Goal: Task Accomplishment & Management: Use online tool/utility

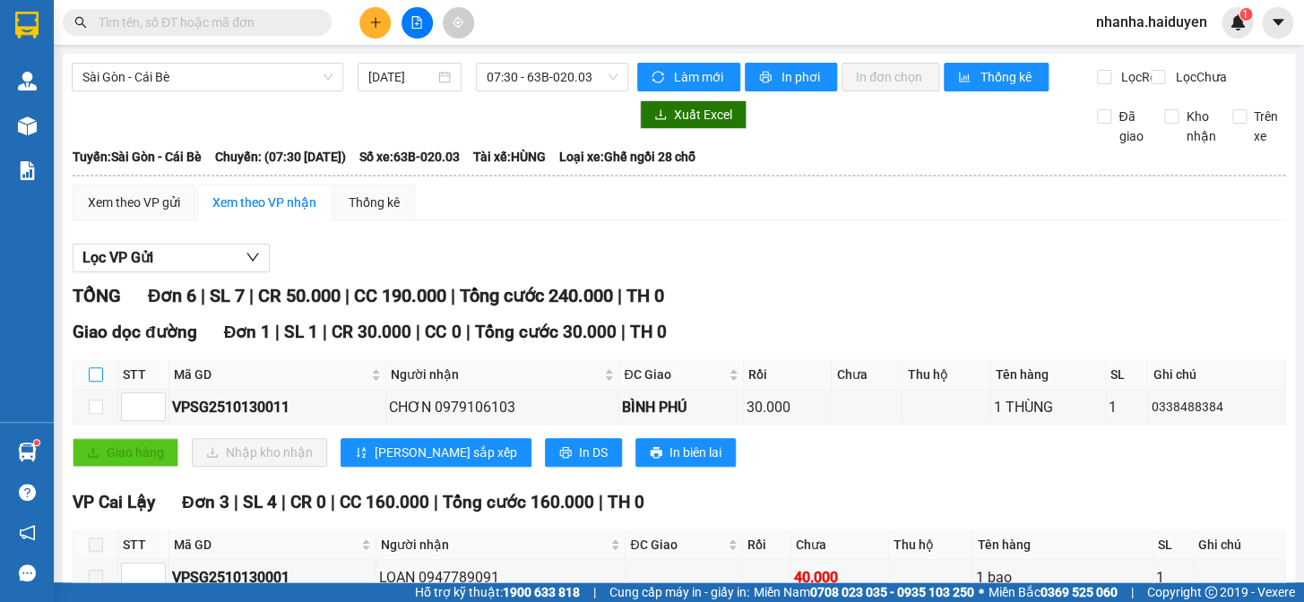
click at [98, 382] on input "checkbox" at bounding box center [96, 375] width 14 height 14
checkbox input "true"
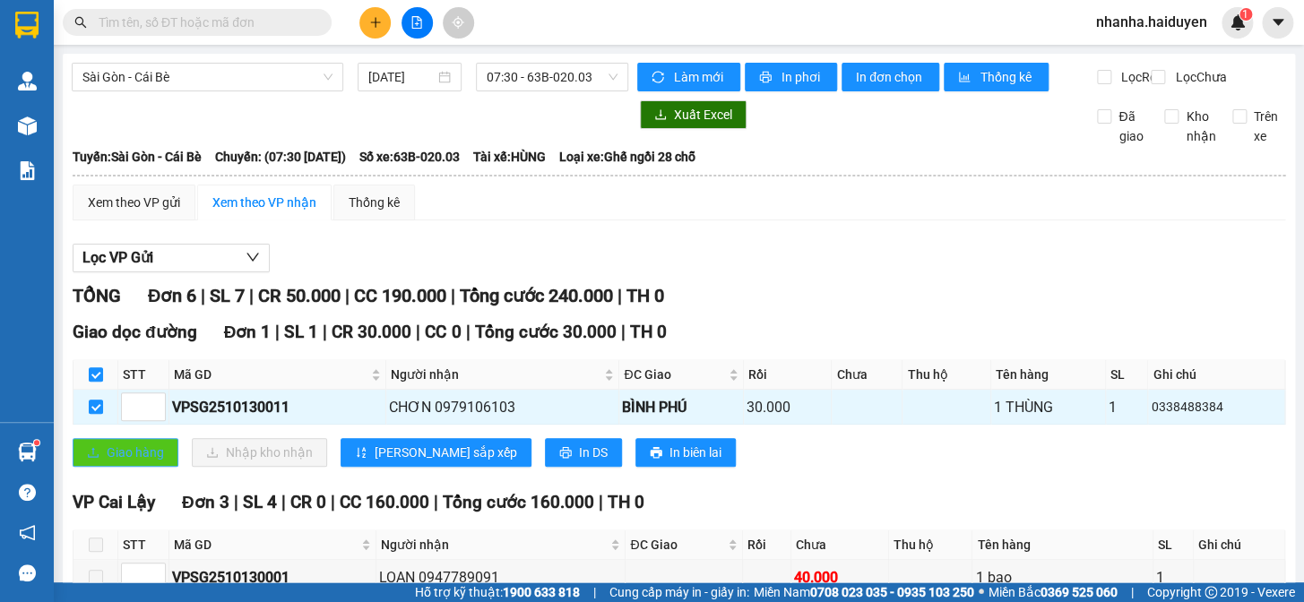
click at [108, 456] on span "Giao hàng" at bounding box center [135, 453] width 57 height 20
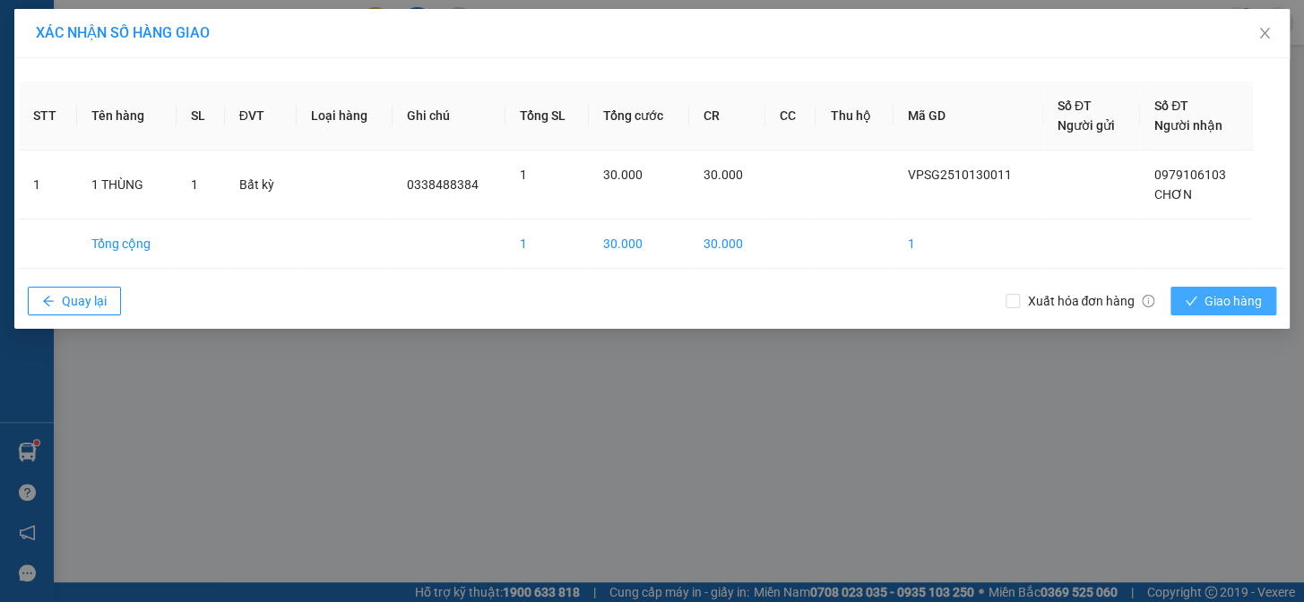
click at [1243, 297] on span "Giao hàng" at bounding box center [1233, 301] width 57 height 20
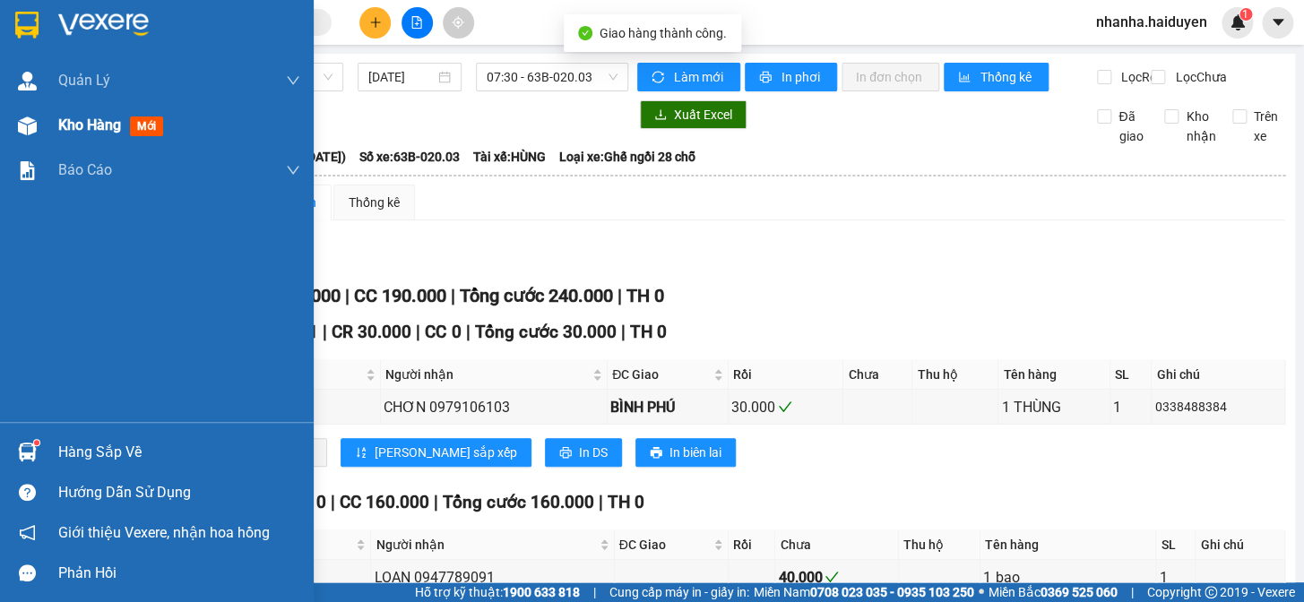
click at [20, 136] on div at bounding box center [27, 125] width 31 height 31
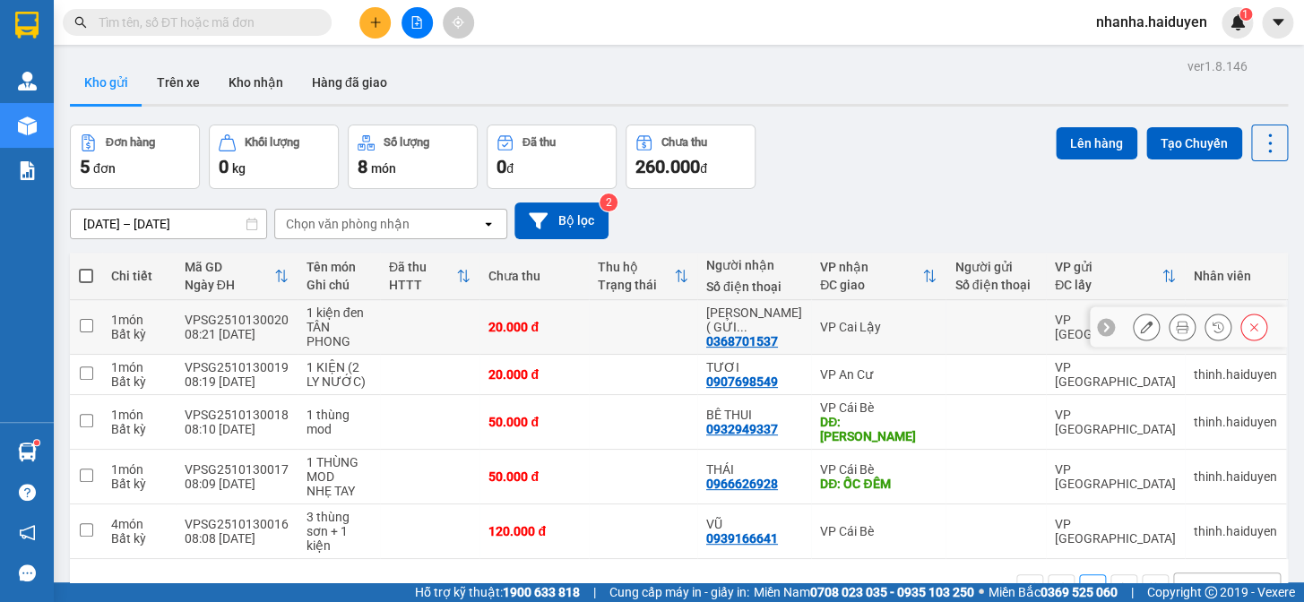
scroll to position [82, 0]
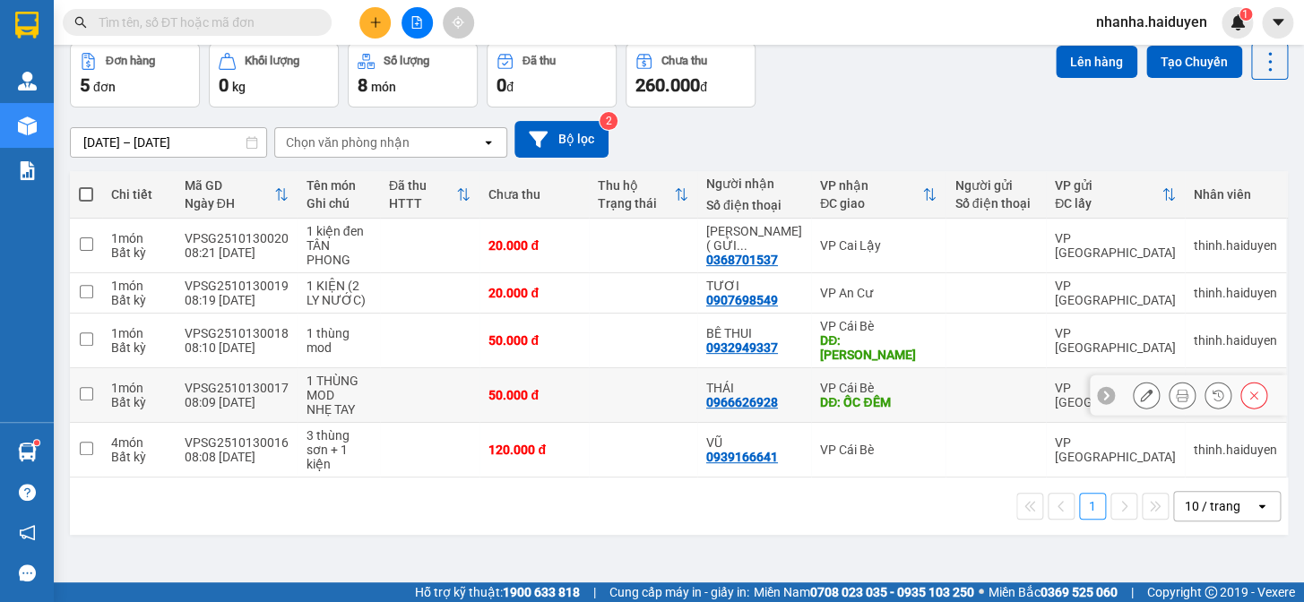
click at [669, 392] on td at bounding box center [643, 395] width 108 height 55
checkbox input "true"
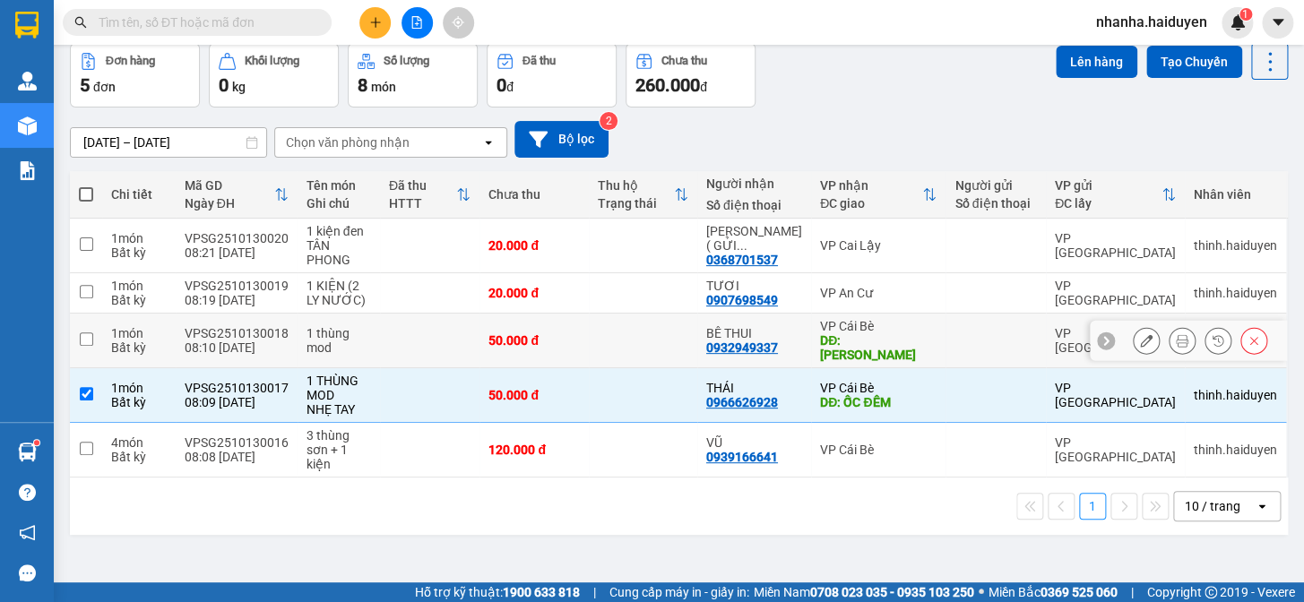
click at [643, 346] on td at bounding box center [643, 341] width 108 height 55
checkbox input "true"
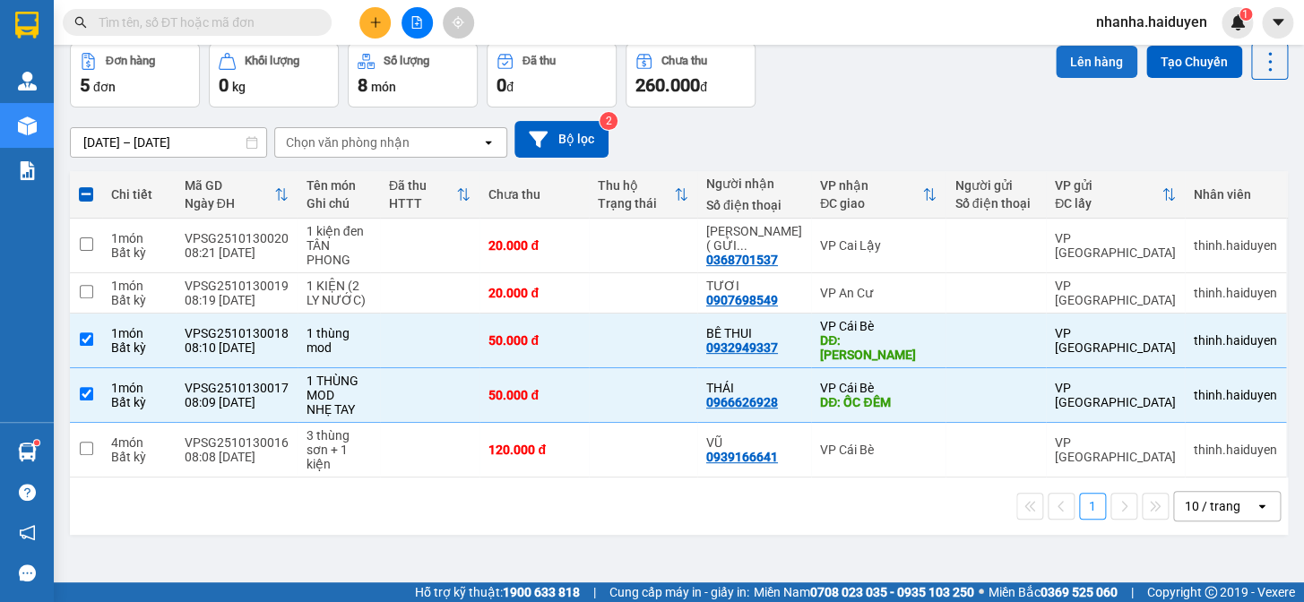
click at [1065, 72] on button "Lên hàng" at bounding box center [1097, 62] width 82 height 32
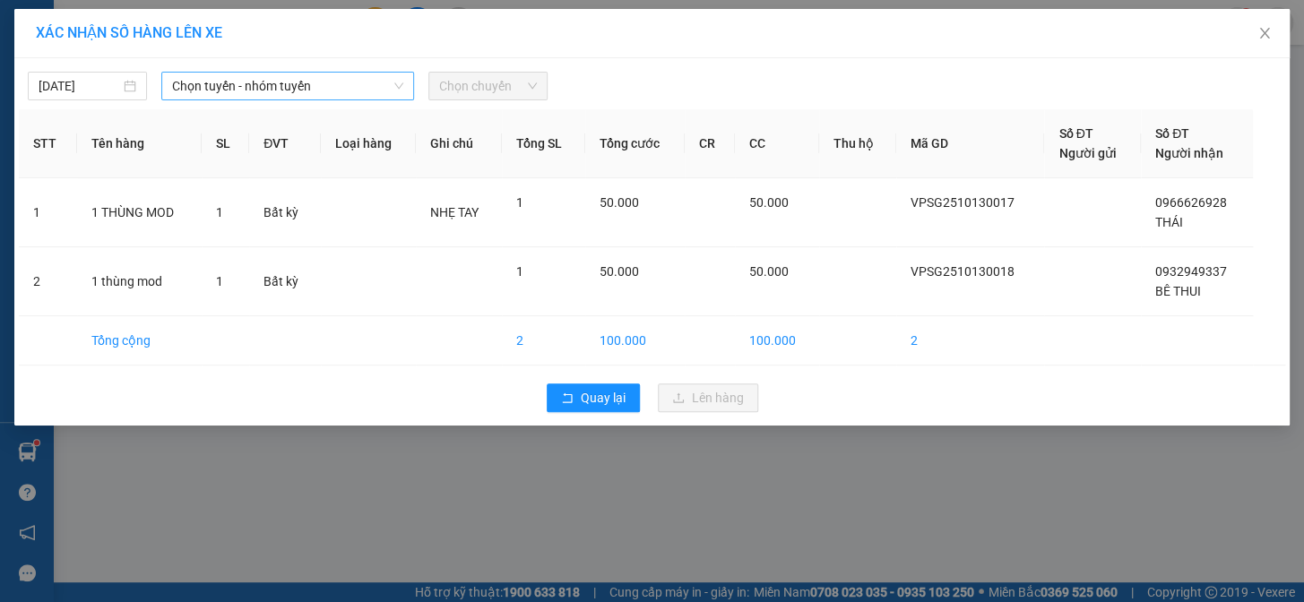
click at [360, 77] on span "Chọn tuyến - nhóm tuyến" at bounding box center [287, 86] width 231 height 27
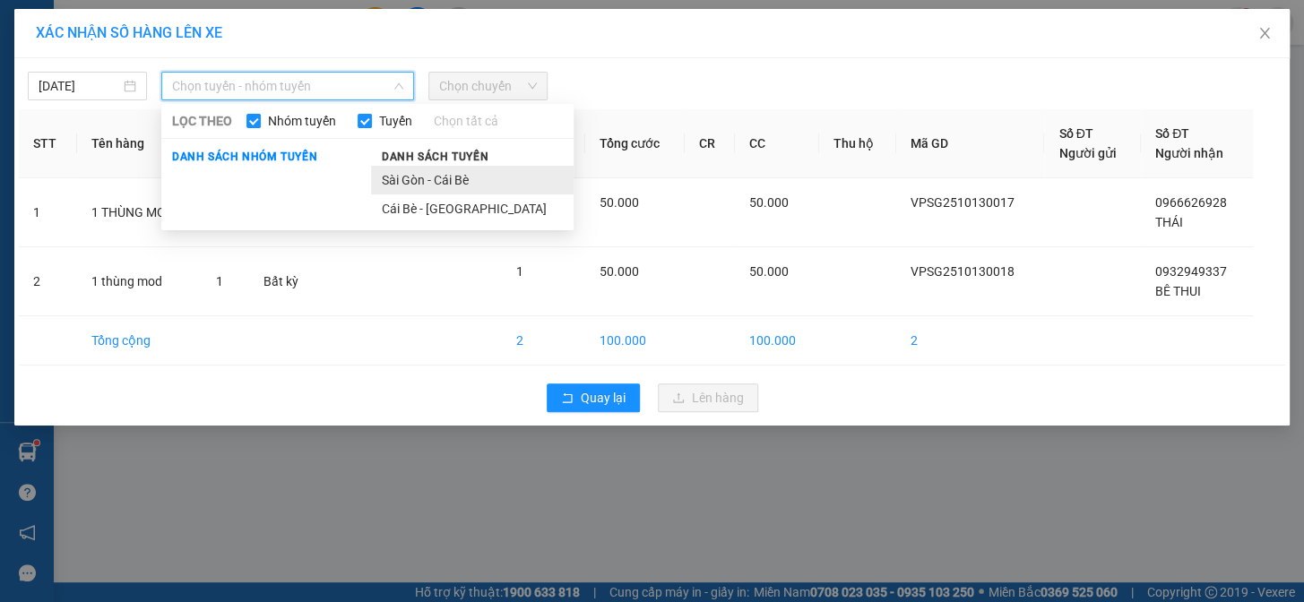
click at [472, 181] on li "Sài Gòn - Cái Bè" at bounding box center [472, 180] width 203 height 29
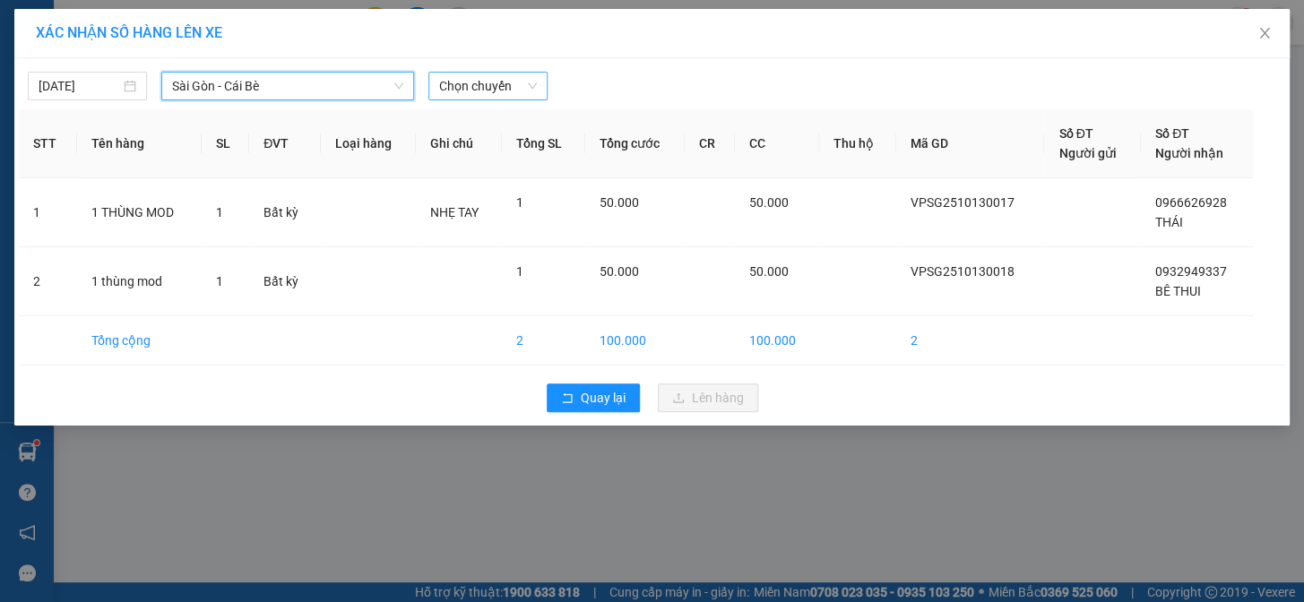
click at [525, 75] on span "Chọn chuyến" at bounding box center [488, 86] width 98 height 27
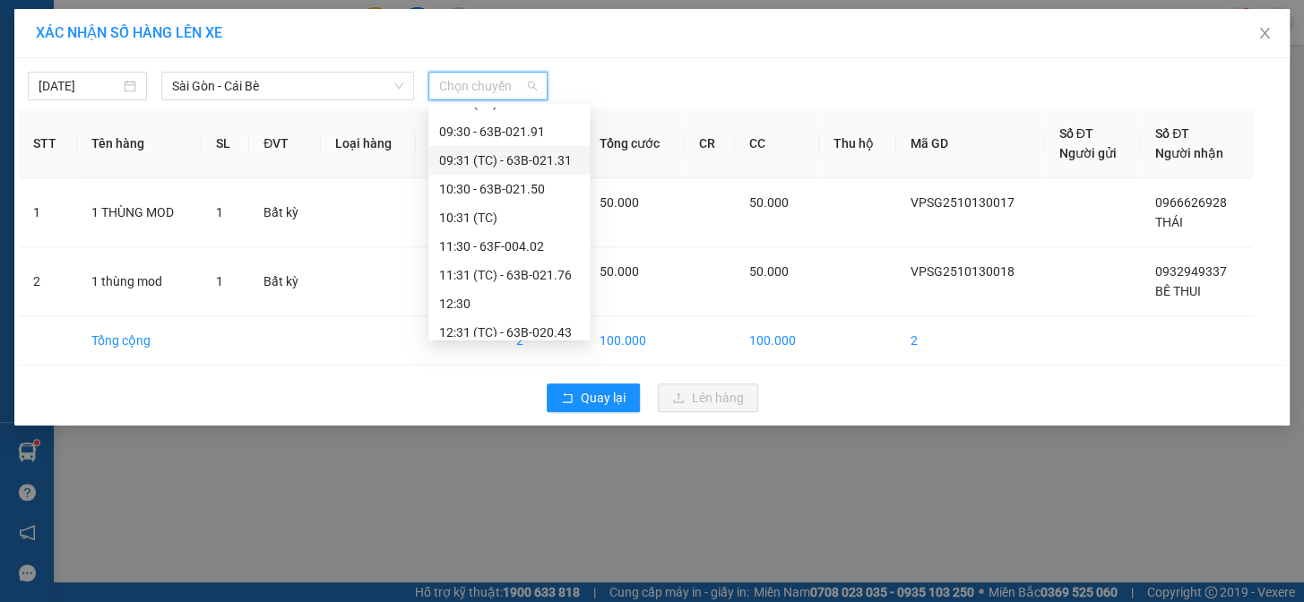
scroll to position [81, 0]
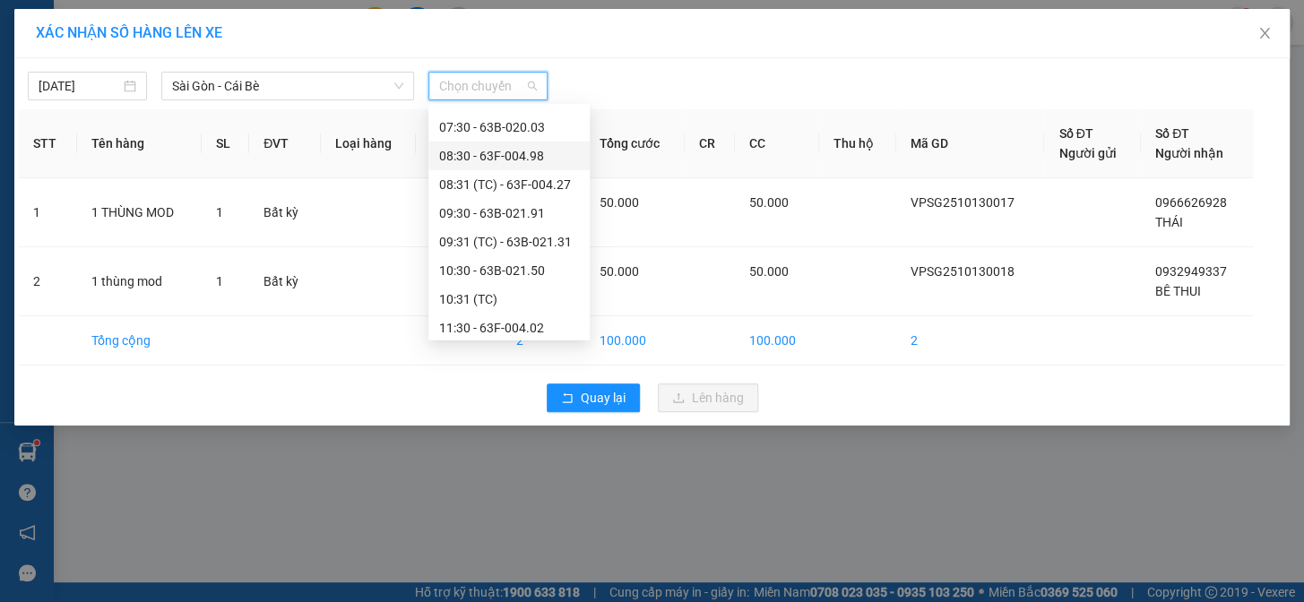
click at [517, 155] on div "08:30 - 63F-004.98" at bounding box center [509, 156] width 140 height 20
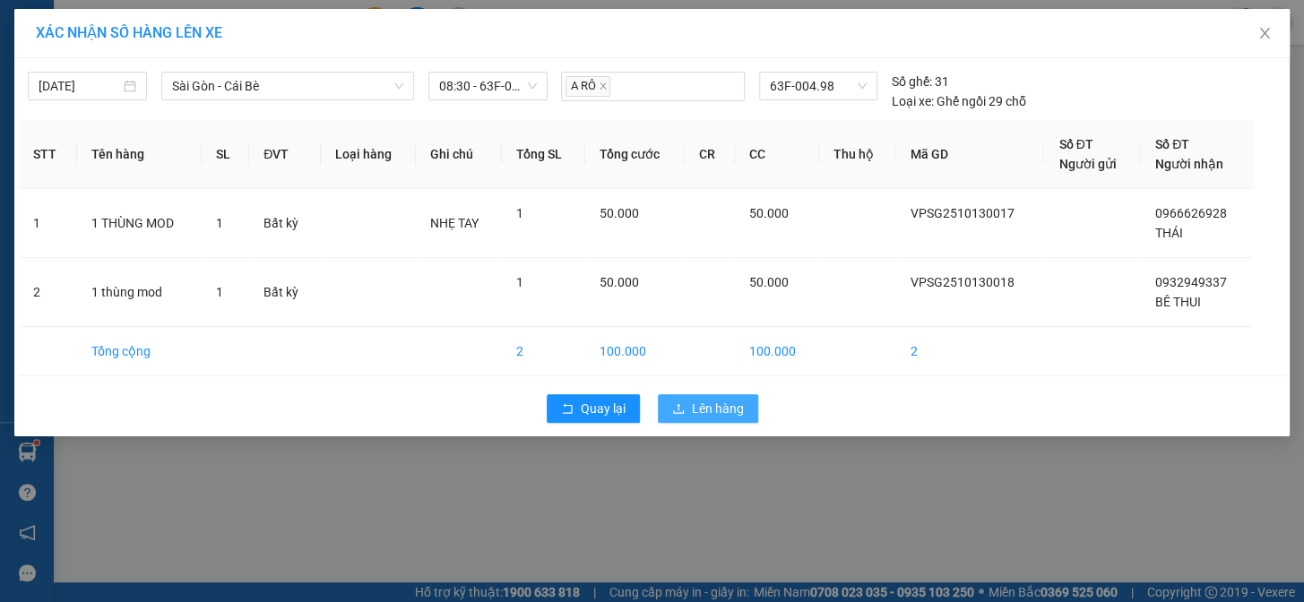
click at [674, 402] on icon "upload" at bounding box center [678, 408] width 13 height 13
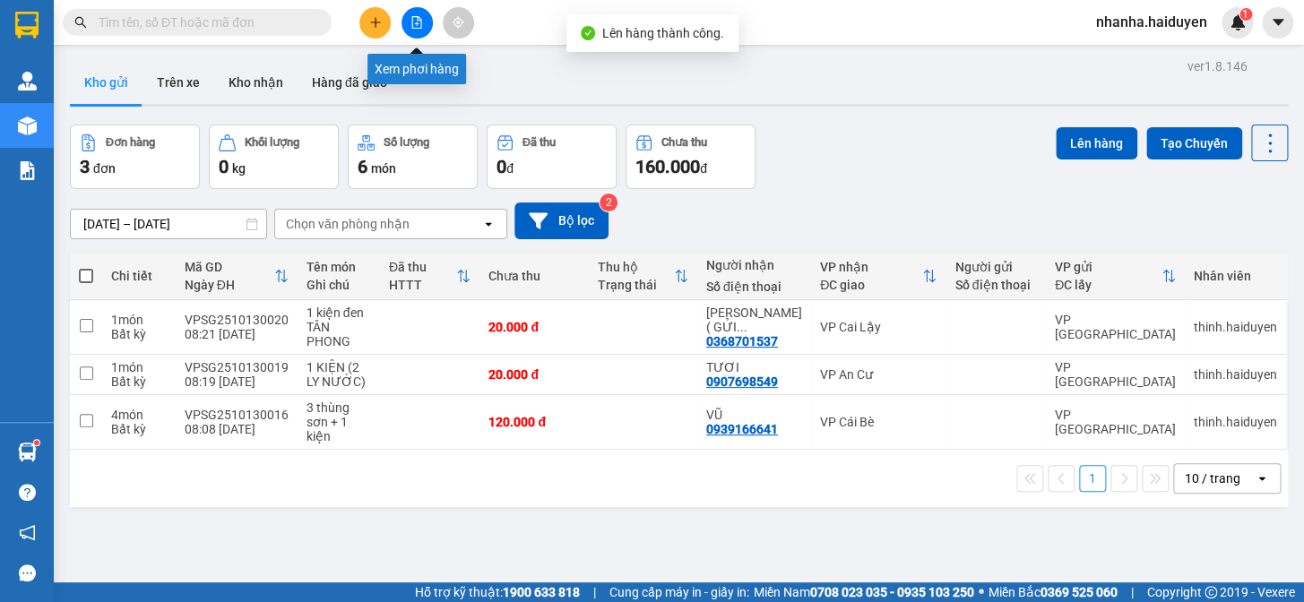
click at [408, 21] on button at bounding box center [417, 22] width 31 height 31
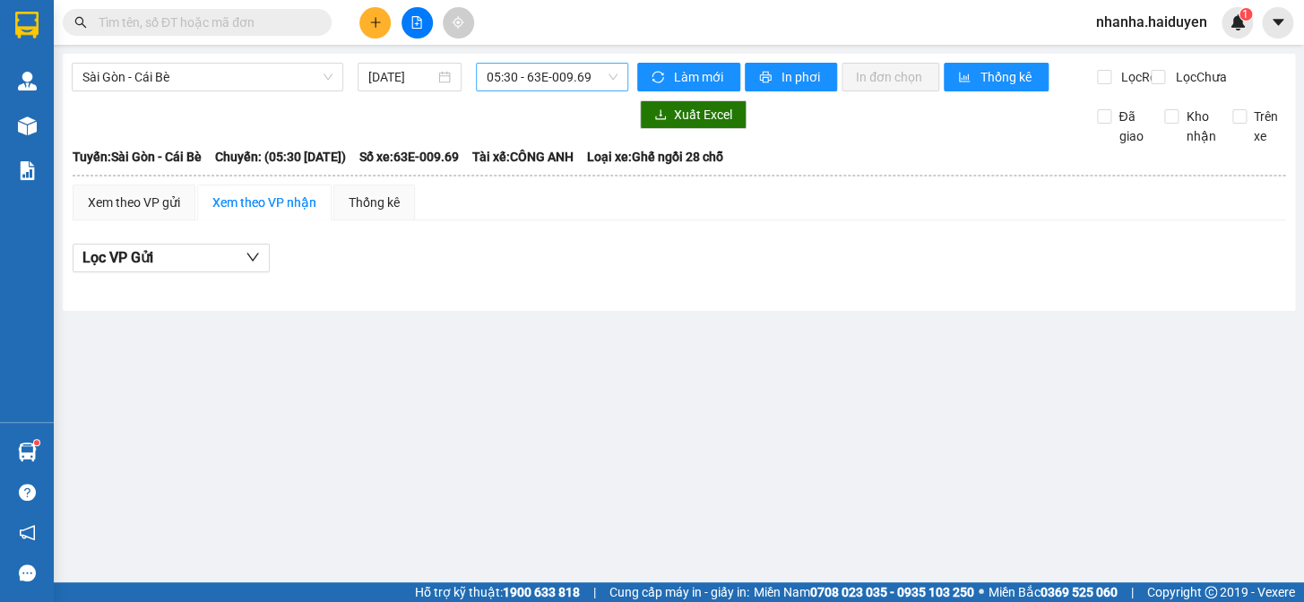
click at [540, 75] on span "05:30 - 63E-009.69" at bounding box center [552, 77] width 131 height 27
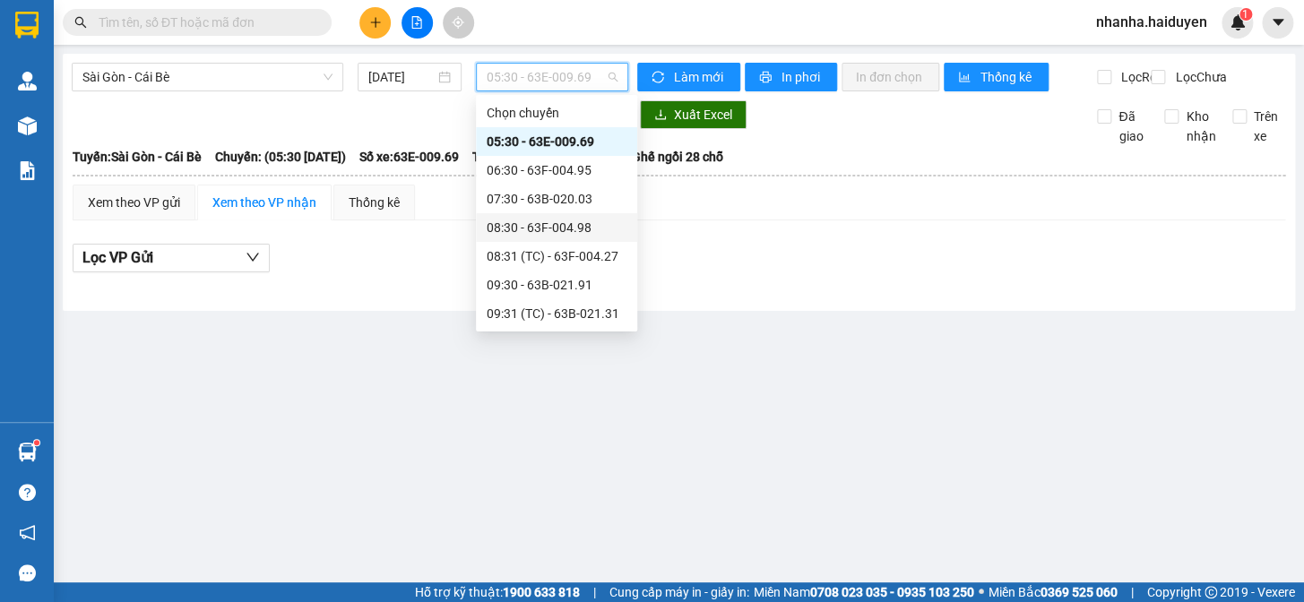
click at [561, 239] on div "08:30 - 63F-004.98" at bounding box center [556, 227] width 161 height 29
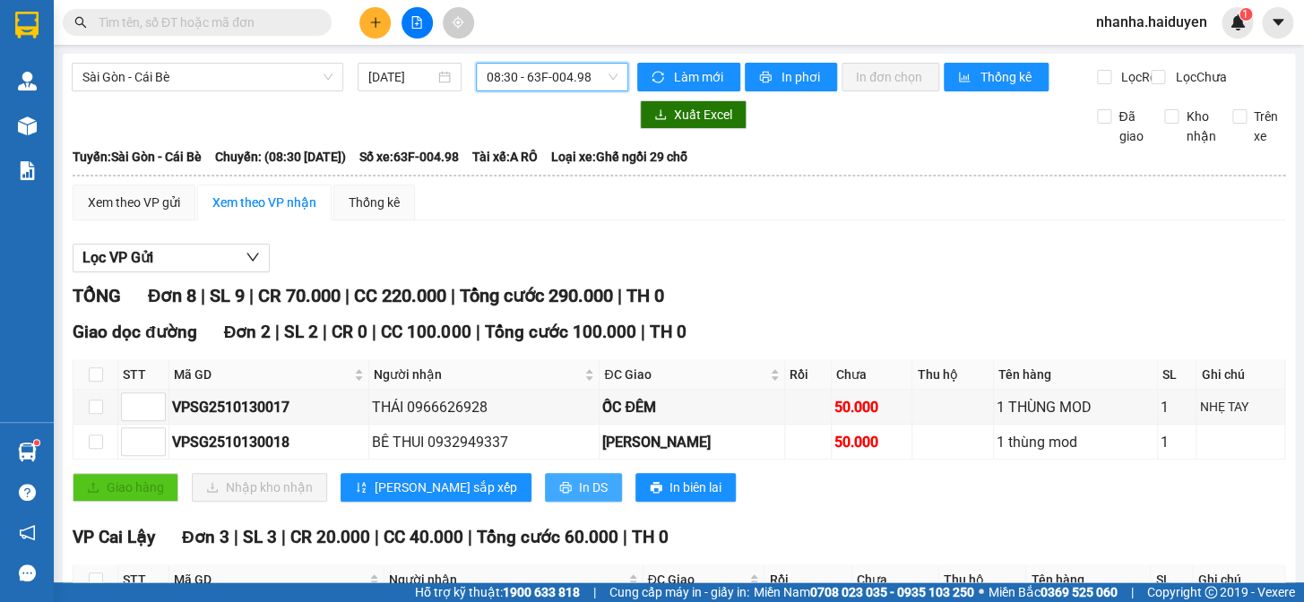
click at [579, 498] on span "In DS" at bounding box center [593, 488] width 29 height 20
click at [94, 382] on input "checkbox" at bounding box center [96, 375] width 14 height 14
checkbox input "true"
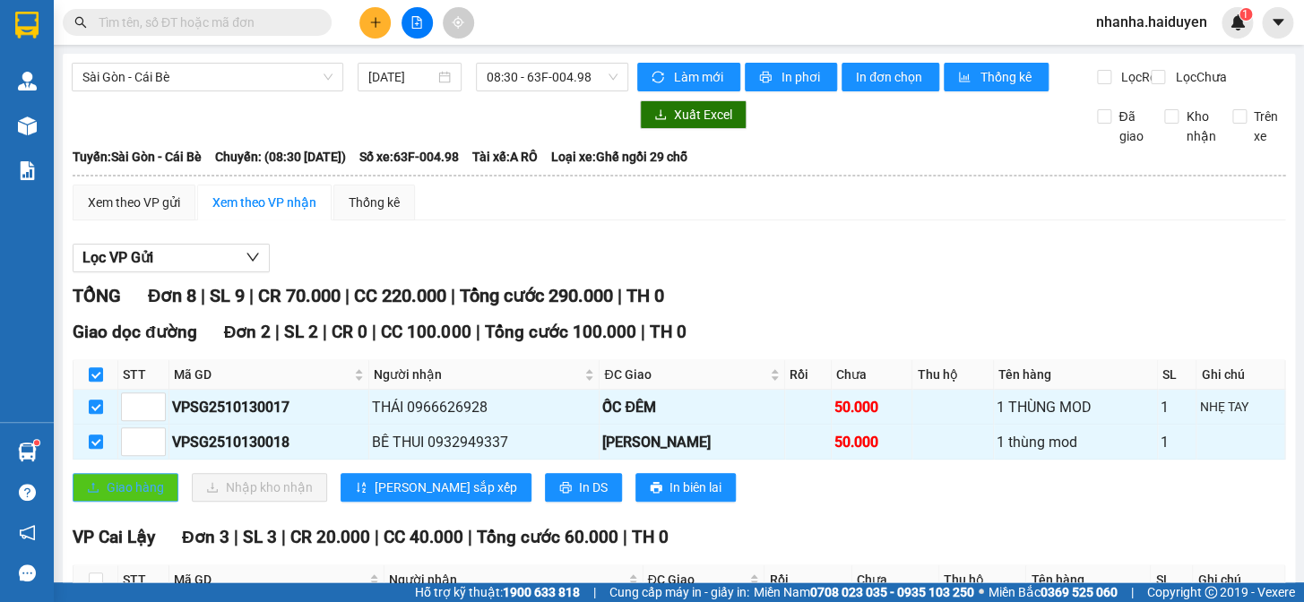
click at [142, 498] on span "Giao hàng" at bounding box center [135, 488] width 57 height 20
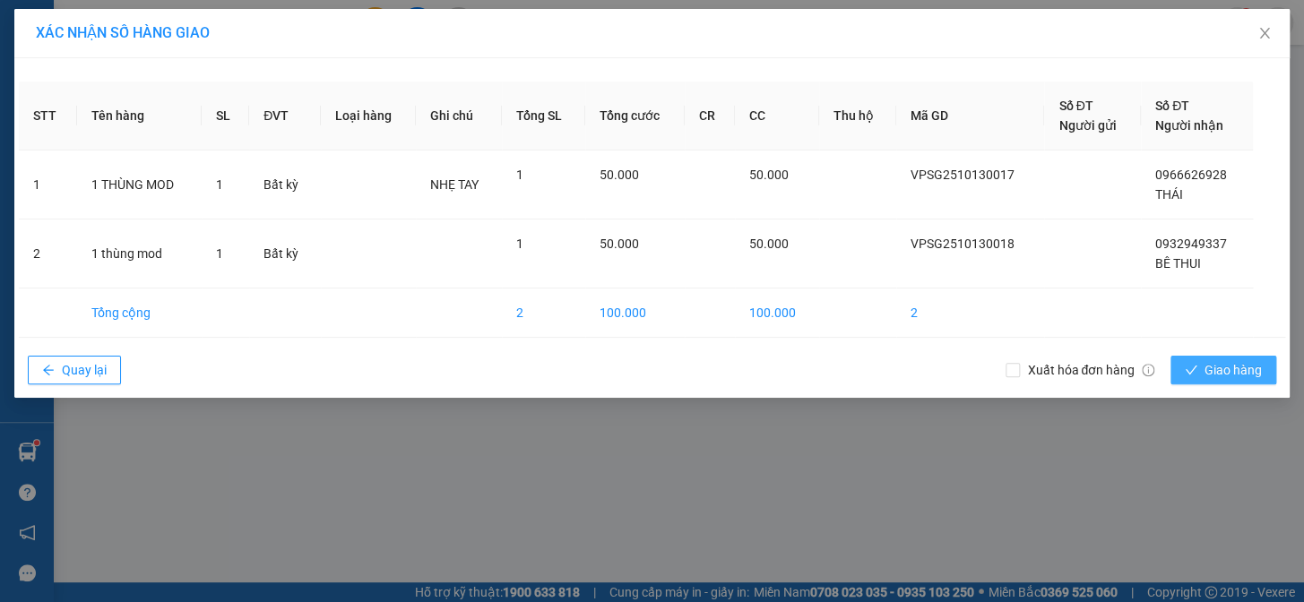
click at [1195, 366] on icon "check" at bounding box center [1191, 370] width 13 height 13
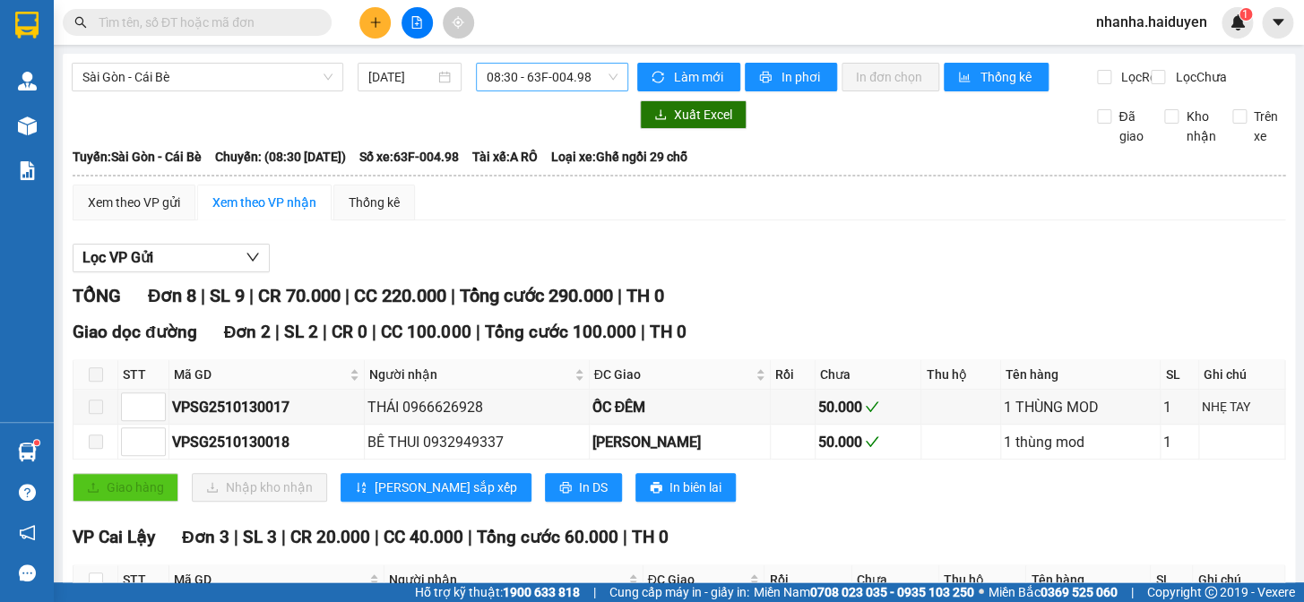
click at [516, 74] on span "08:30 - 63F-004.98" at bounding box center [552, 77] width 131 height 27
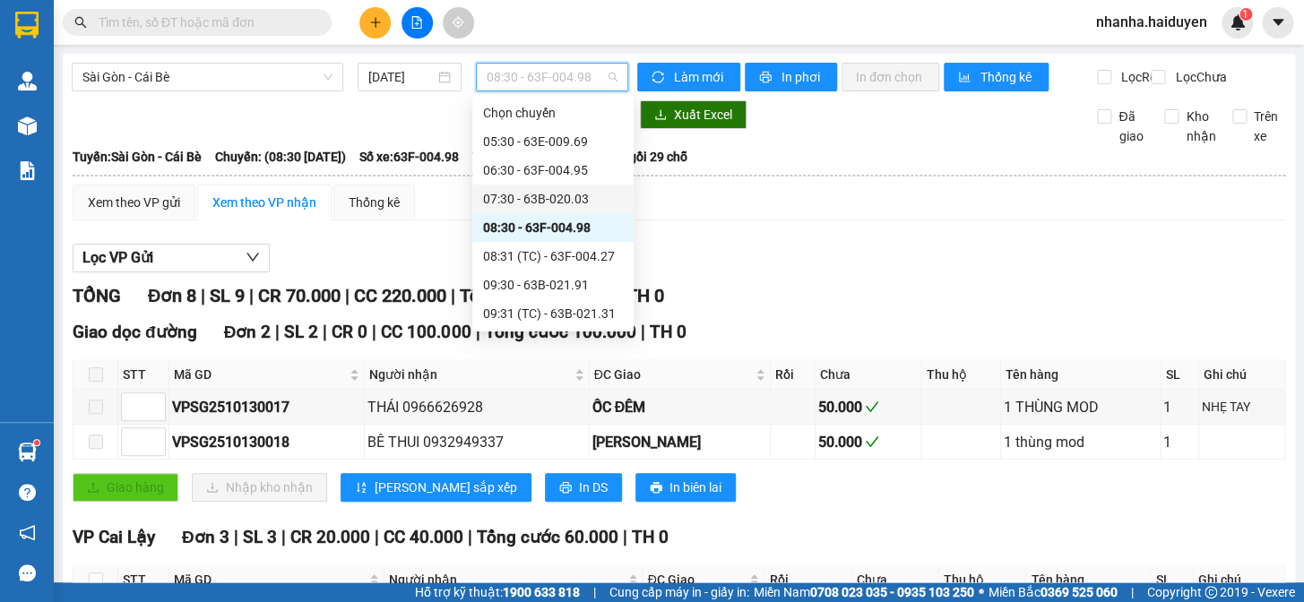
click at [575, 194] on div "07:30 - 63B-020.03" at bounding box center [553, 199] width 140 height 20
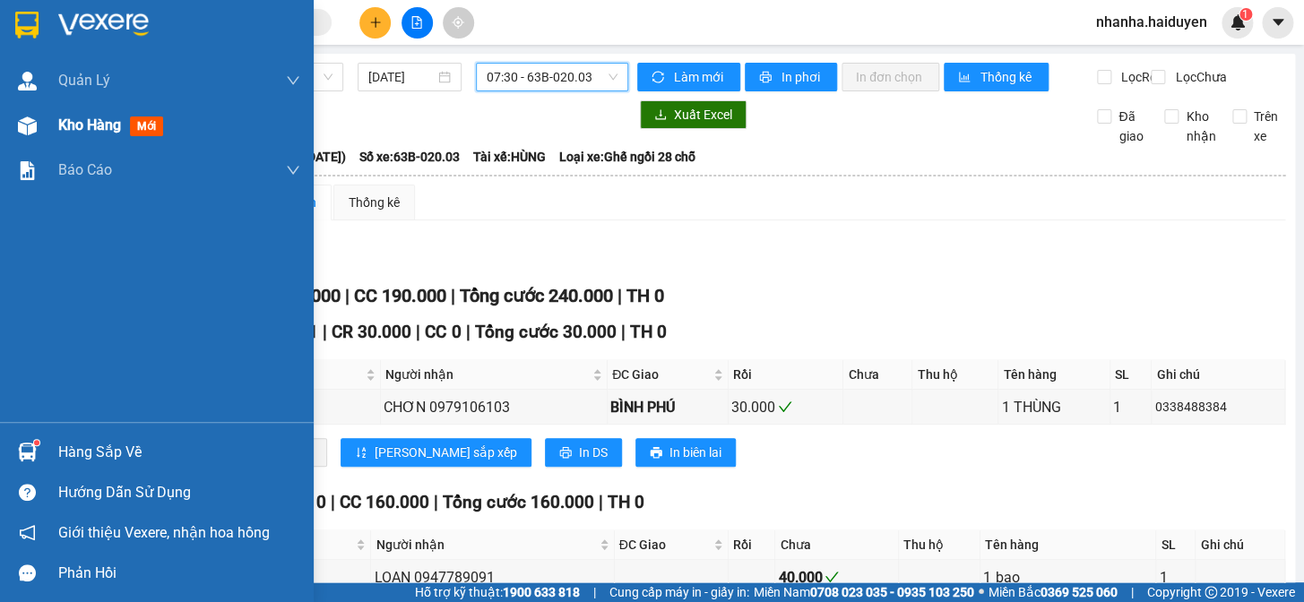
click at [9, 118] on div "Kho hàng mới" at bounding box center [157, 125] width 314 height 45
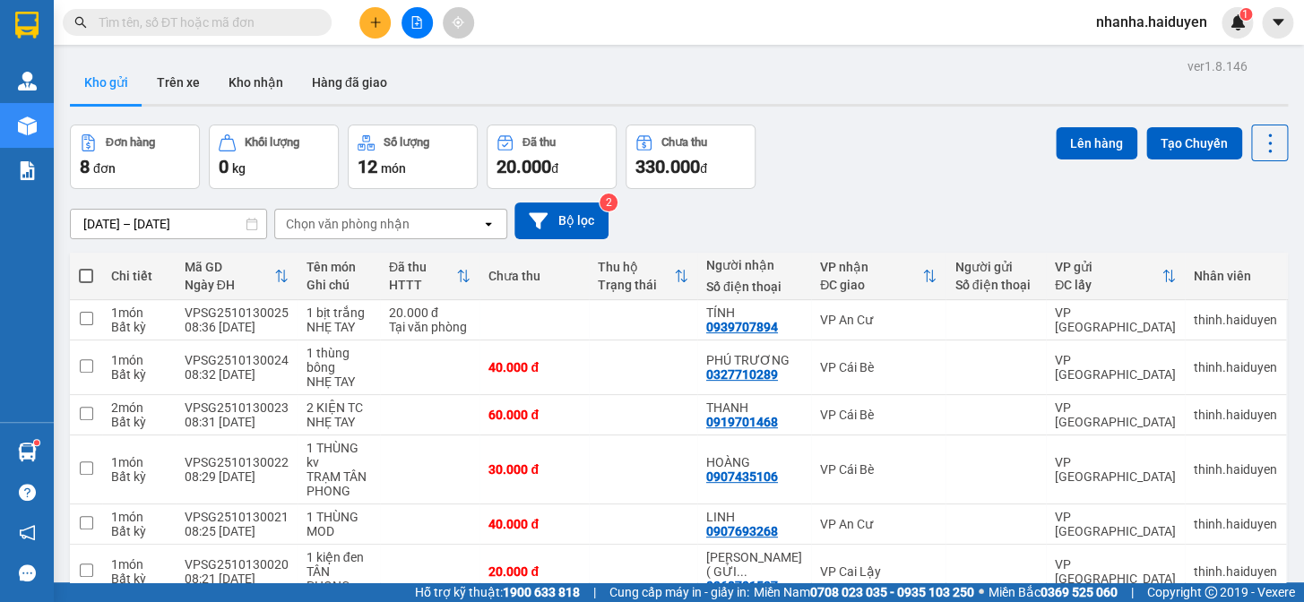
scroll to position [170, 0]
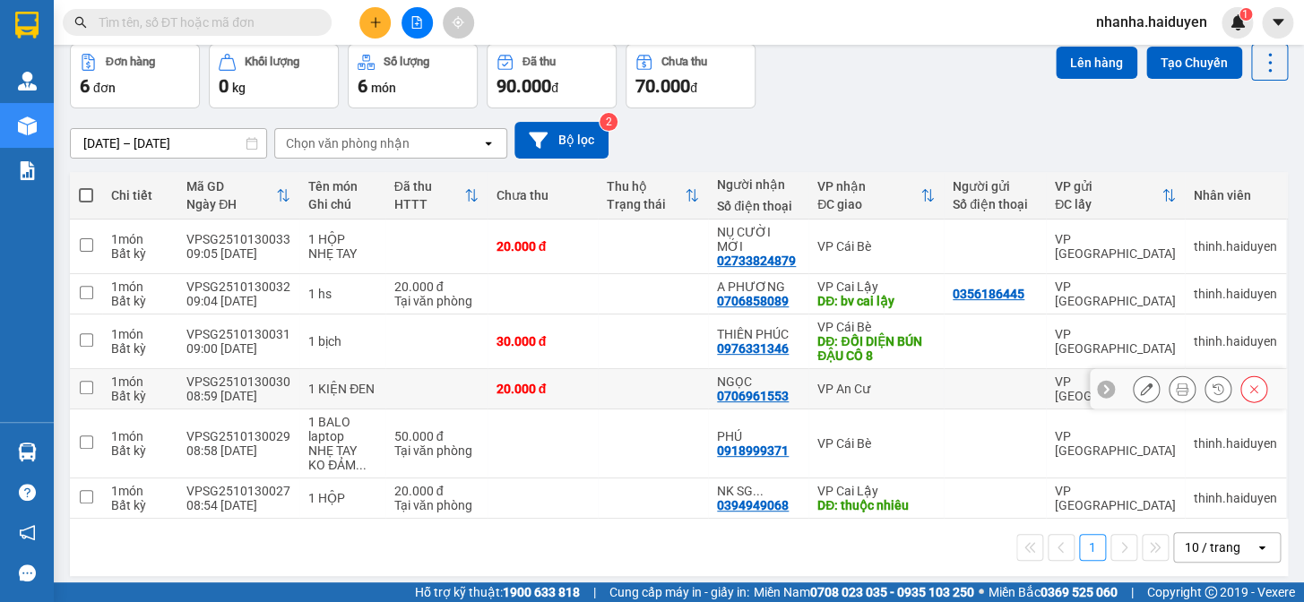
scroll to position [82, 0]
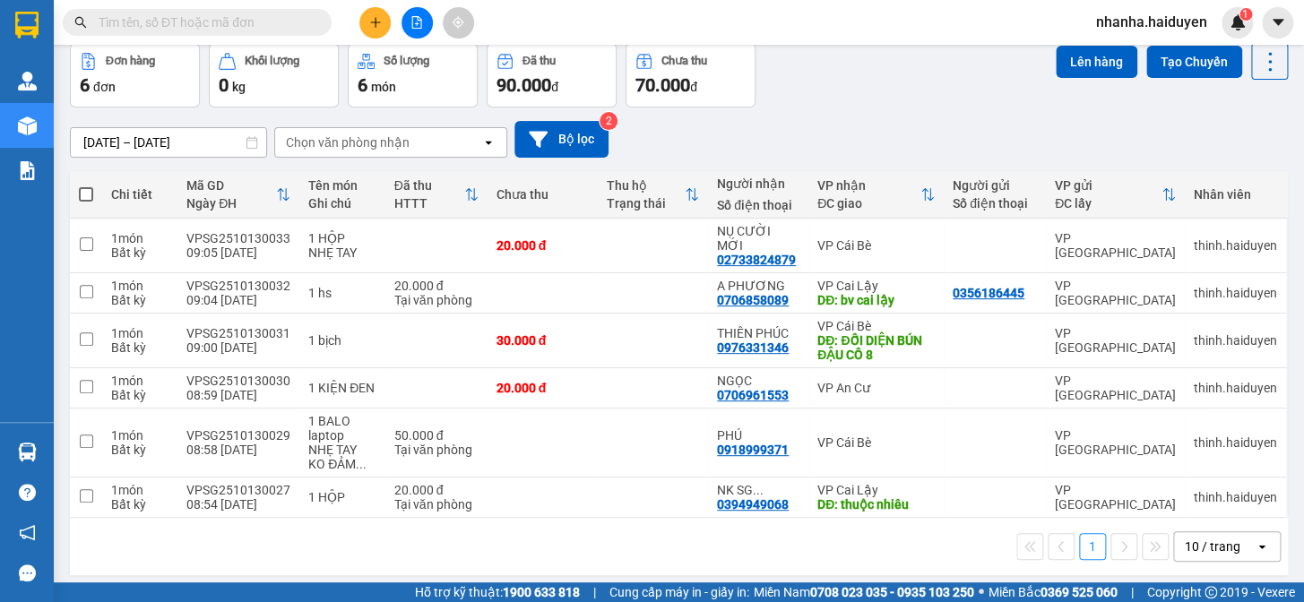
click at [1210, 548] on div "1 10 / trang open" at bounding box center [679, 546] width 1218 height 57
click at [1212, 532] on div "10 / trang" at bounding box center [1214, 546] width 81 height 29
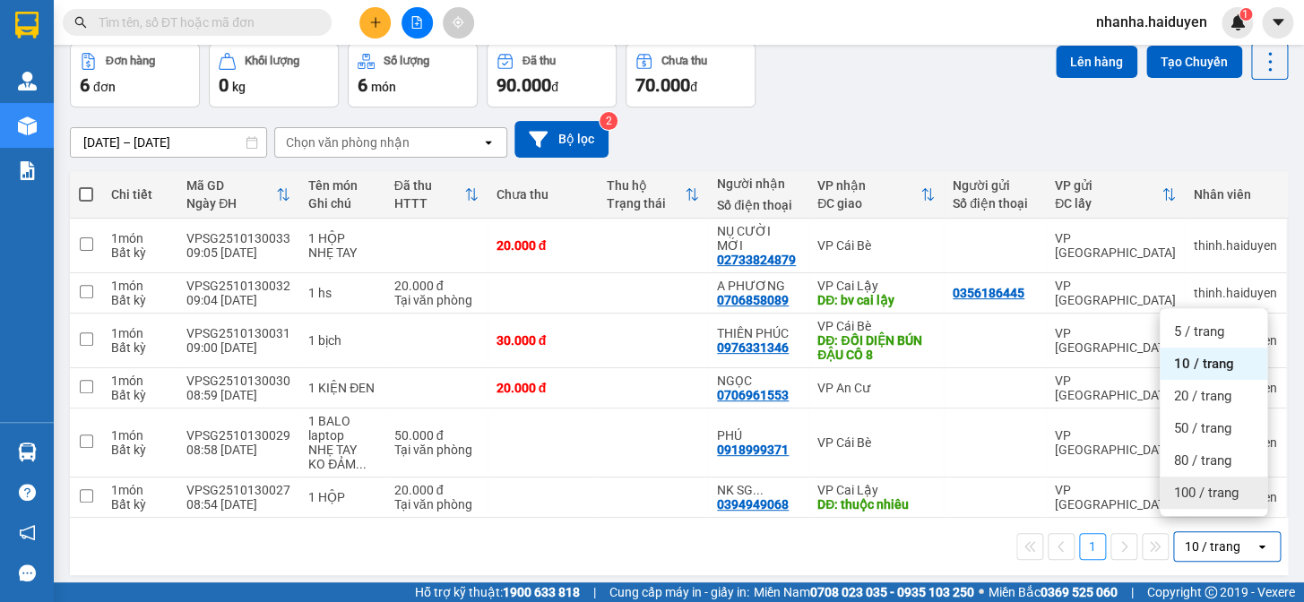
click at [1215, 497] on span "100 / trang" at bounding box center [1206, 493] width 65 height 18
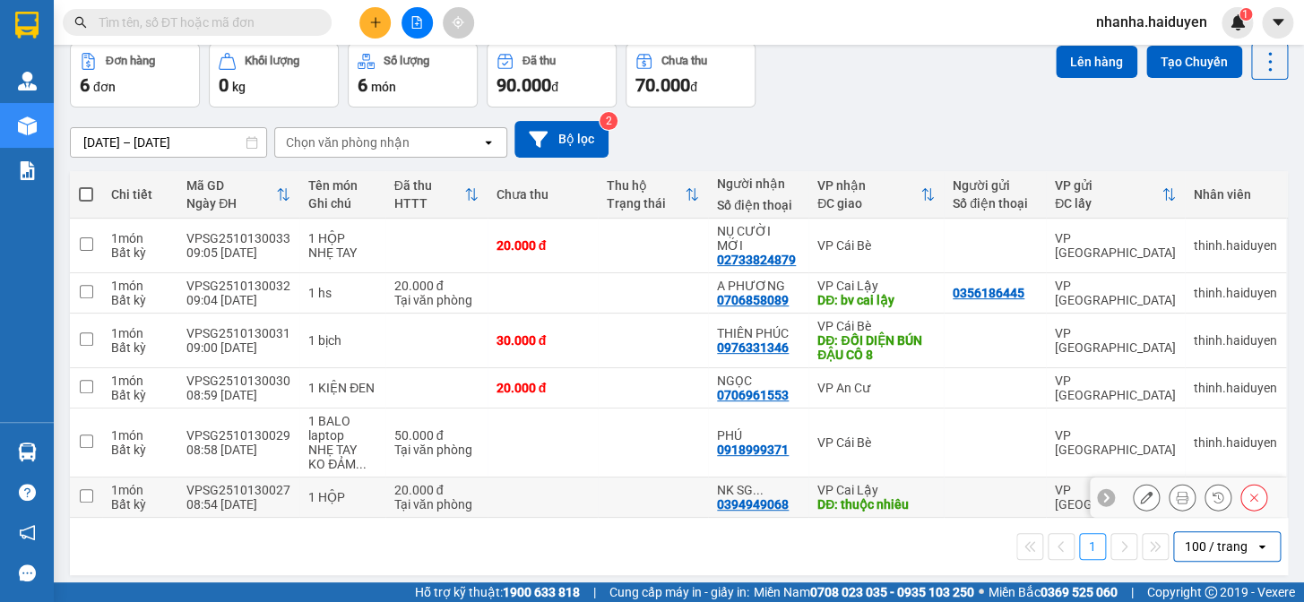
click at [792, 486] on td "NK SG ... 0394949068" at bounding box center [758, 498] width 100 height 40
checkbox input "true"
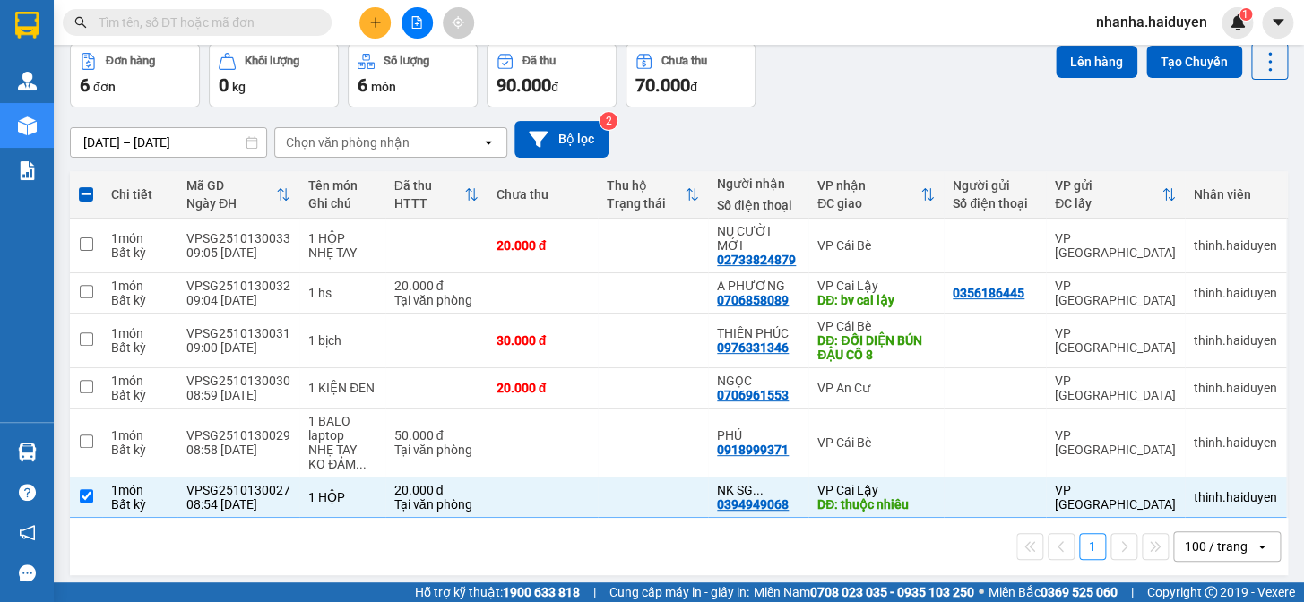
scroll to position [0, 0]
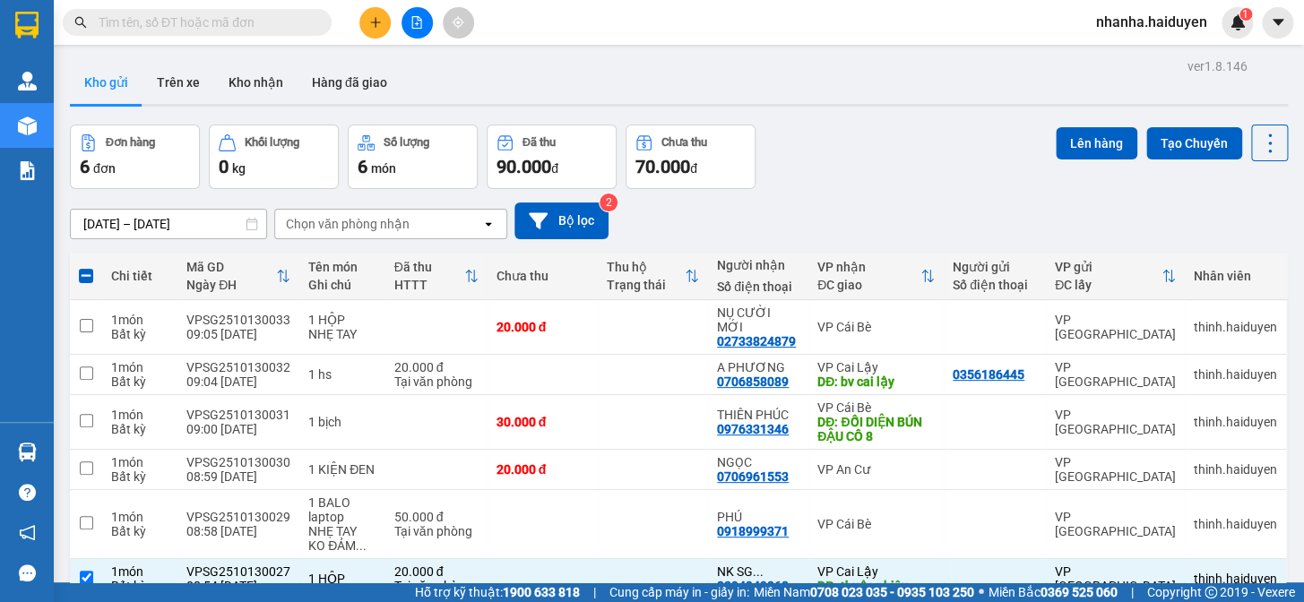
click at [1042, 122] on div "ver 1.8.146 Kho gửi Trên xe Kho nhận Hàng đã giao Đơn hàng 6 đơn Khối lượng 0 k…" at bounding box center [679, 359] width 1233 height 610
click at [1071, 134] on button "Lên hàng" at bounding box center [1097, 143] width 82 height 32
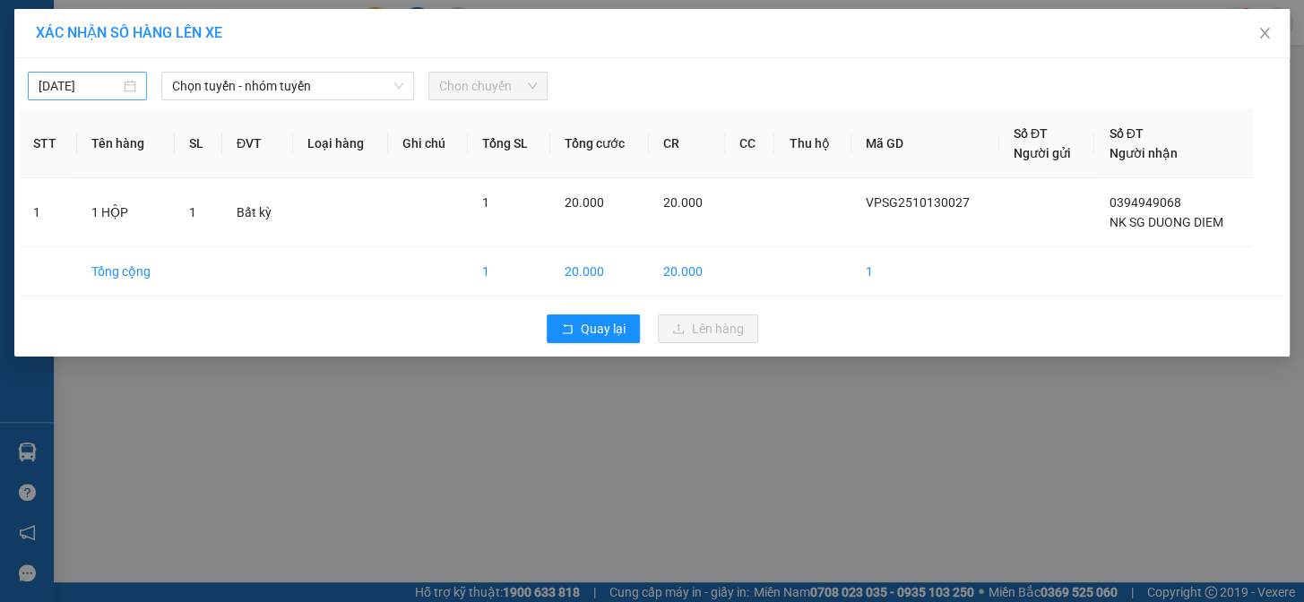
click at [74, 73] on div "[DATE]" at bounding box center [87, 86] width 119 height 29
type input "[DATE]"
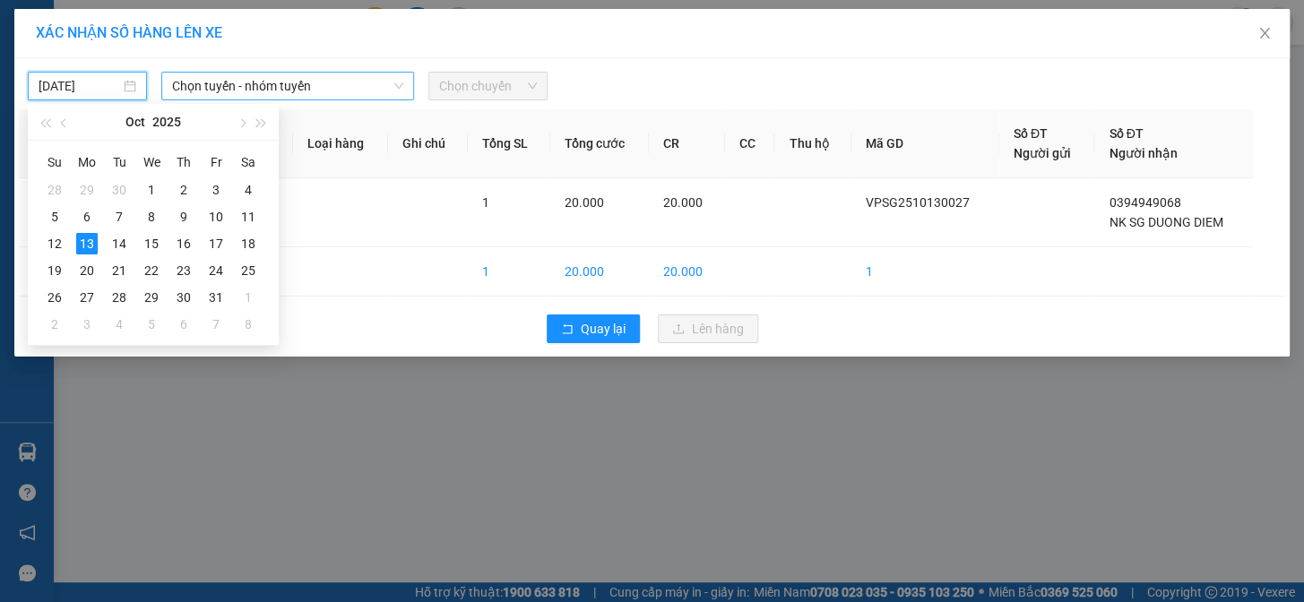
click at [260, 96] on span "Chọn tuyến - nhóm tuyến" at bounding box center [287, 86] width 231 height 27
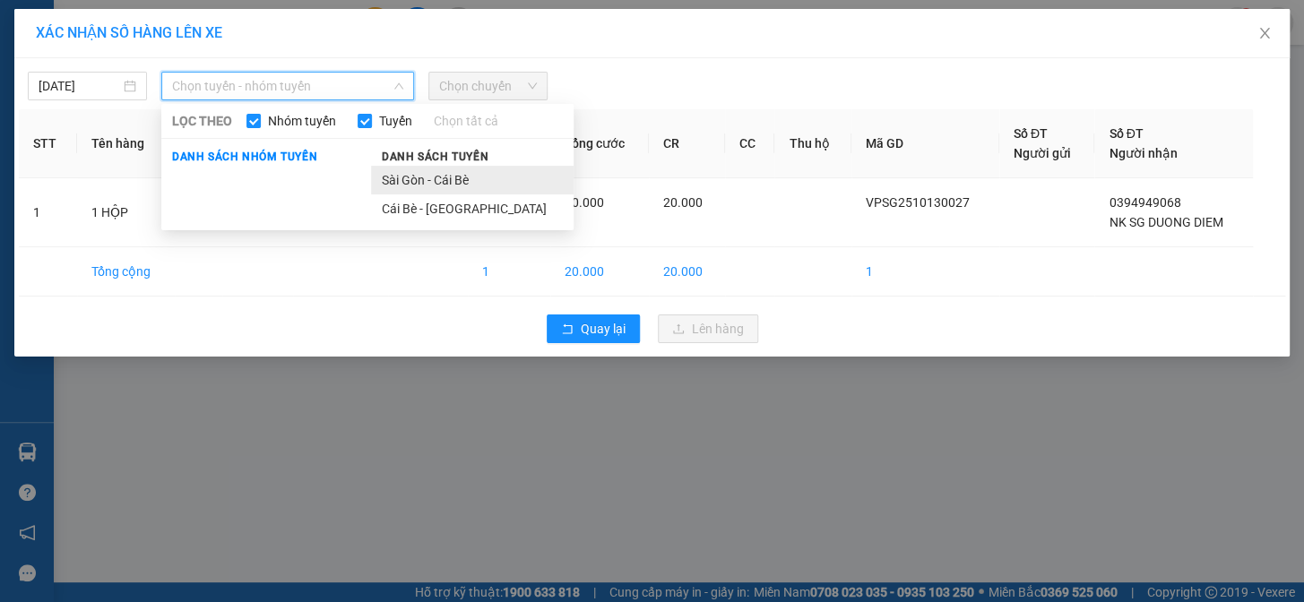
click at [410, 180] on li "Sài Gòn - Cái Bè" at bounding box center [472, 180] width 203 height 29
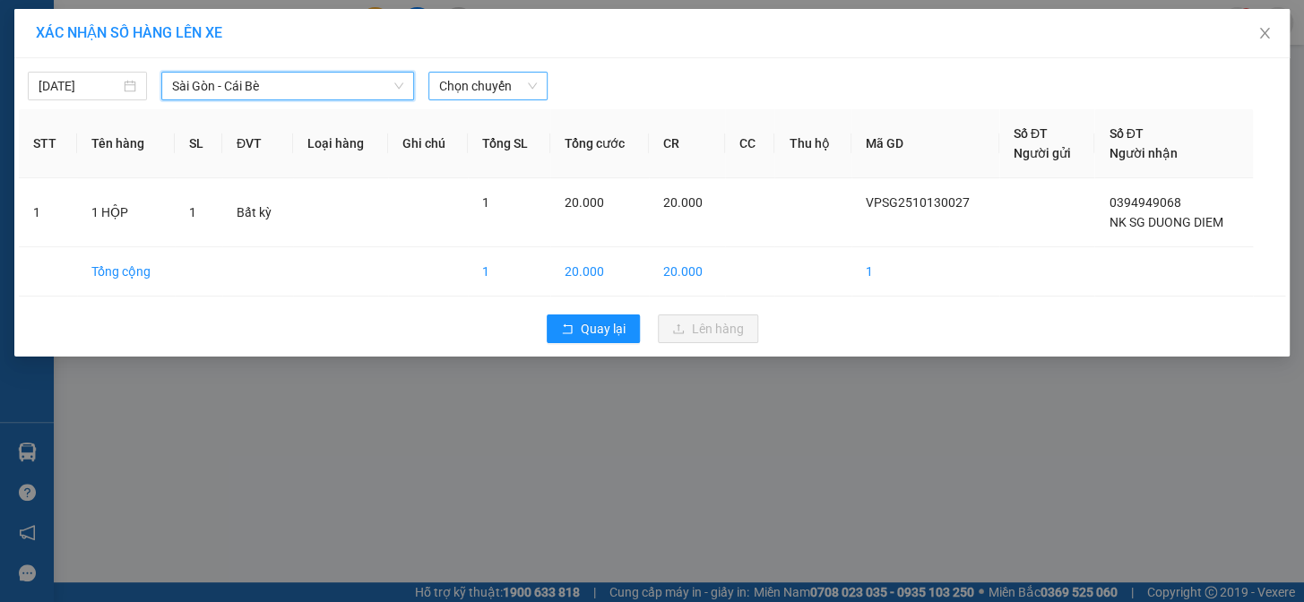
click at [500, 92] on span "Chọn chuyến" at bounding box center [488, 86] width 98 height 27
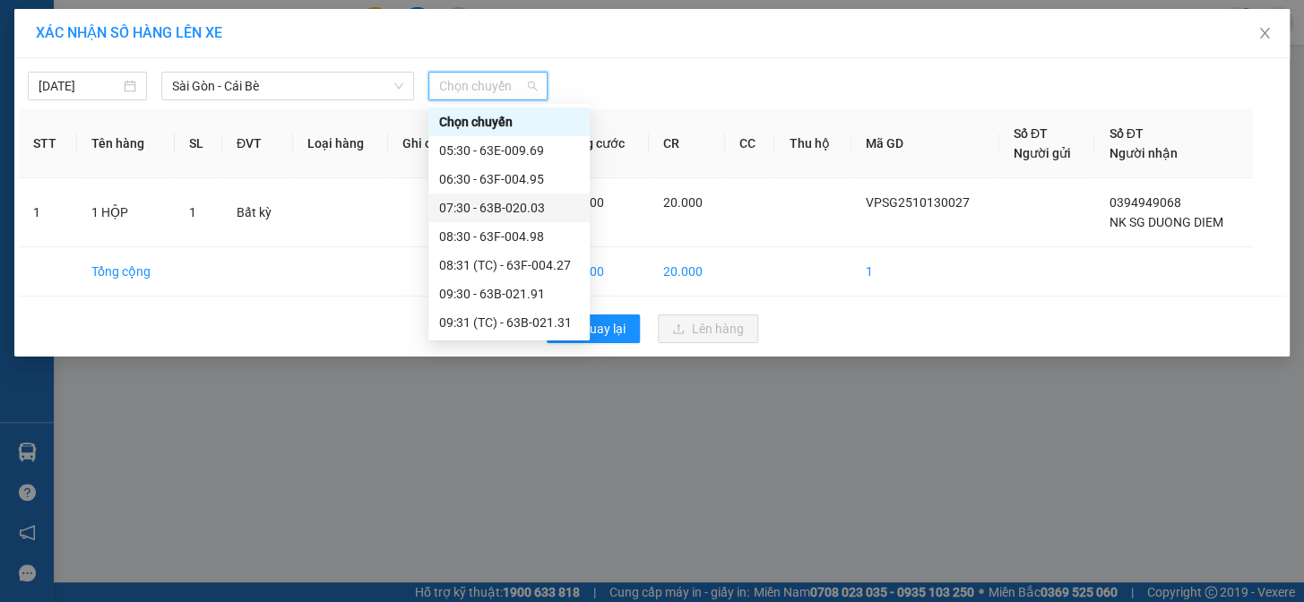
scroll to position [81, 0]
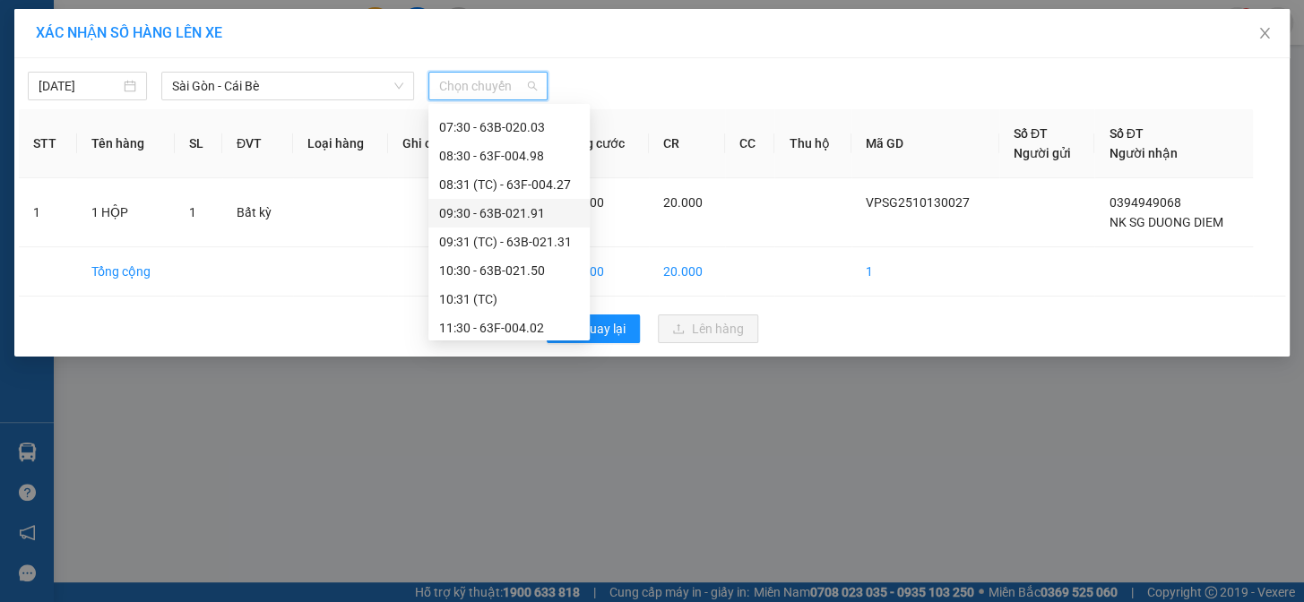
click at [526, 213] on div "09:30 - 63B-021.91" at bounding box center [509, 213] width 140 height 20
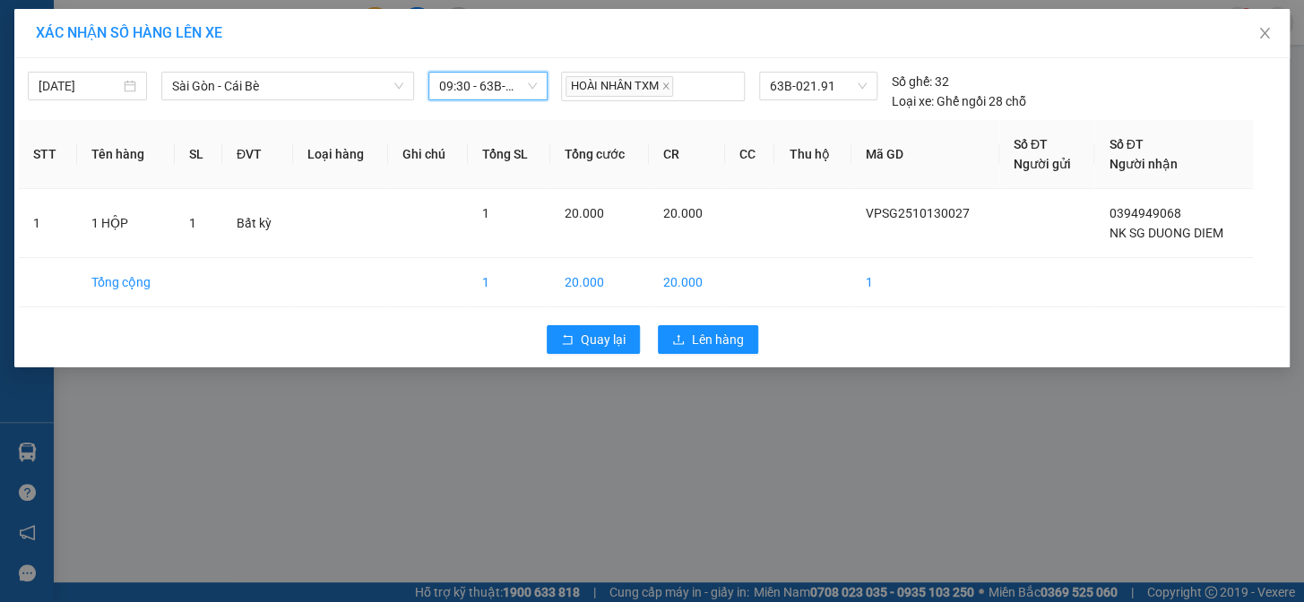
click at [482, 67] on div "13/10/2025 Sài Gòn - Cái Bè LỌC THEO Nhóm tuyến Tuyến Chọn tất cả Danh sách nhó…" at bounding box center [652, 87] width 1267 height 48
click at [498, 91] on span "09:30 - 63B-021.91" at bounding box center [488, 86] width 98 height 27
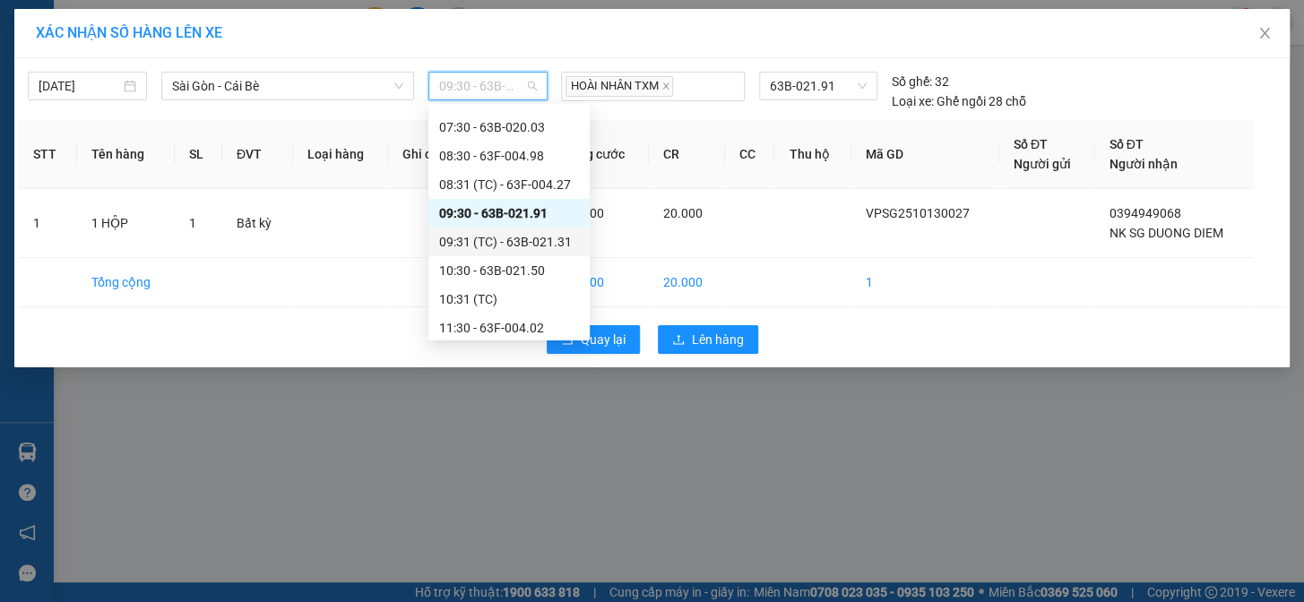
drag, startPoint x: 491, startPoint y: 223, endPoint x: 491, endPoint y: 237, distance: 13.4
click at [491, 237] on div "Chọn chuyến 05:30 - 63E-009.69 06:30 - 63F-004.95 07:30 - 63B-020.03 08:30 - 63…" at bounding box center [508, 371] width 161 height 688
click at [491, 237] on div "09:31 (TC) - 63B-021.31" at bounding box center [509, 242] width 140 height 20
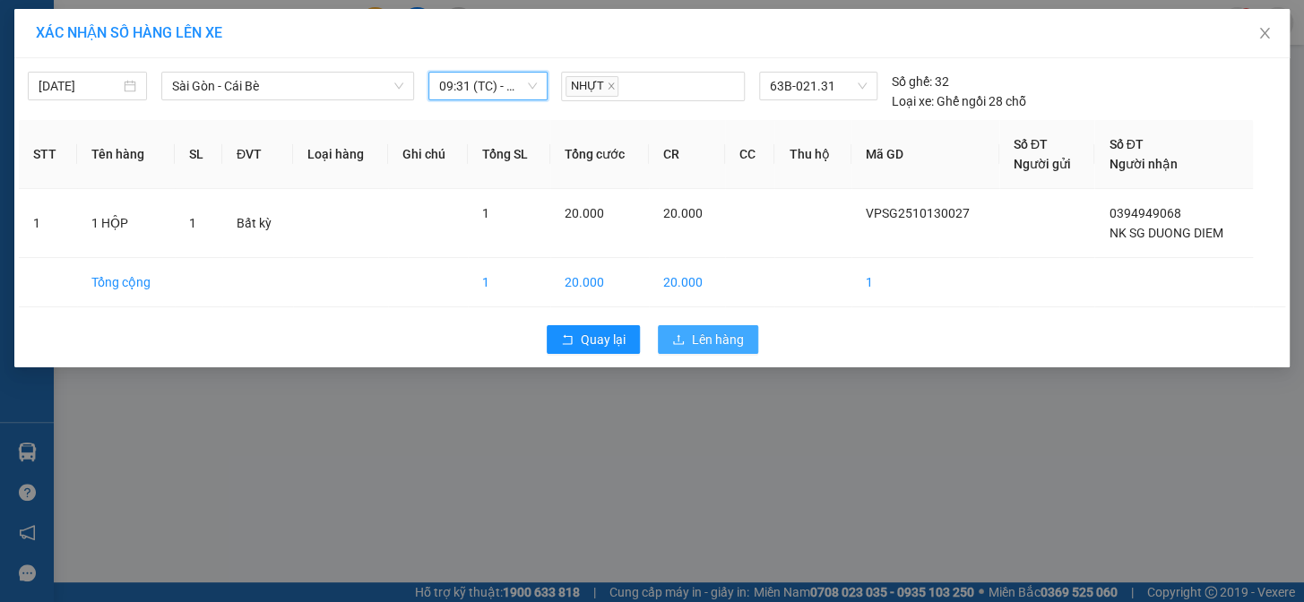
click at [699, 345] on span "Lên hàng" at bounding box center [718, 340] width 52 height 20
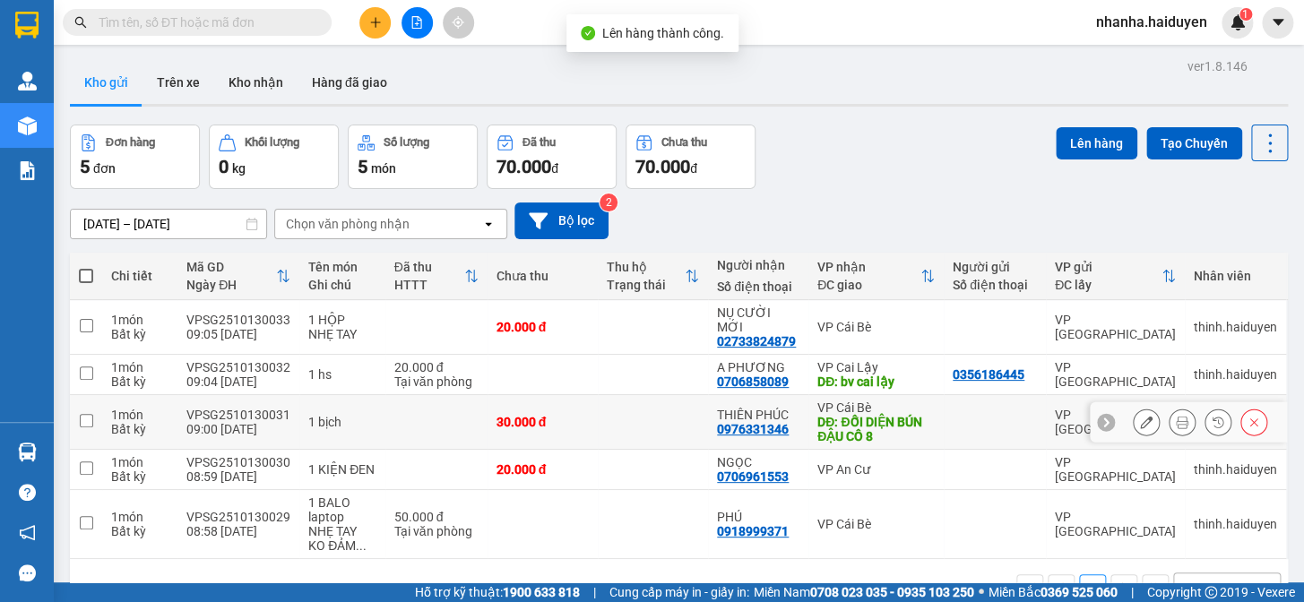
click at [651, 402] on td at bounding box center [653, 422] width 110 height 55
checkbox input "true"
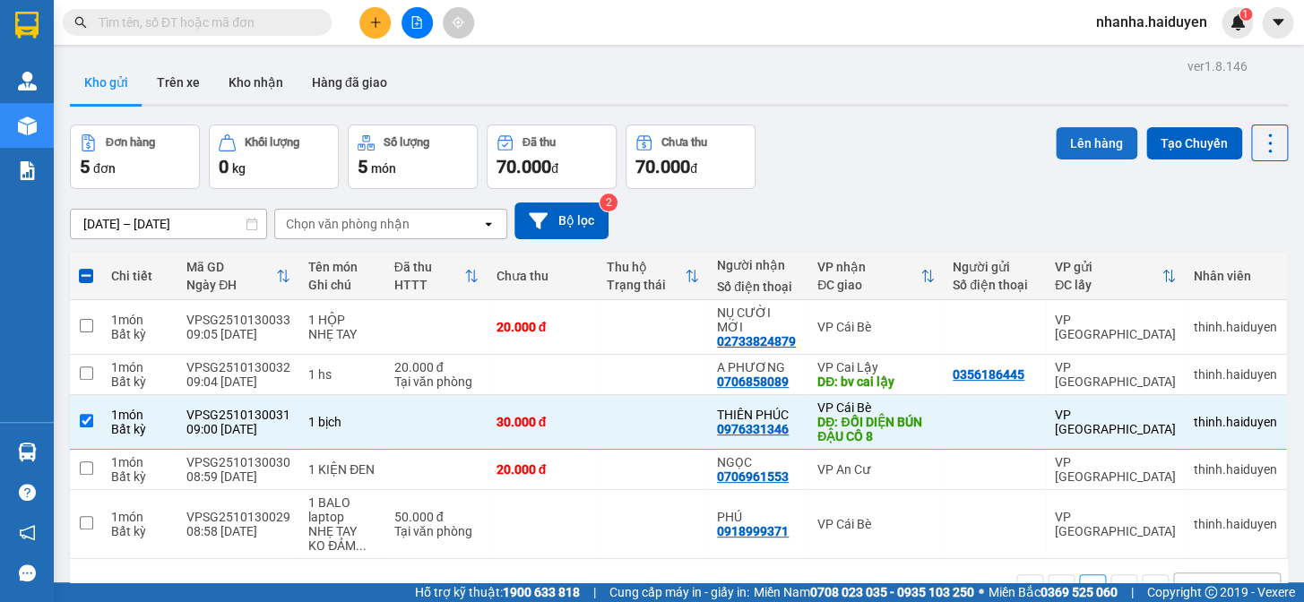
click at [1082, 134] on button "Lên hàng" at bounding box center [1097, 143] width 82 height 32
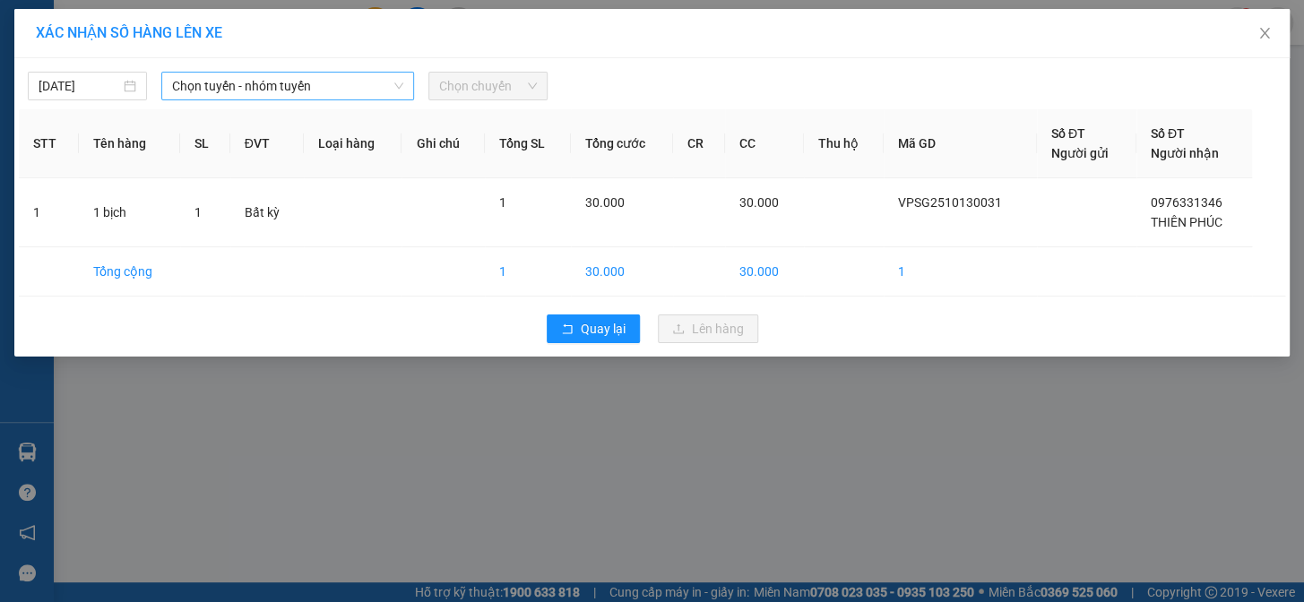
click at [282, 73] on span "Chọn tuyến - nhóm tuyến" at bounding box center [287, 86] width 231 height 27
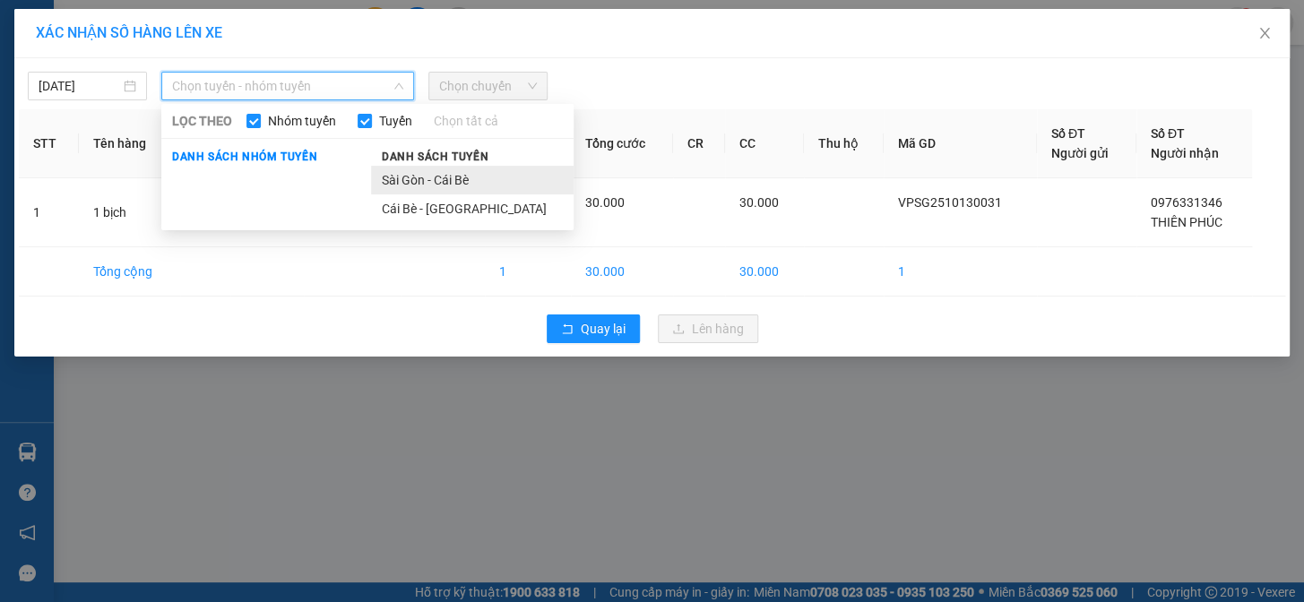
click at [433, 176] on li "Sài Gòn - Cái Bè" at bounding box center [472, 180] width 203 height 29
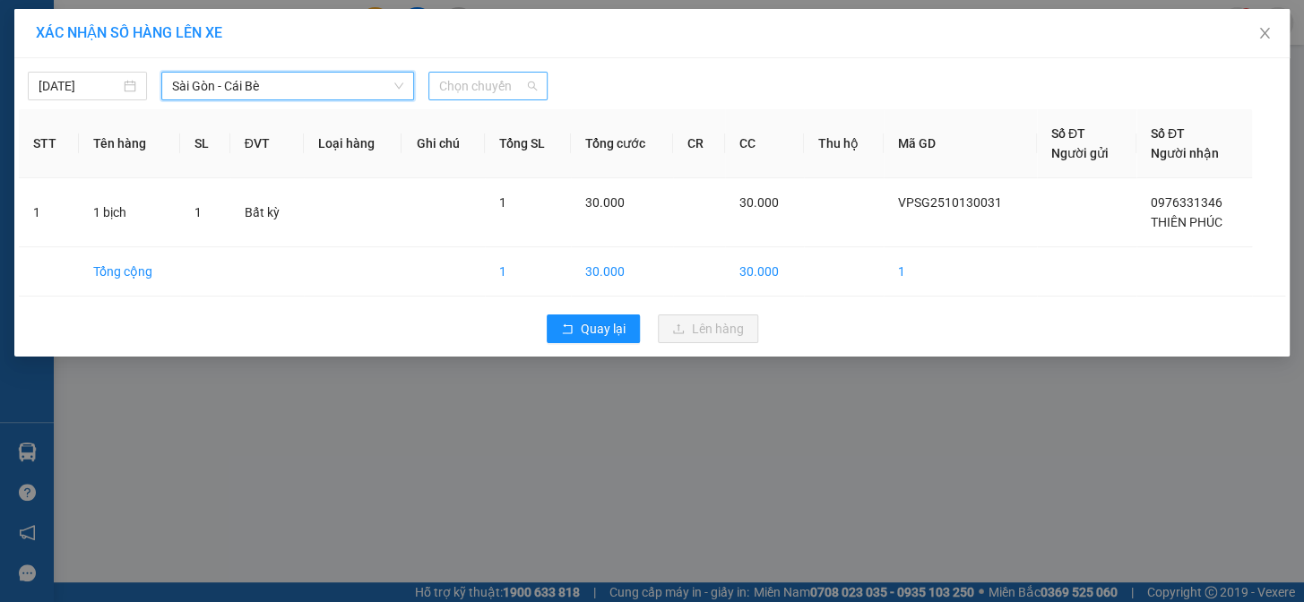
click at [480, 93] on span "Chọn chuyến" at bounding box center [488, 86] width 98 height 27
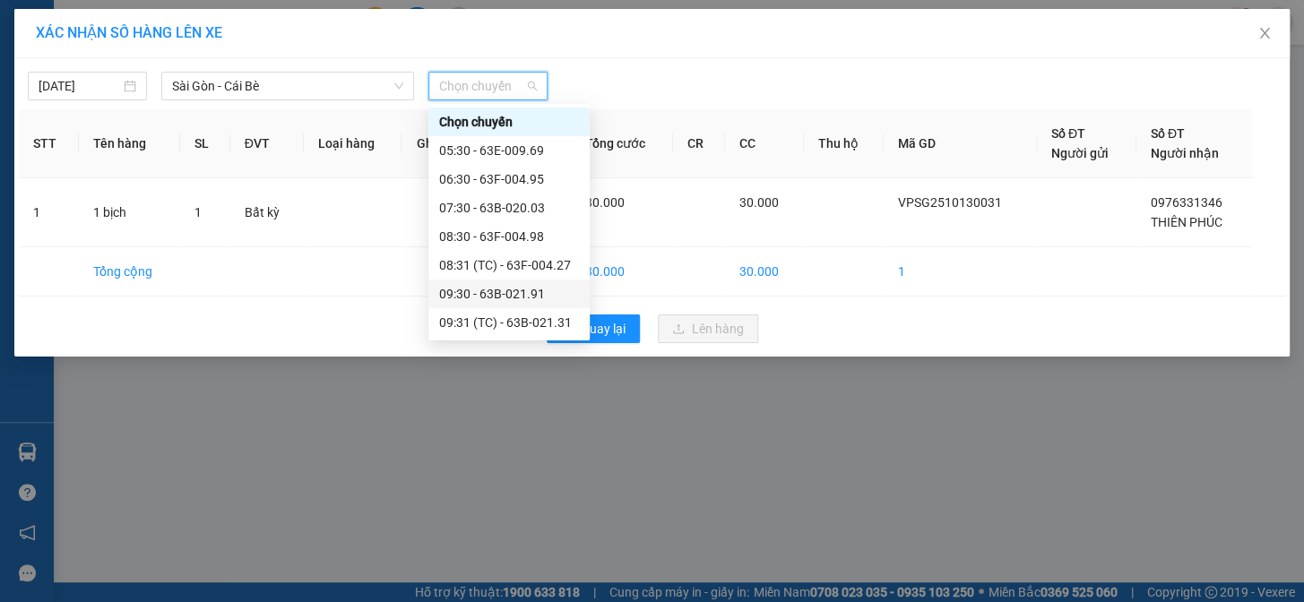
click at [532, 295] on div "09:30 - 63B-021.91" at bounding box center [509, 294] width 140 height 20
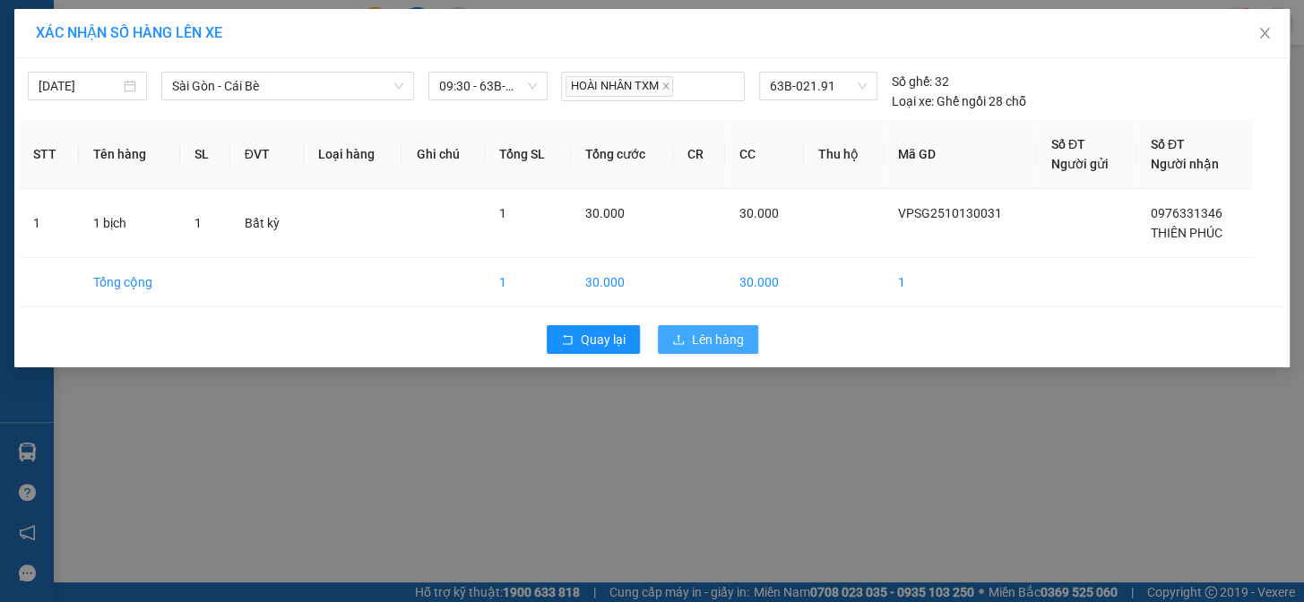
click at [712, 333] on span "Lên hàng" at bounding box center [718, 340] width 52 height 20
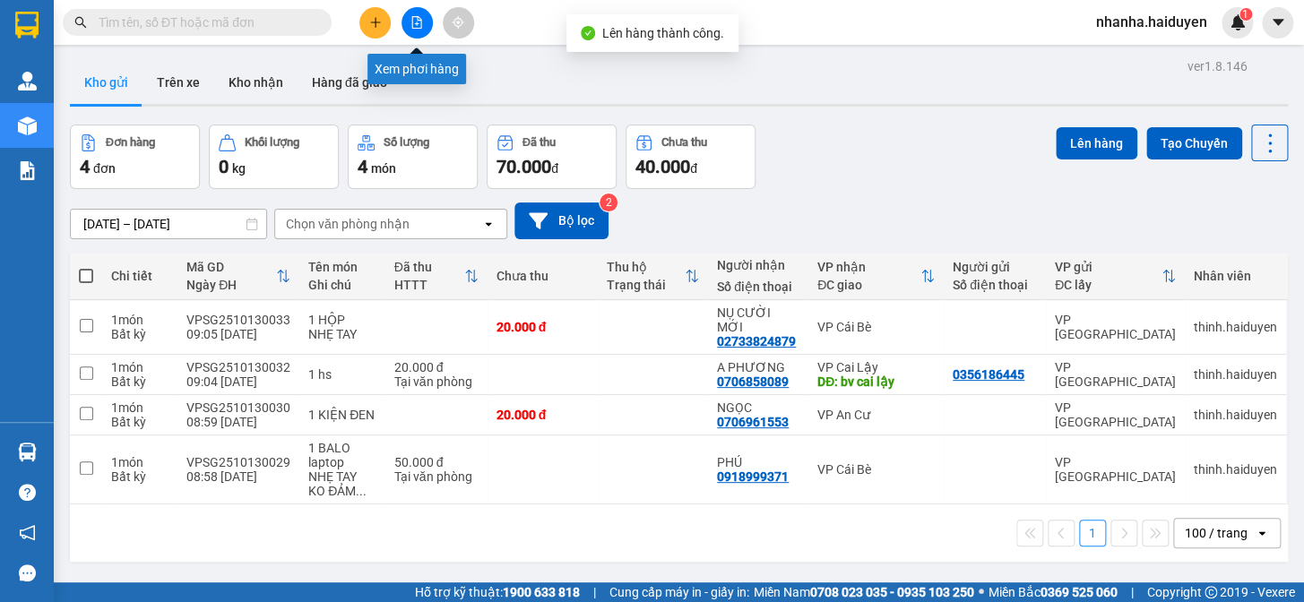
click at [412, 17] on icon "file-add" at bounding box center [417, 22] width 10 height 13
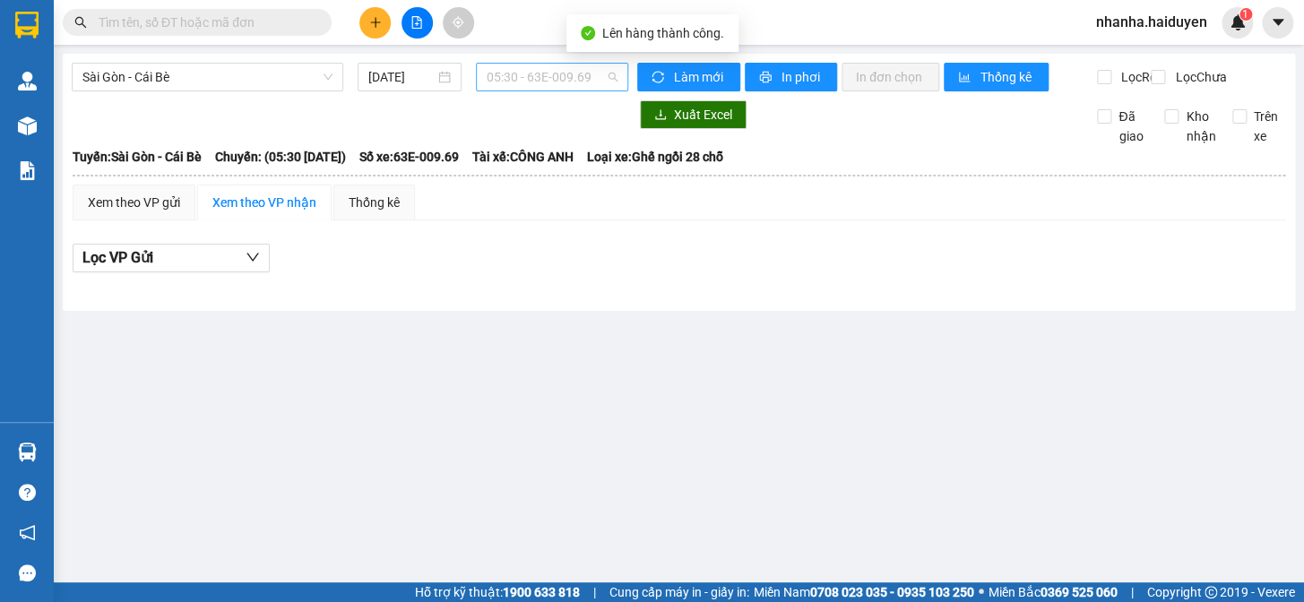
click at [593, 80] on span "05:30 - 63E-009.69" at bounding box center [552, 77] width 131 height 27
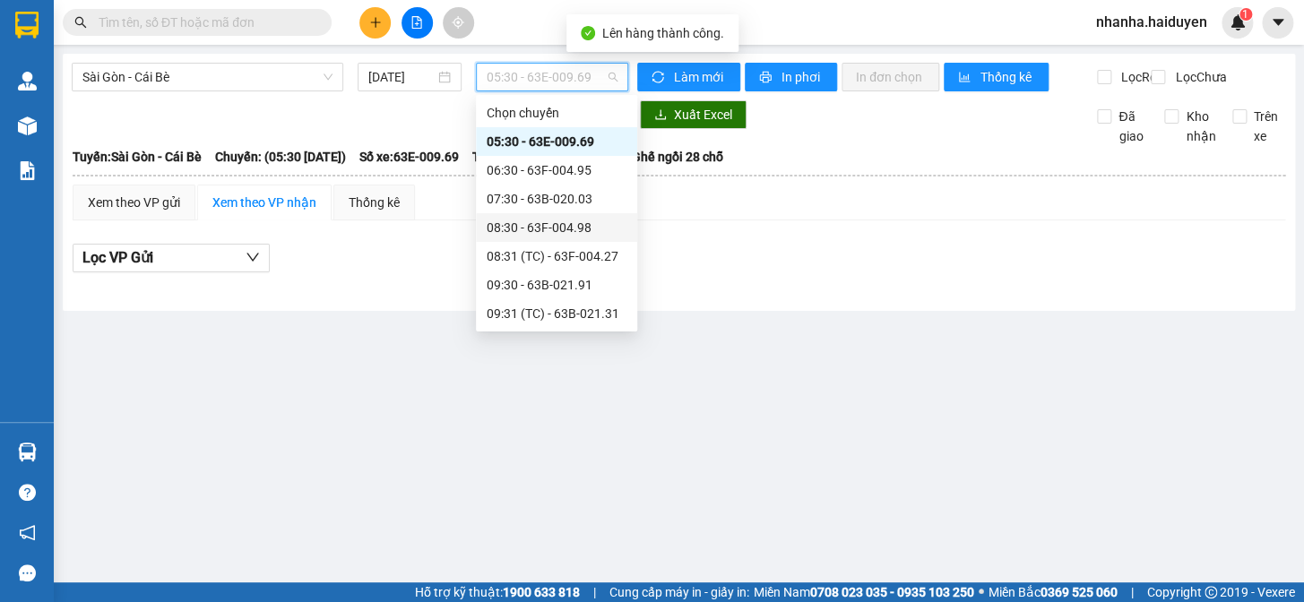
scroll to position [81, 0]
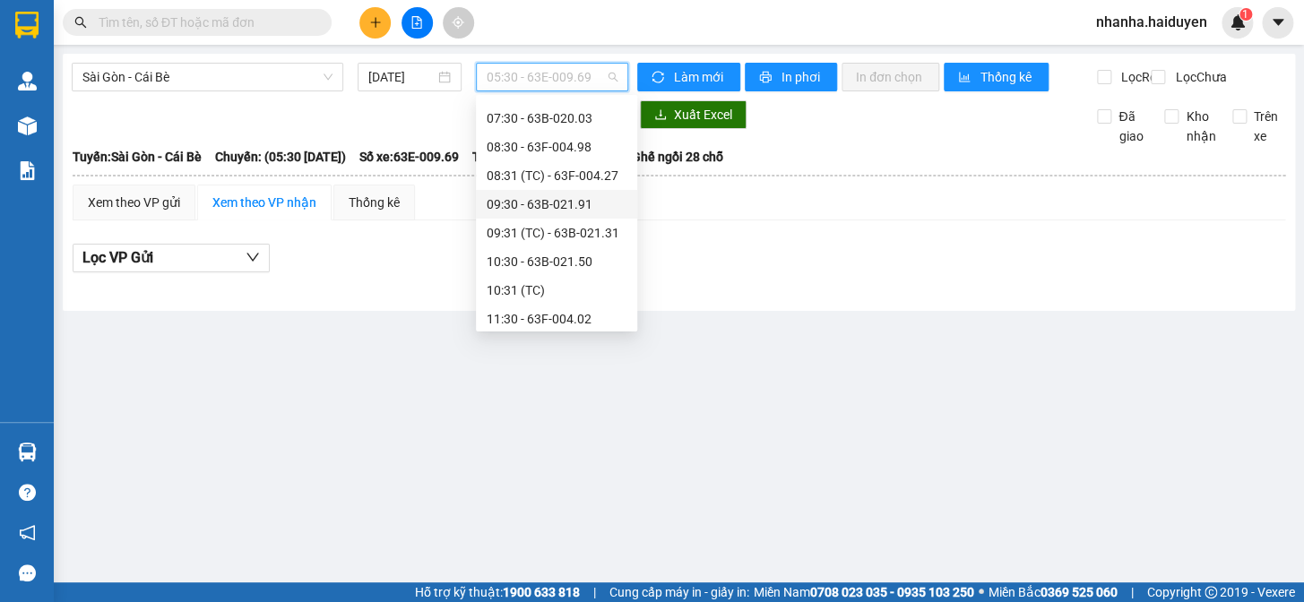
click at [565, 200] on div "09:30 - 63B-021.91" at bounding box center [557, 205] width 140 height 20
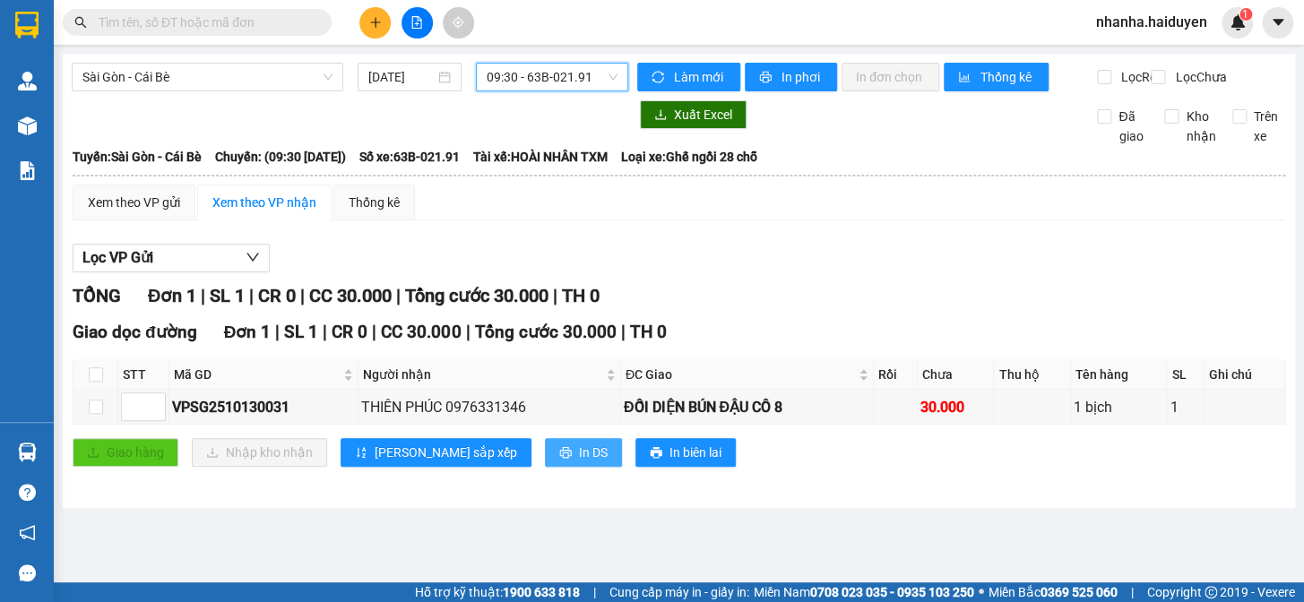
click at [579, 463] on span "In DS" at bounding box center [593, 453] width 29 height 20
click at [94, 382] on input "checkbox" at bounding box center [96, 375] width 14 height 14
checkbox input "true"
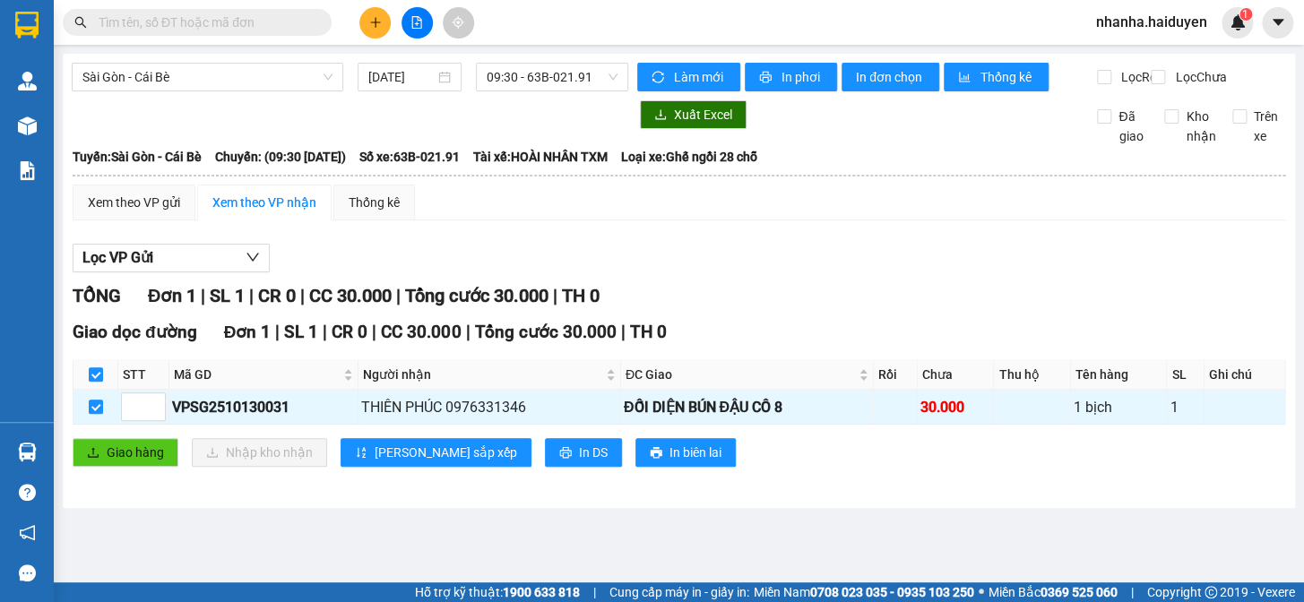
click at [114, 450] on div "Giao dọc đường Đơn 1 | SL 1 | CR 0 | CC 30.000 | Tổng cước 30.000 | TH 0 STT Mã…" at bounding box center [679, 399] width 1213 height 161
click at [119, 462] on span "Giao hàng" at bounding box center [135, 453] width 57 height 20
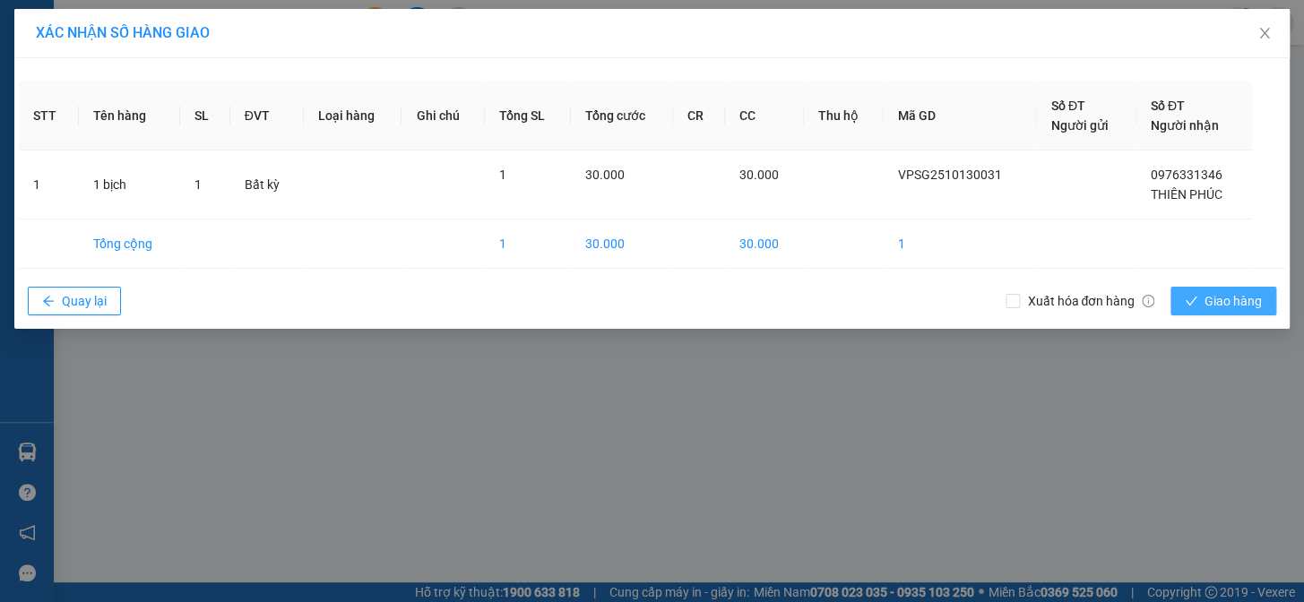
click at [1195, 291] on button "Giao hàng" at bounding box center [1224, 301] width 106 height 29
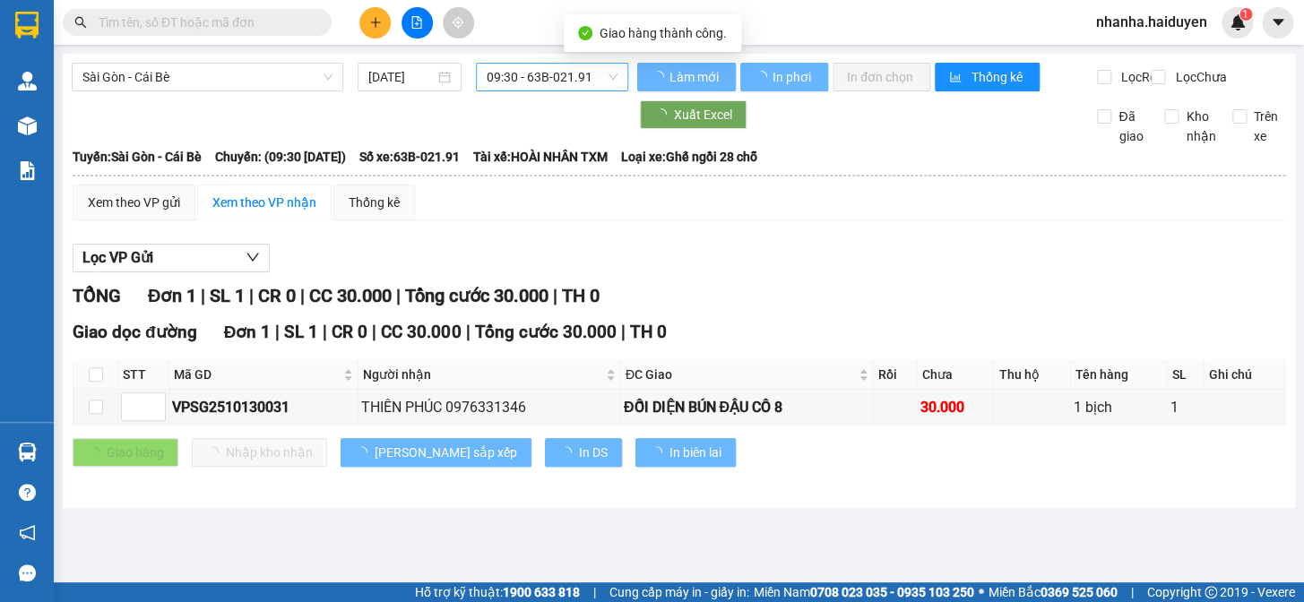
click at [513, 81] on span "09:30 - 63B-021.91" at bounding box center [552, 77] width 131 height 27
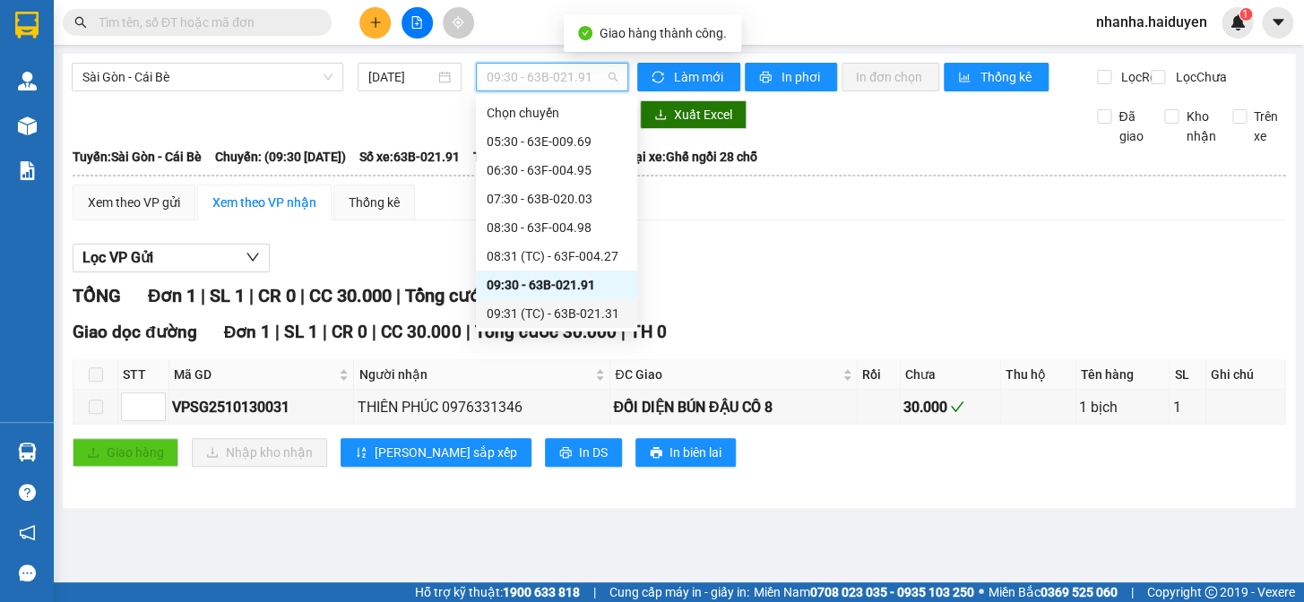
click at [551, 302] on div "09:31 (TC) - 63B-021.31" at bounding box center [556, 313] width 161 height 29
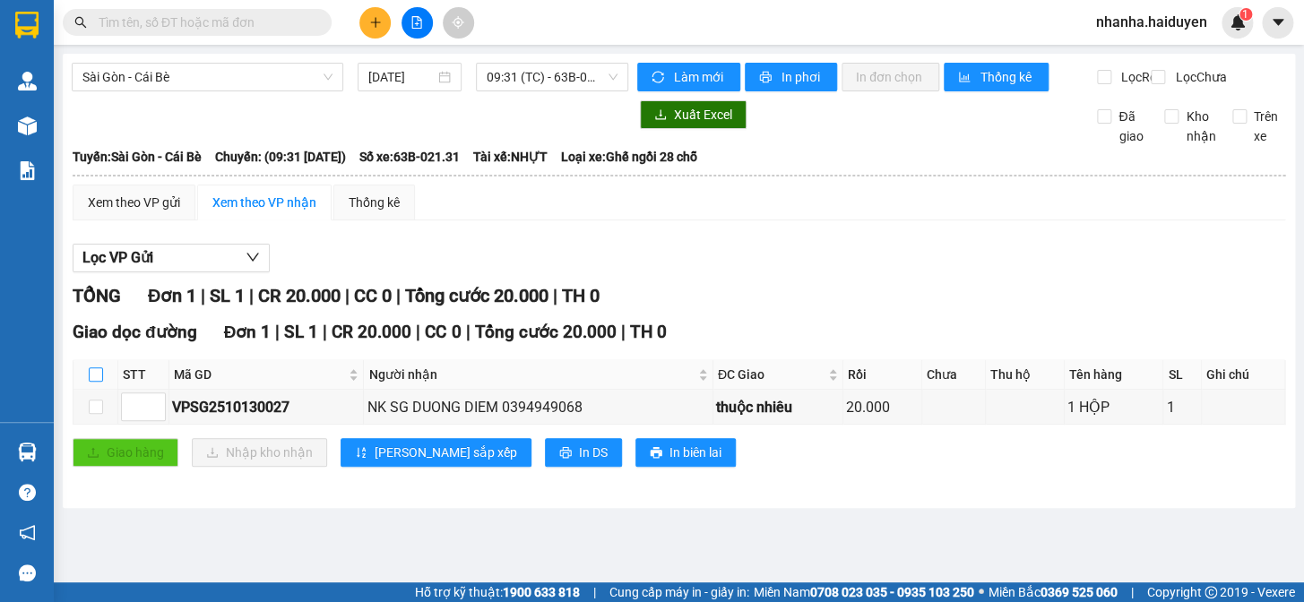
click at [100, 382] on input "checkbox" at bounding box center [96, 375] width 14 height 14
checkbox input "true"
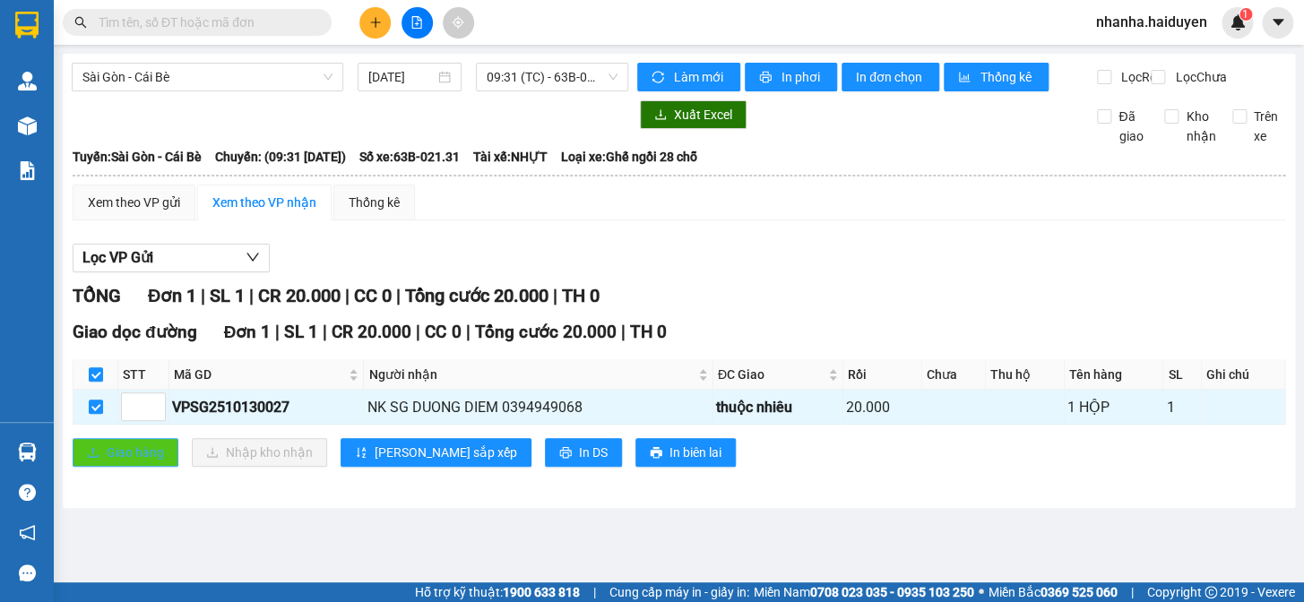
click at [99, 463] on button "Giao hàng" at bounding box center [126, 452] width 106 height 29
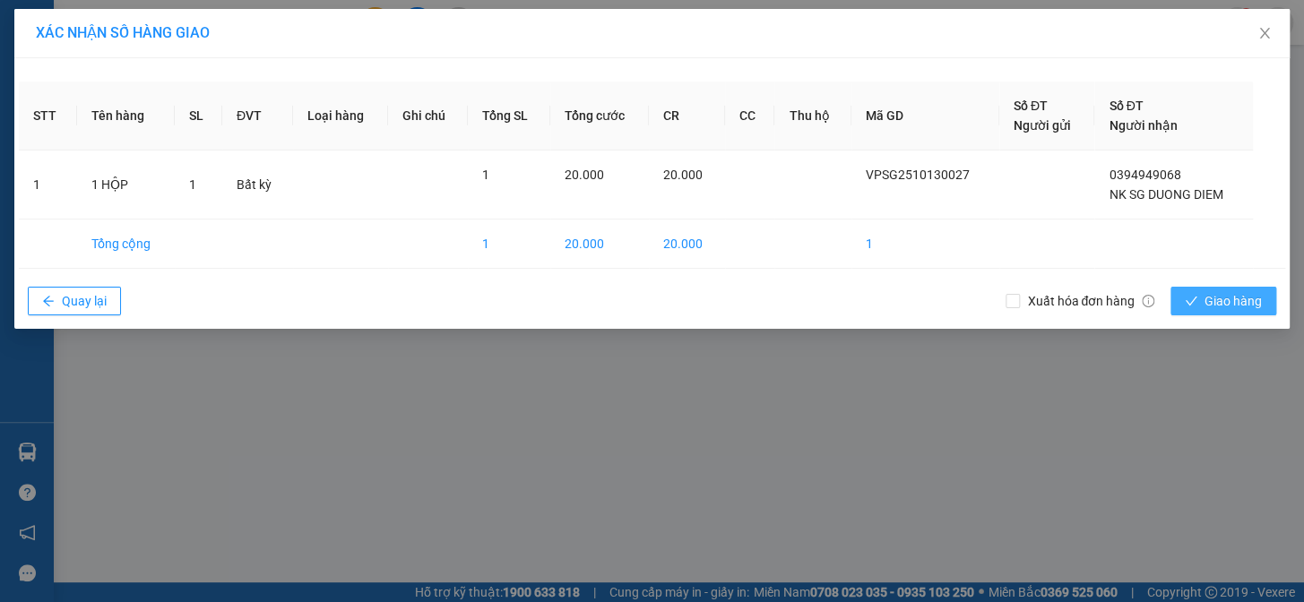
click at [1205, 307] on span "Giao hàng" at bounding box center [1233, 301] width 57 height 20
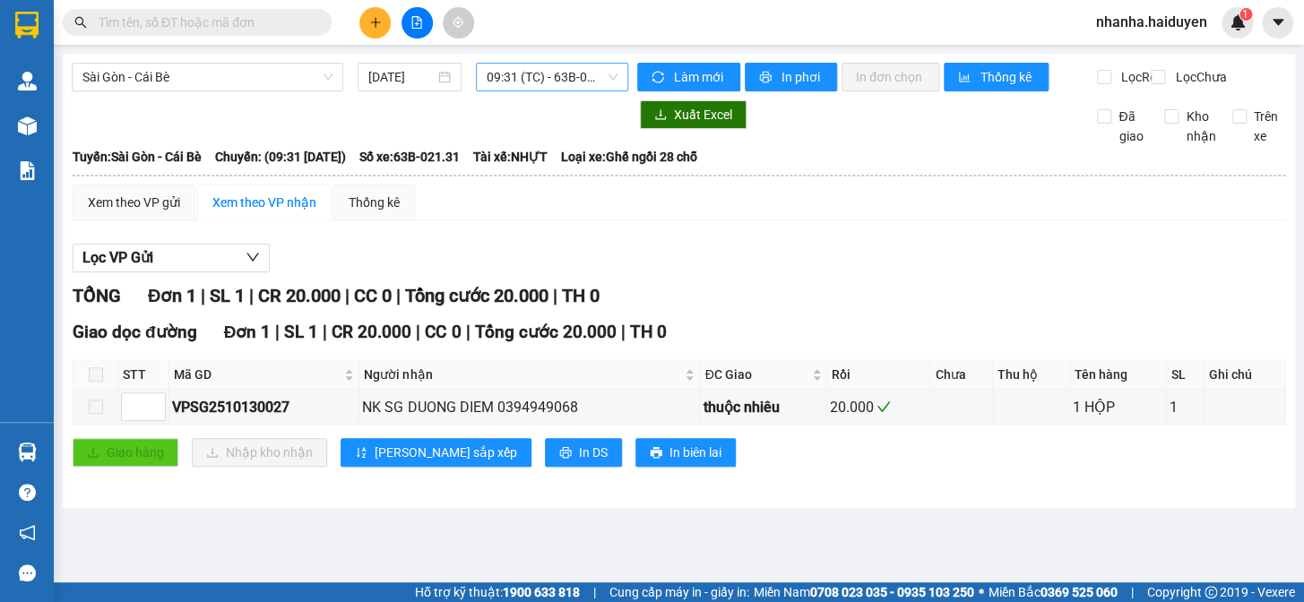
click at [579, 84] on span "09:31 (TC) - 63B-021.31" at bounding box center [552, 77] width 131 height 27
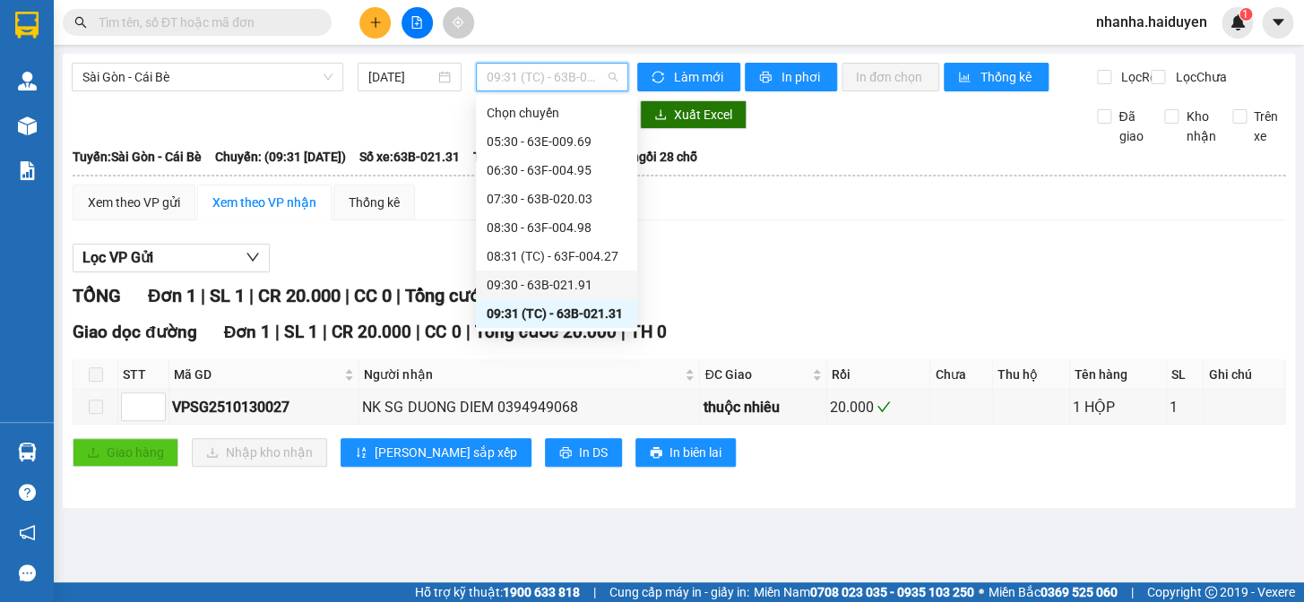
click at [579, 281] on div "09:30 - 63B-021.91" at bounding box center [557, 285] width 140 height 20
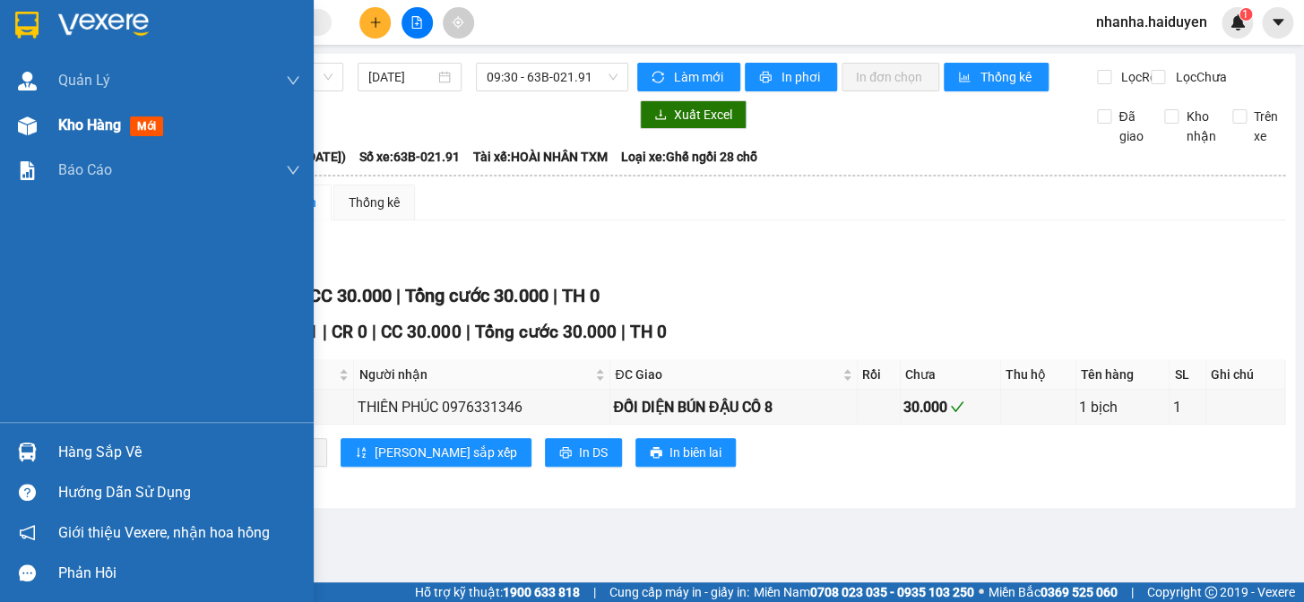
click at [27, 126] on img at bounding box center [27, 126] width 19 height 19
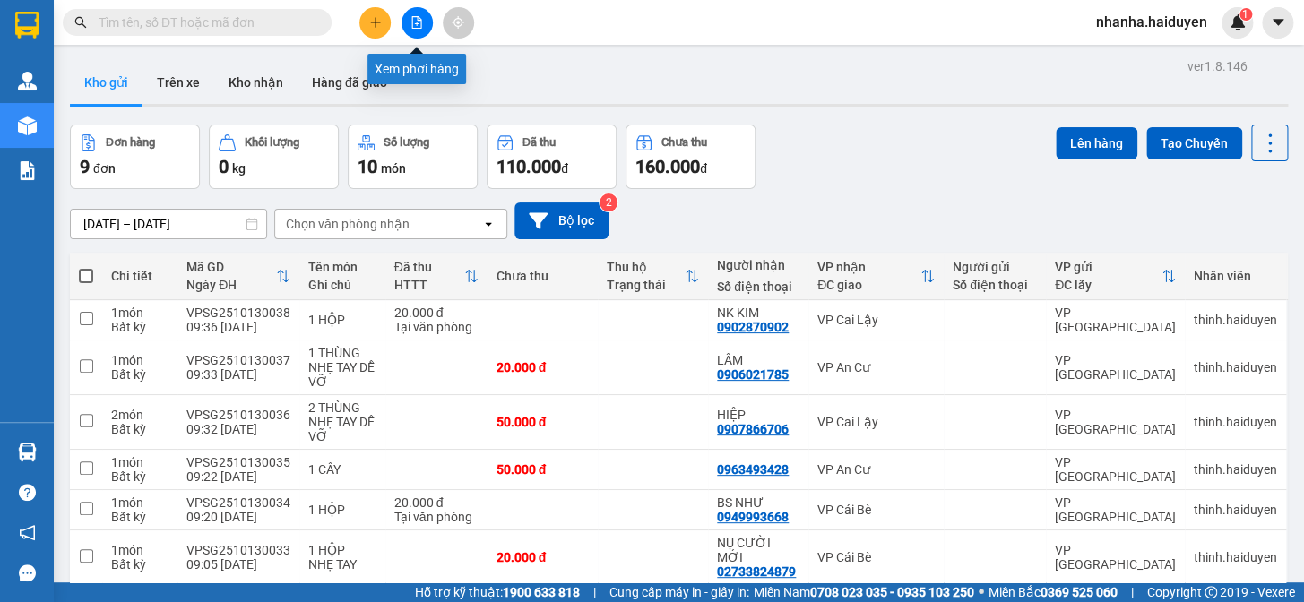
click at [417, 26] on icon "file-add" at bounding box center [417, 22] width 13 height 13
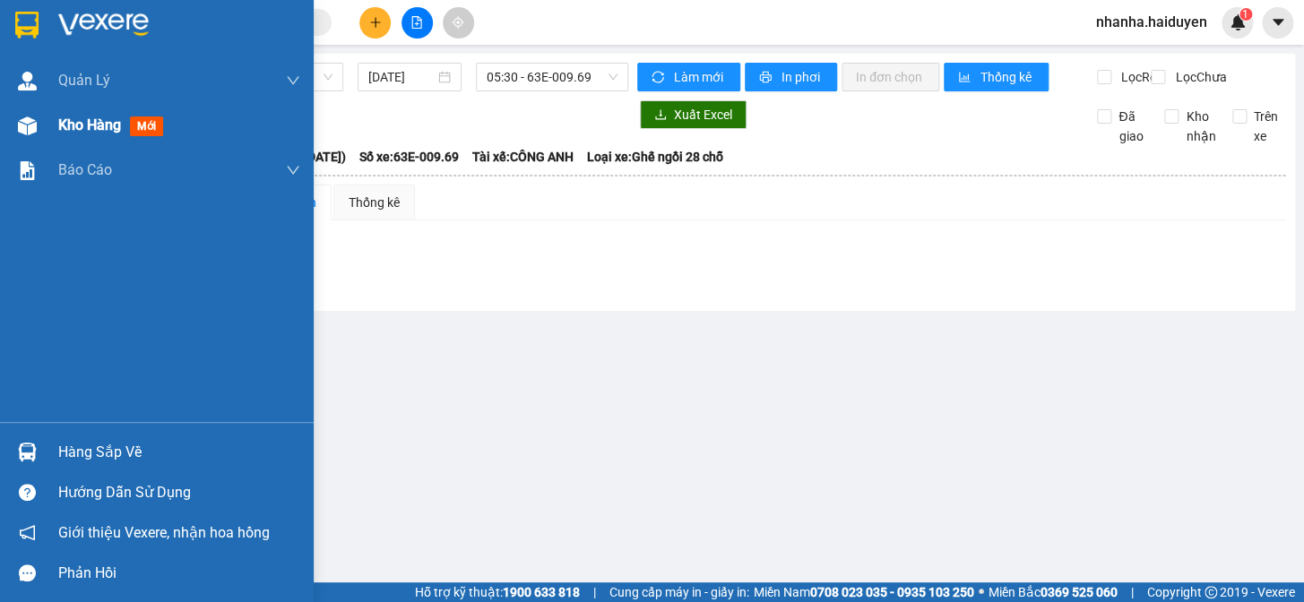
click at [21, 115] on div at bounding box center [27, 125] width 31 height 31
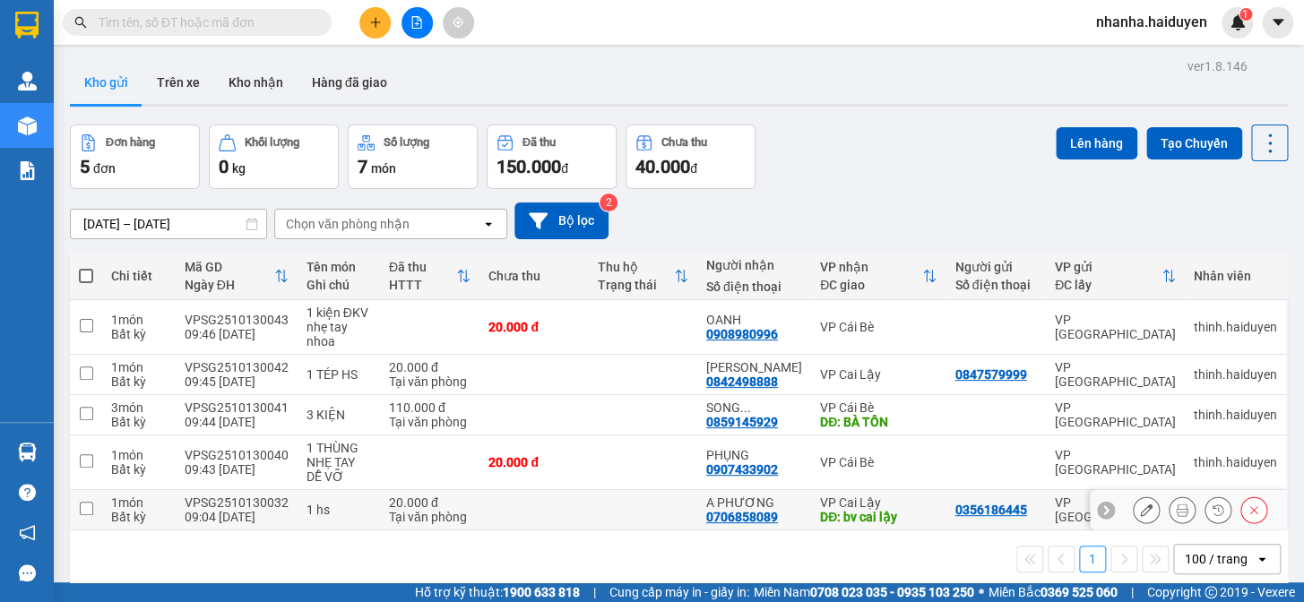
scroll to position [82, 0]
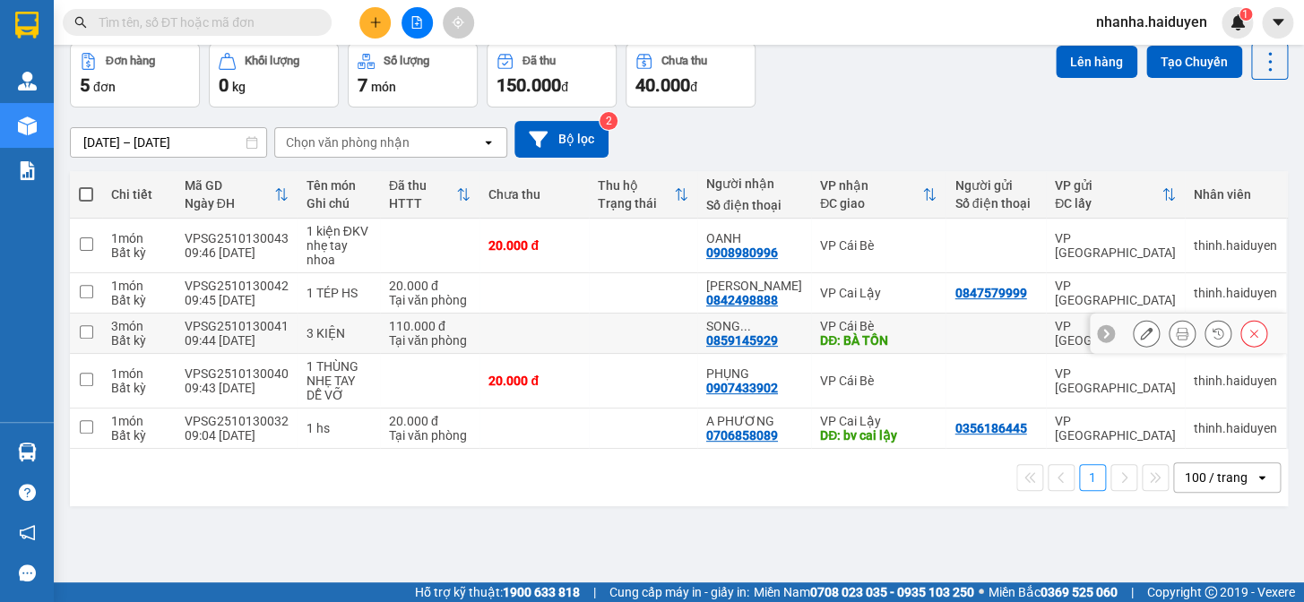
drag, startPoint x: 853, startPoint y: 325, endPoint x: 964, endPoint y: 262, distance: 126.9
click at [854, 325] on div "VP Cái Bè" at bounding box center [878, 326] width 117 height 14
checkbox input "true"
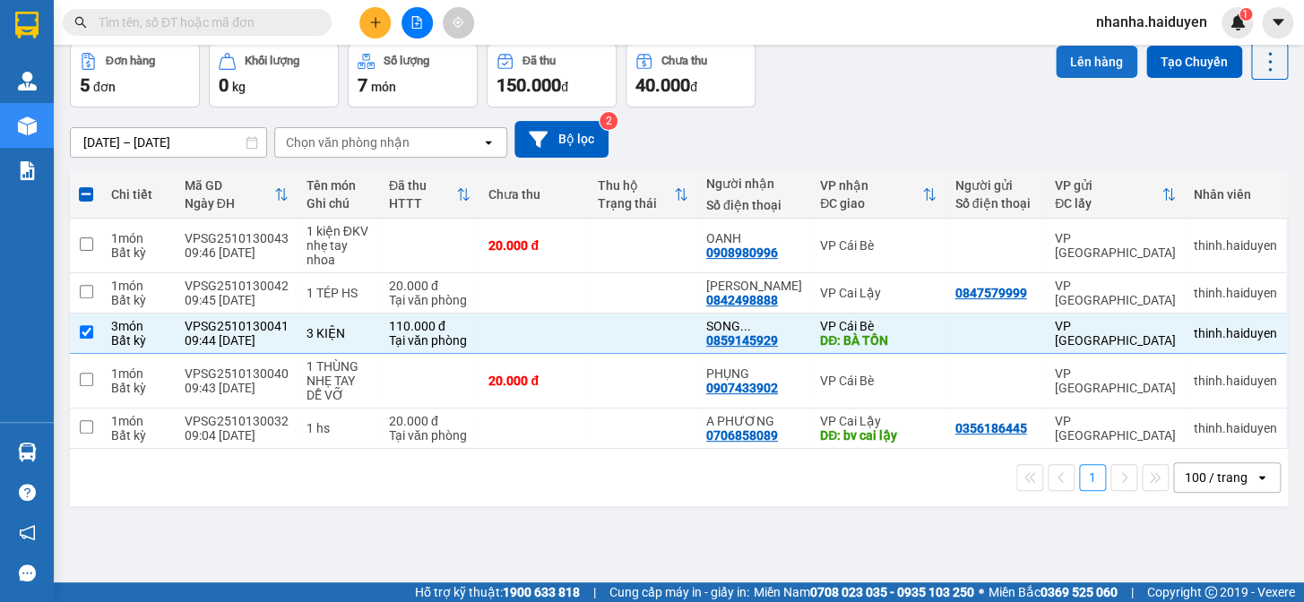
click at [1102, 72] on button "Lên hàng" at bounding box center [1097, 62] width 82 height 32
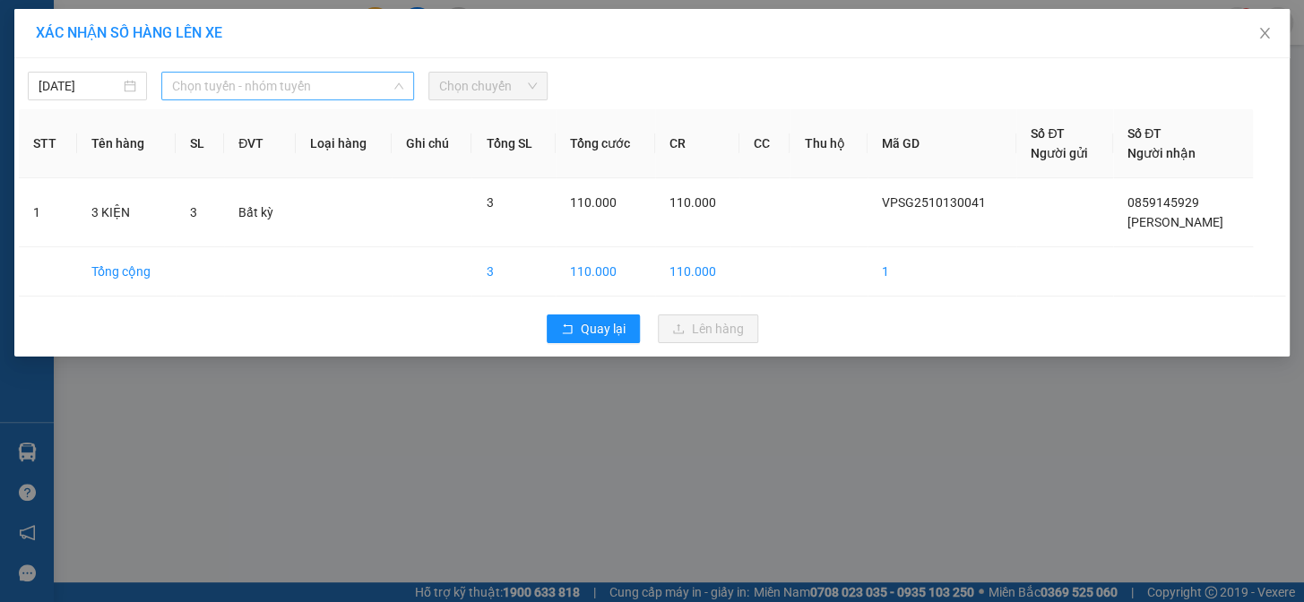
click at [281, 82] on span "Chọn tuyến - nhóm tuyến" at bounding box center [287, 86] width 231 height 27
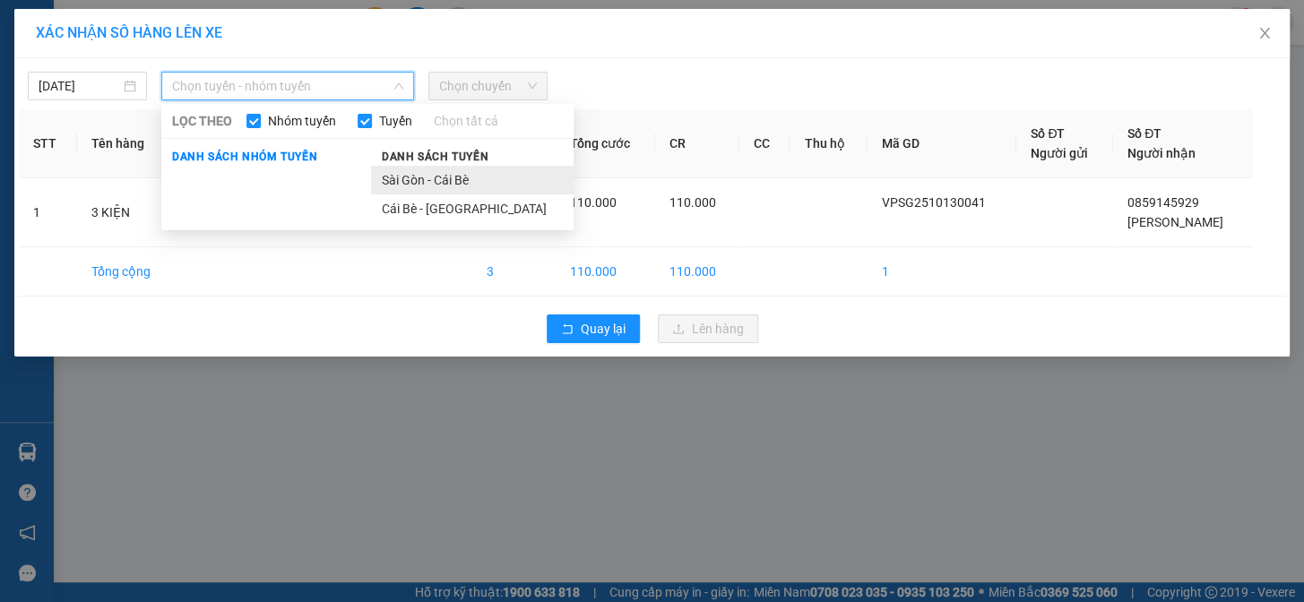
click at [422, 177] on li "Sài Gòn - Cái Bè" at bounding box center [472, 180] width 203 height 29
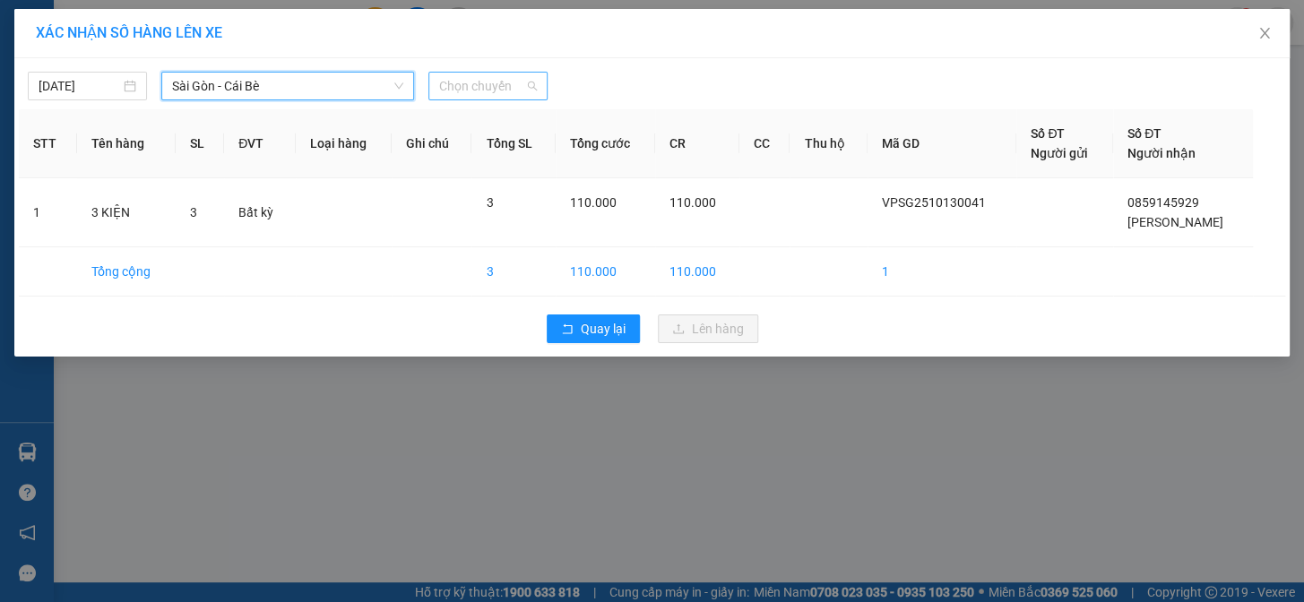
click at [472, 79] on span "Chọn chuyến" at bounding box center [488, 86] width 98 height 27
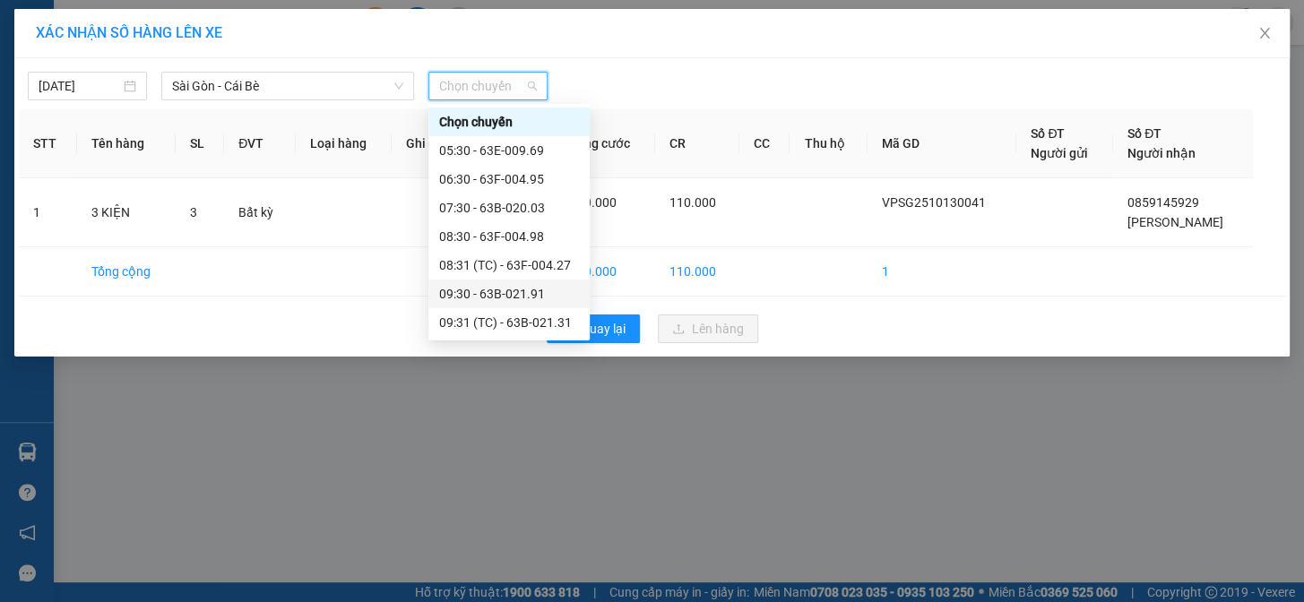
scroll to position [81, 0]
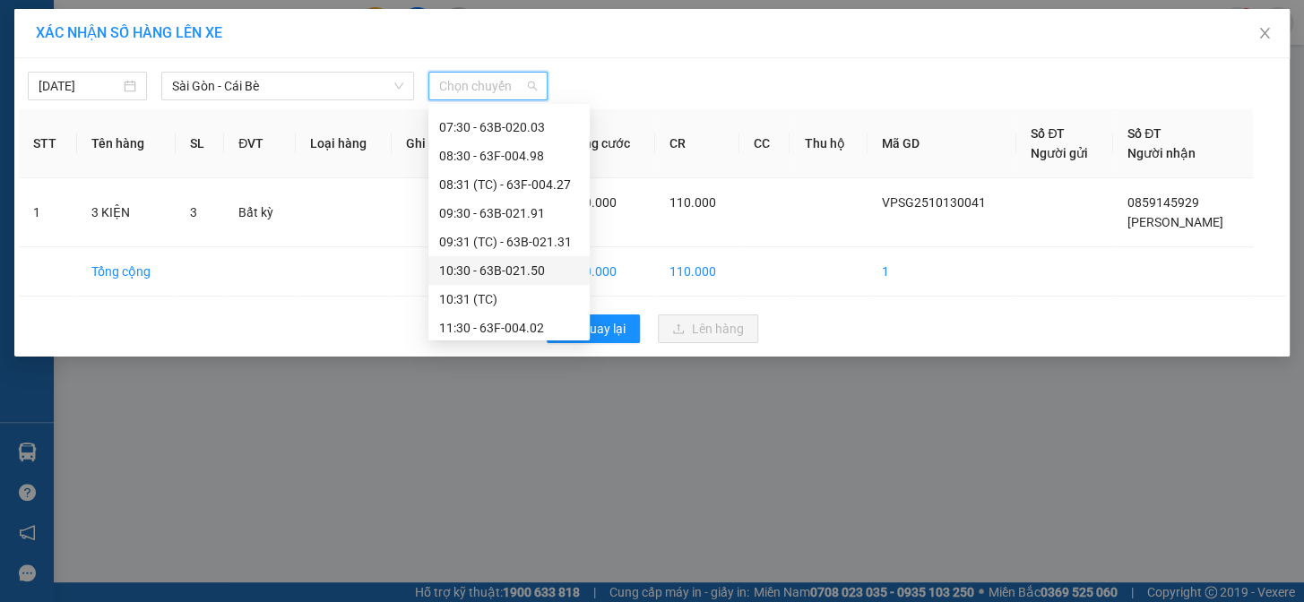
click at [504, 273] on div "10:30 - 63B-021.50" at bounding box center [509, 271] width 140 height 20
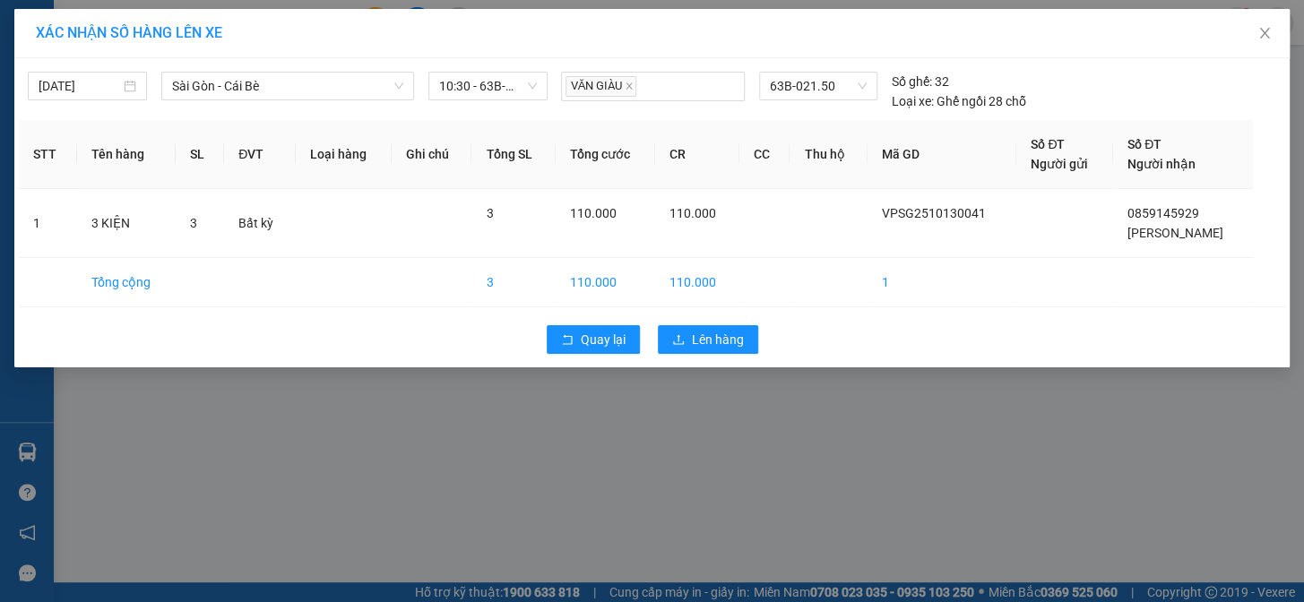
click at [762, 335] on div "Quay lại Lên hàng" at bounding box center [652, 339] width 1267 height 47
click at [736, 341] on span "Lên hàng" at bounding box center [718, 340] width 52 height 20
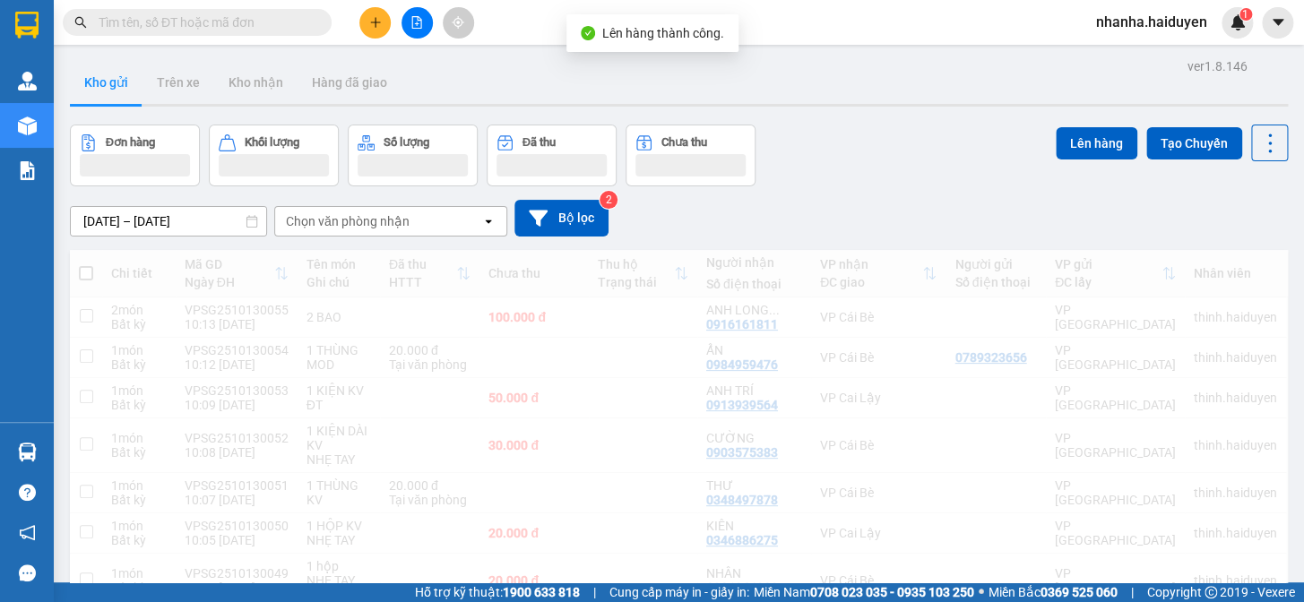
click at [413, 34] on button at bounding box center [417, 22] width 31 height 31
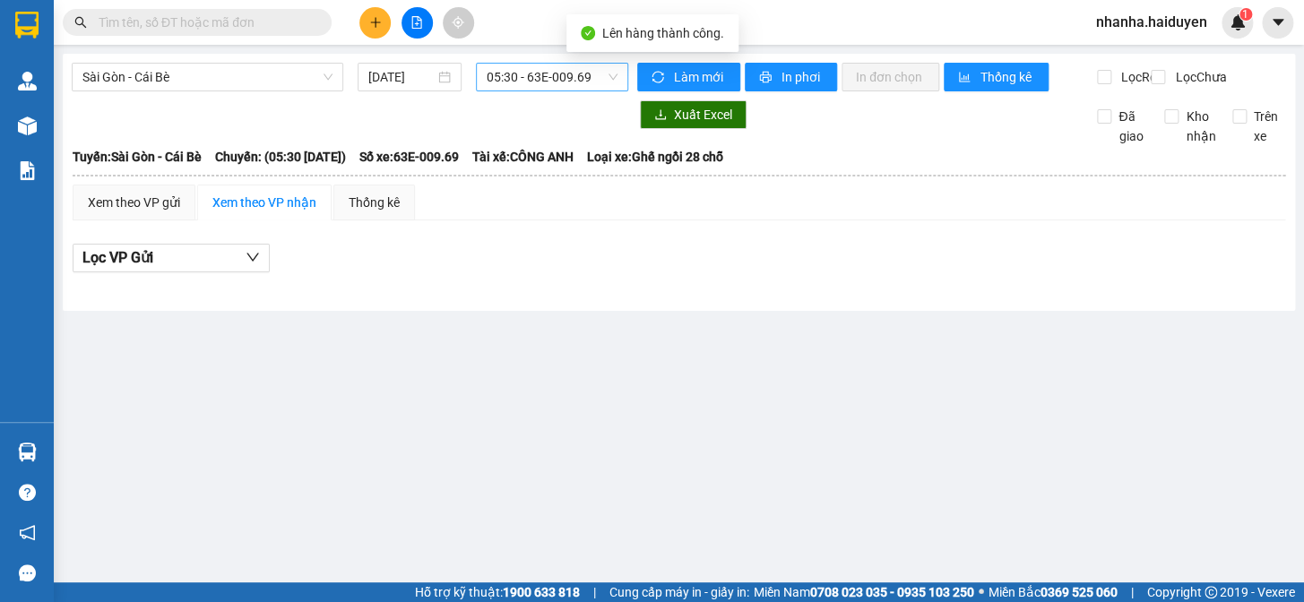
click at [557, 72] on span "05:30 - 63E-009.69" at bounding box center [552, 77] width 131 height 27
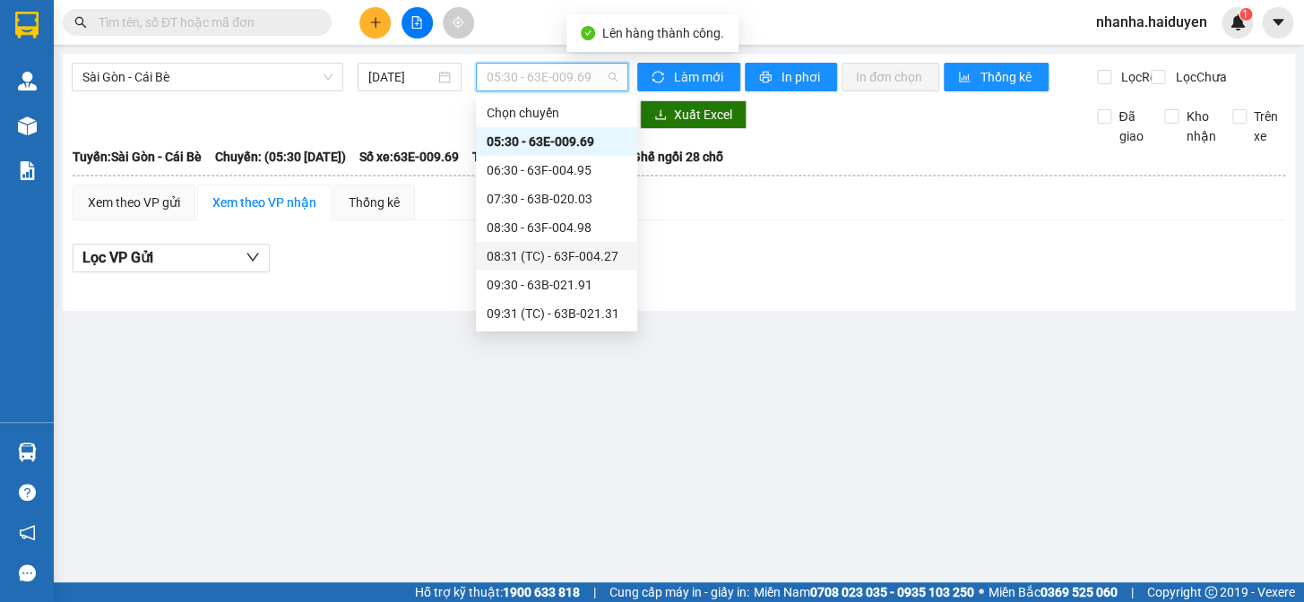
scroll to position [81, 0]
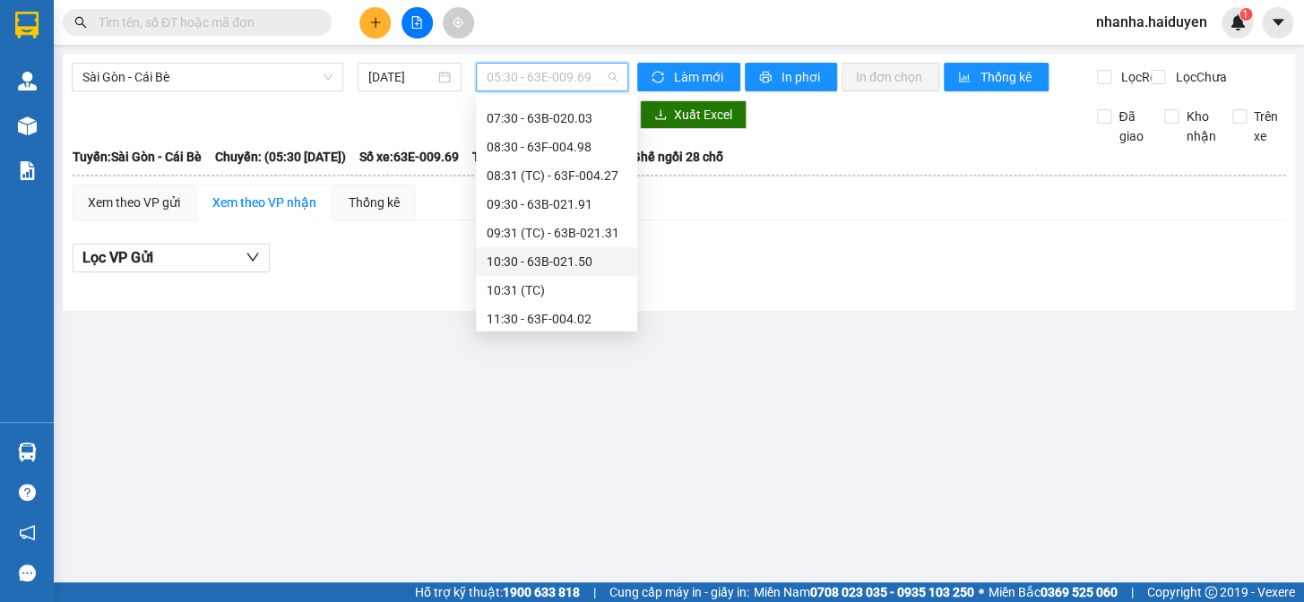
click at [547, 261] on div "10:30 - 63B-021.50" at bounding box center [557, 262] width 140 height 20
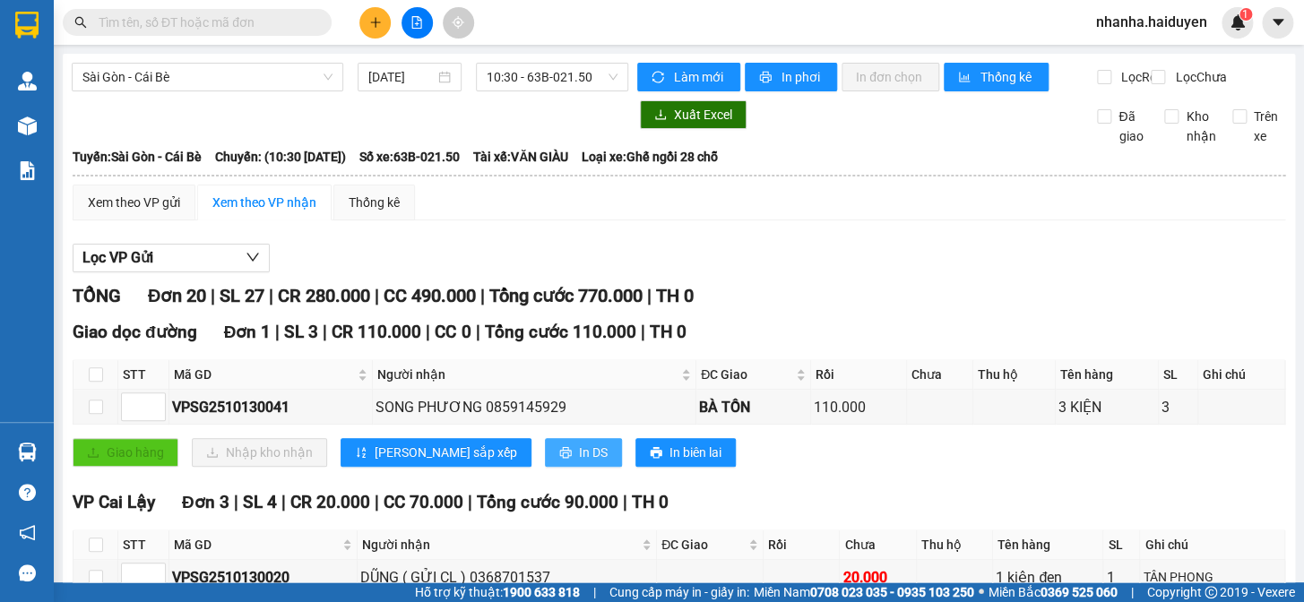
click at [545, 465] on button "In DS" at bounding box center [583, 452] width 77 height 29
click at [92, 382] on input "checkbox" at bounding box center [96, 375] width 14 height 14
checkbox input "true"
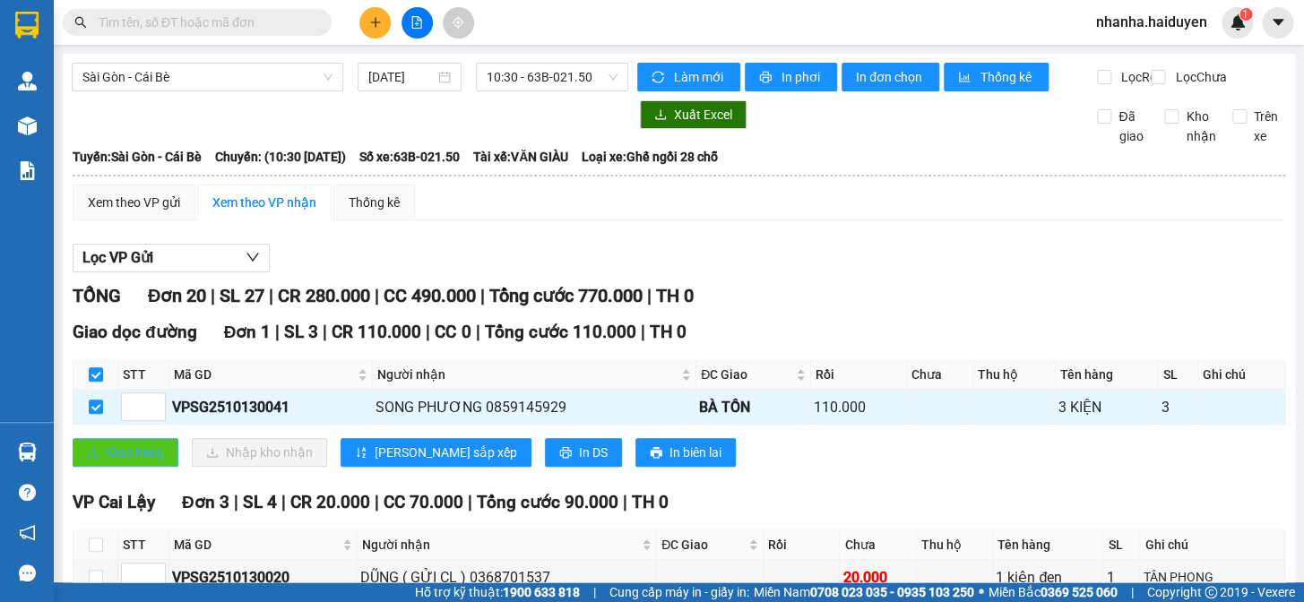
click at [92, 459] on icon "upload" at bounding box center [93, 452] width 13 height 13
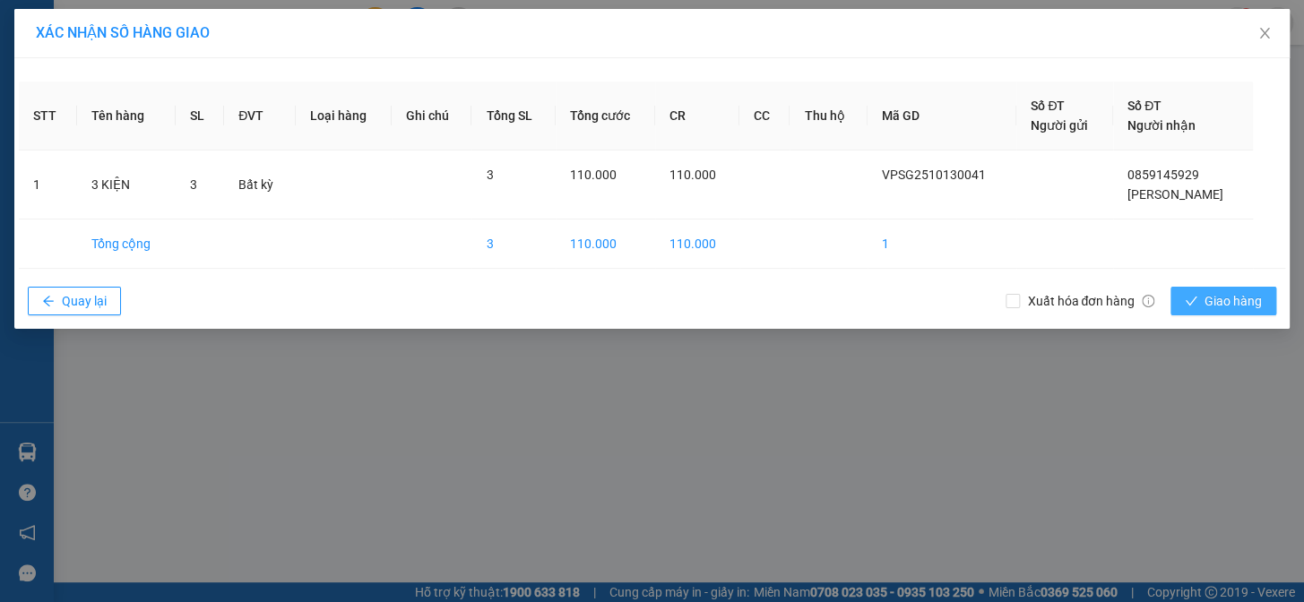
click at [1248, 305] on span "Giao hàng" at bounding box center [1233, 301] width 57 height 20
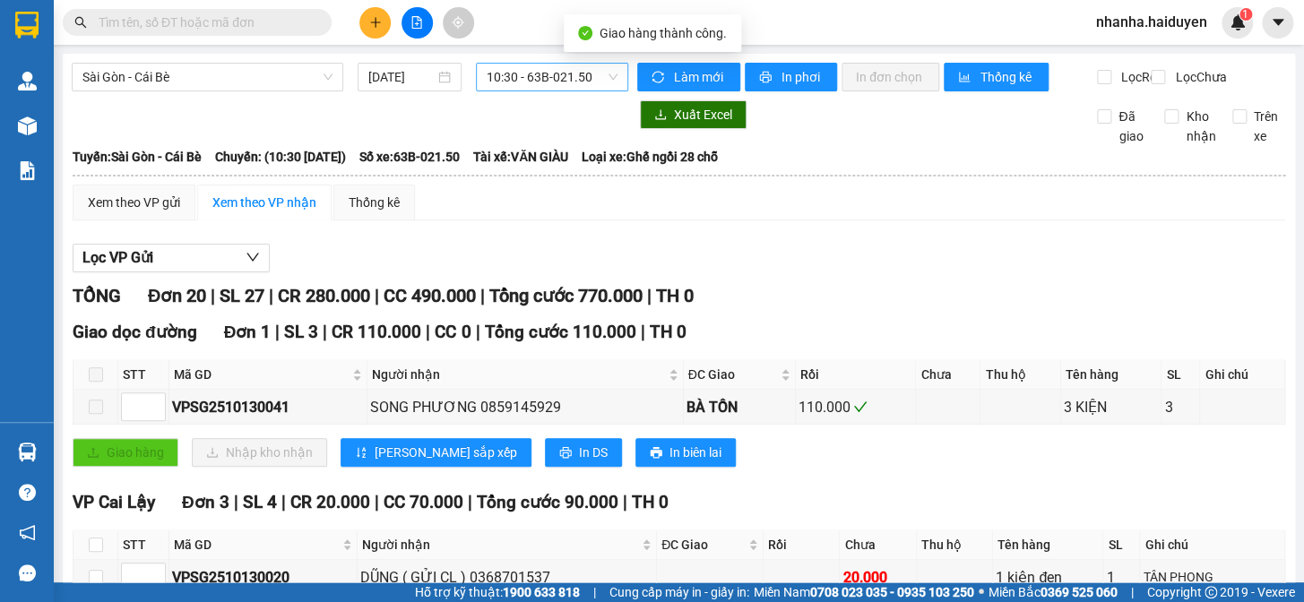
click at [537, 68] on span "10:30 - 63B-021.50" at bounding box center [552, 77] width 131 height 27
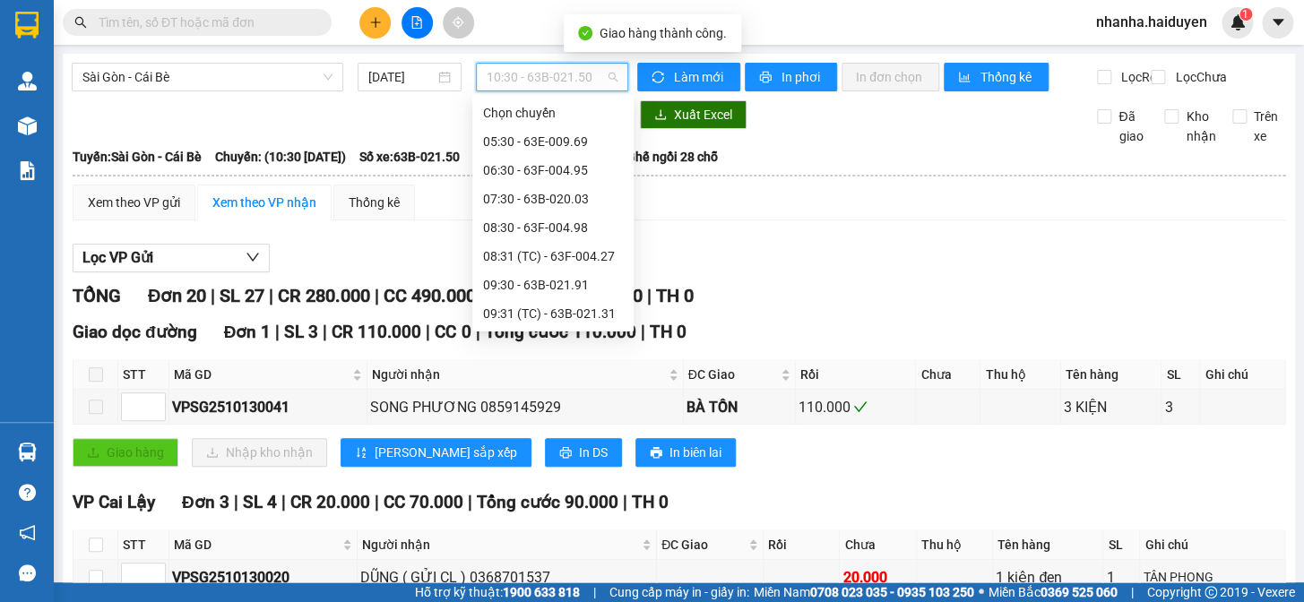
click at [538, 361] on div "10:31 (TC)" at bounding box center [553, 371] width 140 height 20
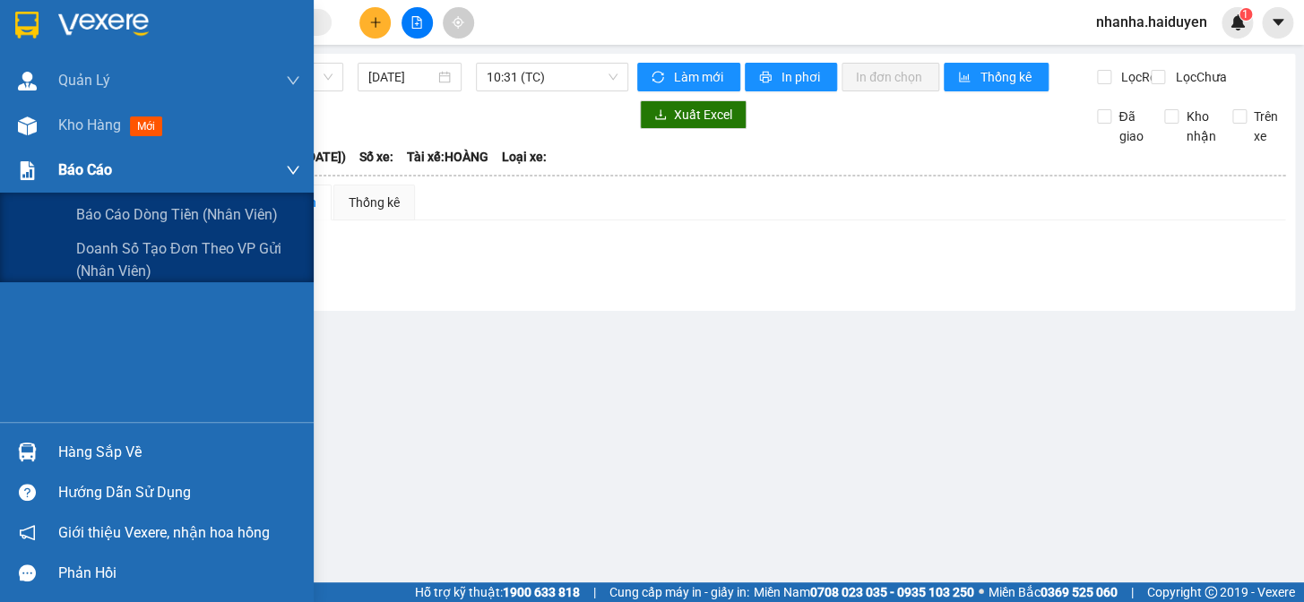
click at [44, 158] on div "Báo cáo" at bounding box center [157, 170] width 314 height 45
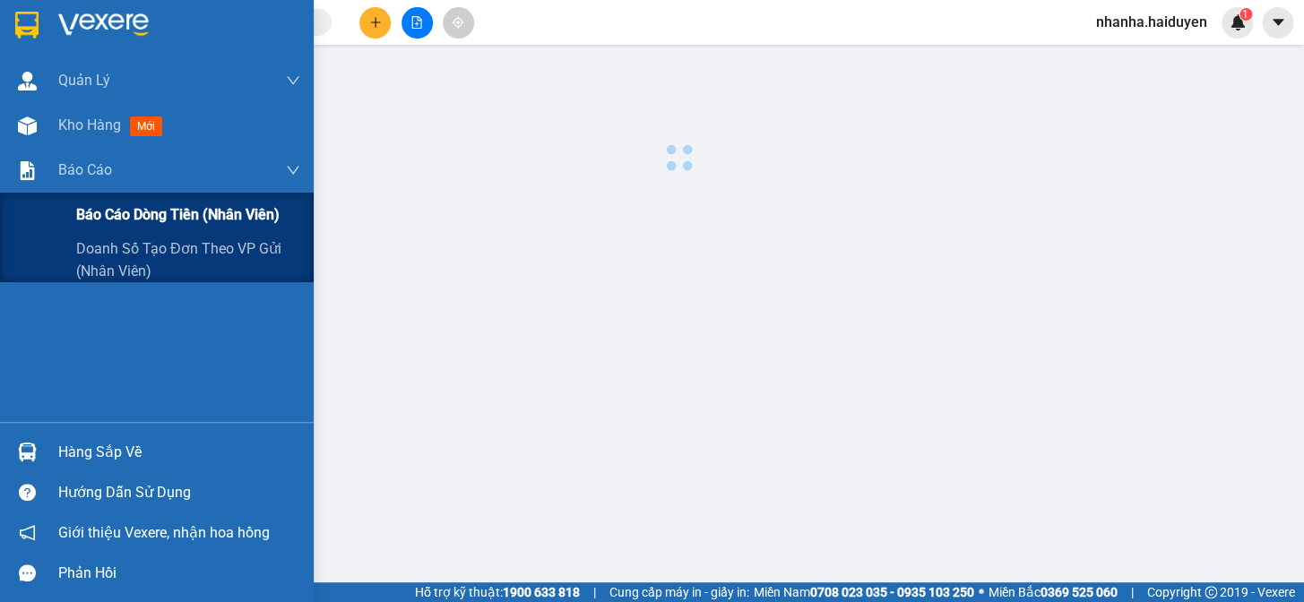
click at [45, 204] on div "Báo cáo dòng tiền (nhân viên)" at bounding box center [157, 215] width 314 height 45
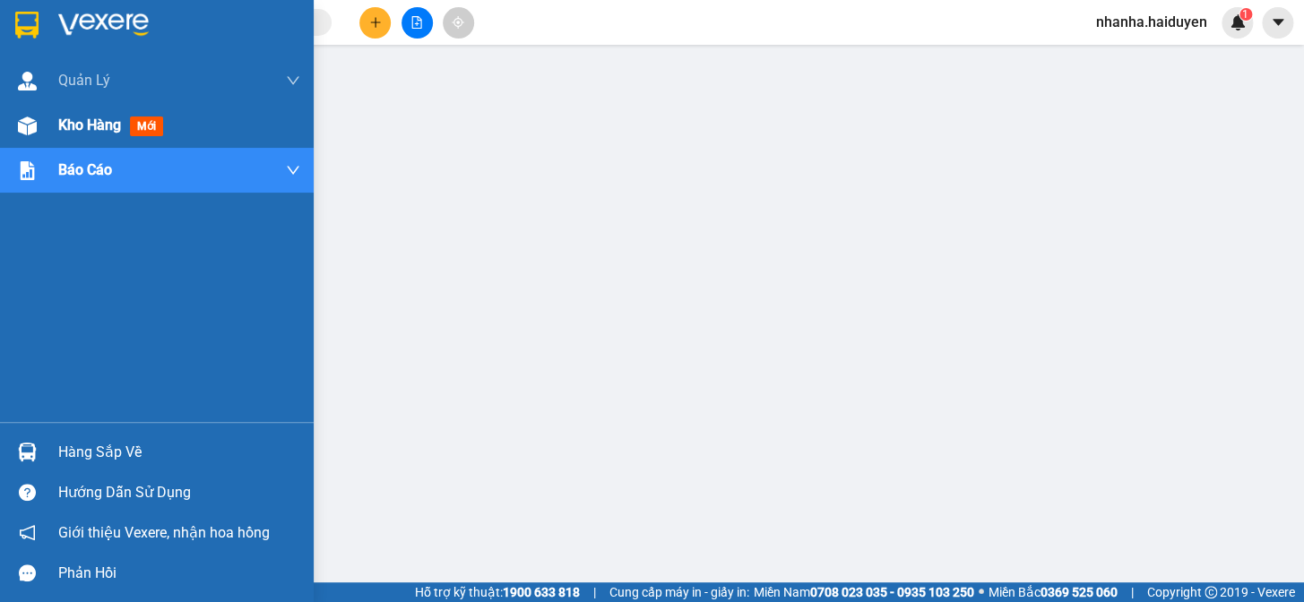
click at [35, 126] on img at bounding box center [27, 126] width 19 height 19
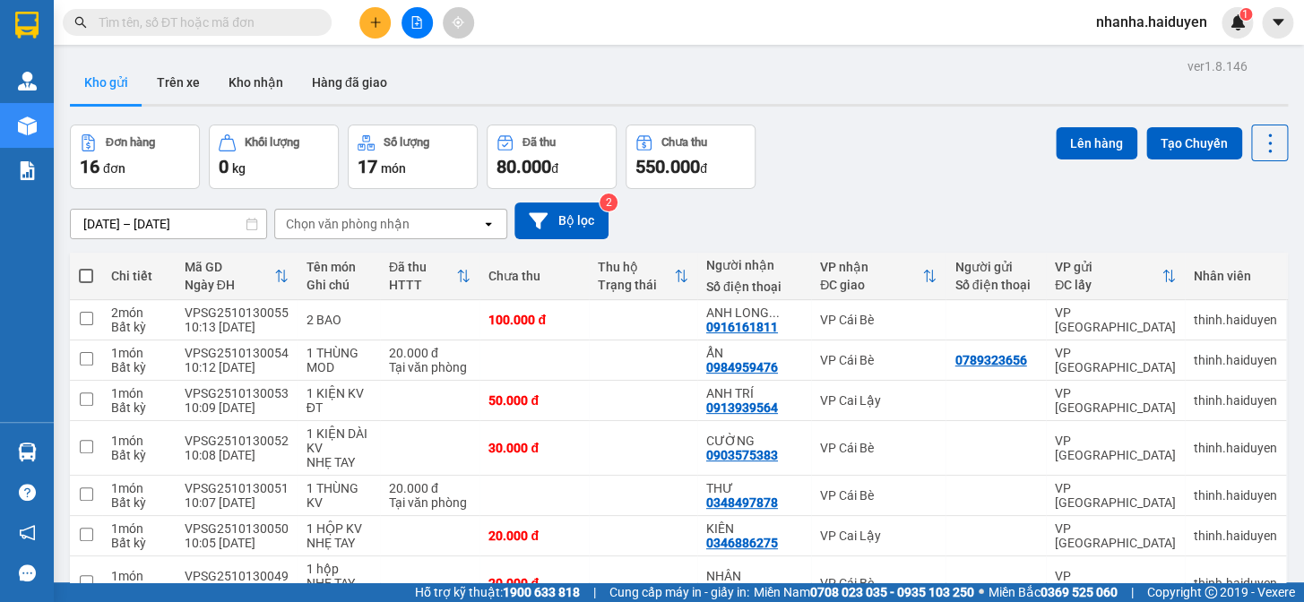
click at [1067, 147] on button "Lên hàng" at bounding box center [1097, 143] width 82 height 32
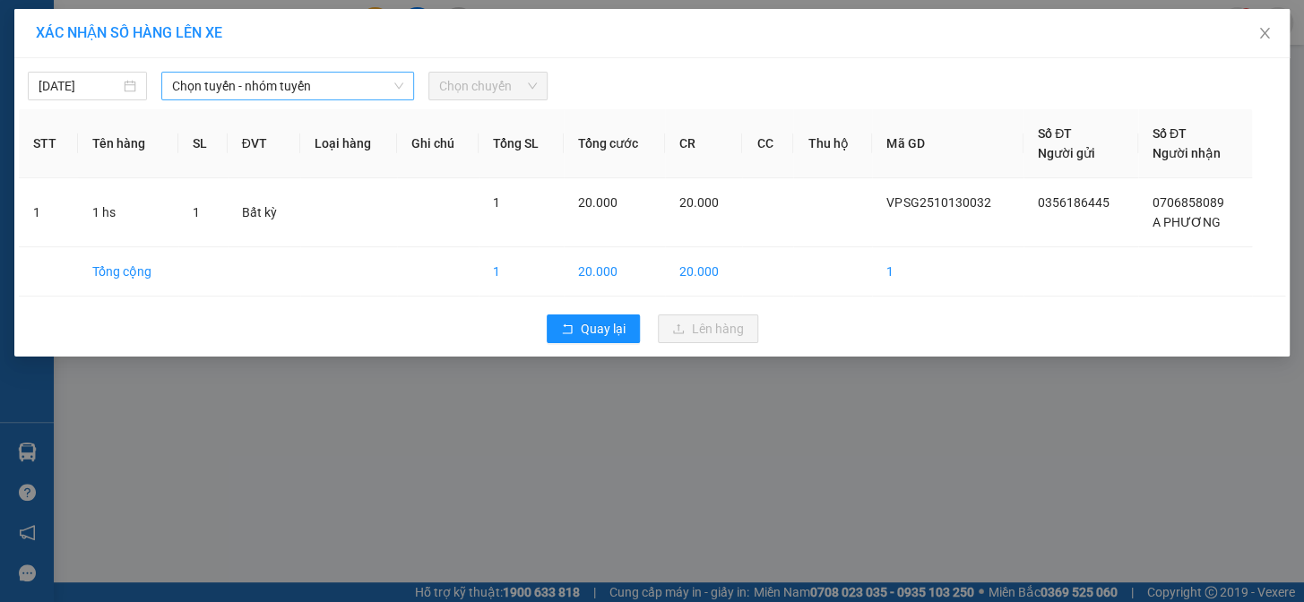
click at [212, 90] on span "Chọn tuyến - nhóm tuyến" at bounding box center [287, 86] width 231 height 27
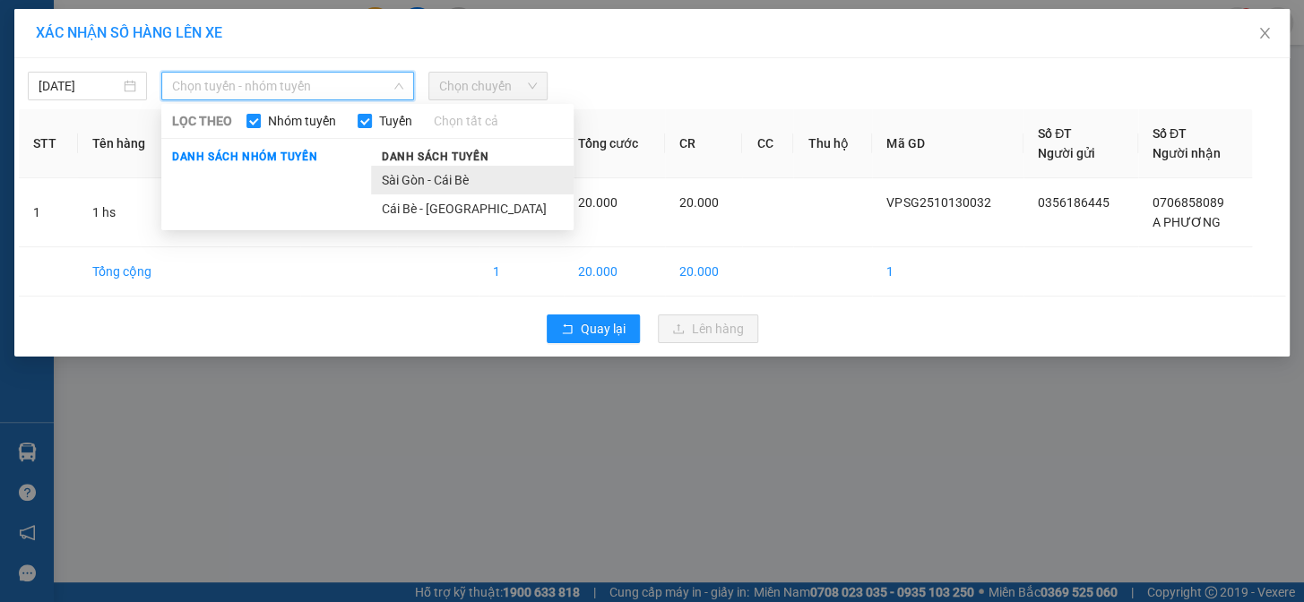
click at [466, 182] on li "Sài Gòn - Cái Bè" at bounding box center [472, 180] width 203 height 29
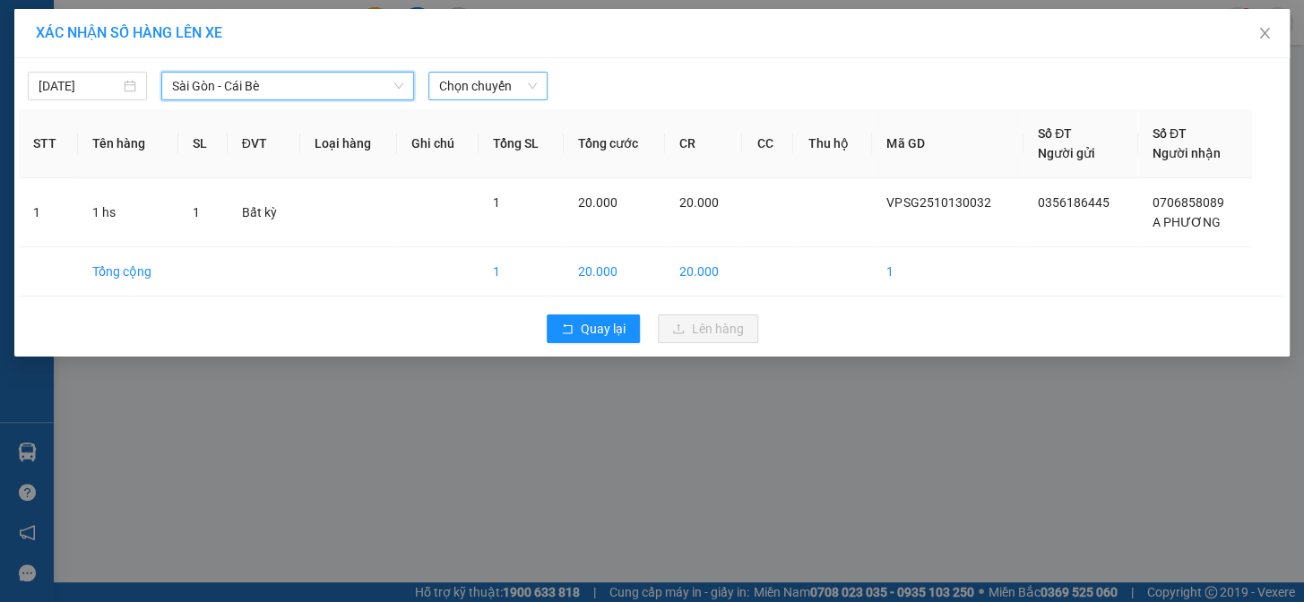
click at [512, 78] on span "Chọn chuyến" at bounding box center [488, 86] width 98 height 27
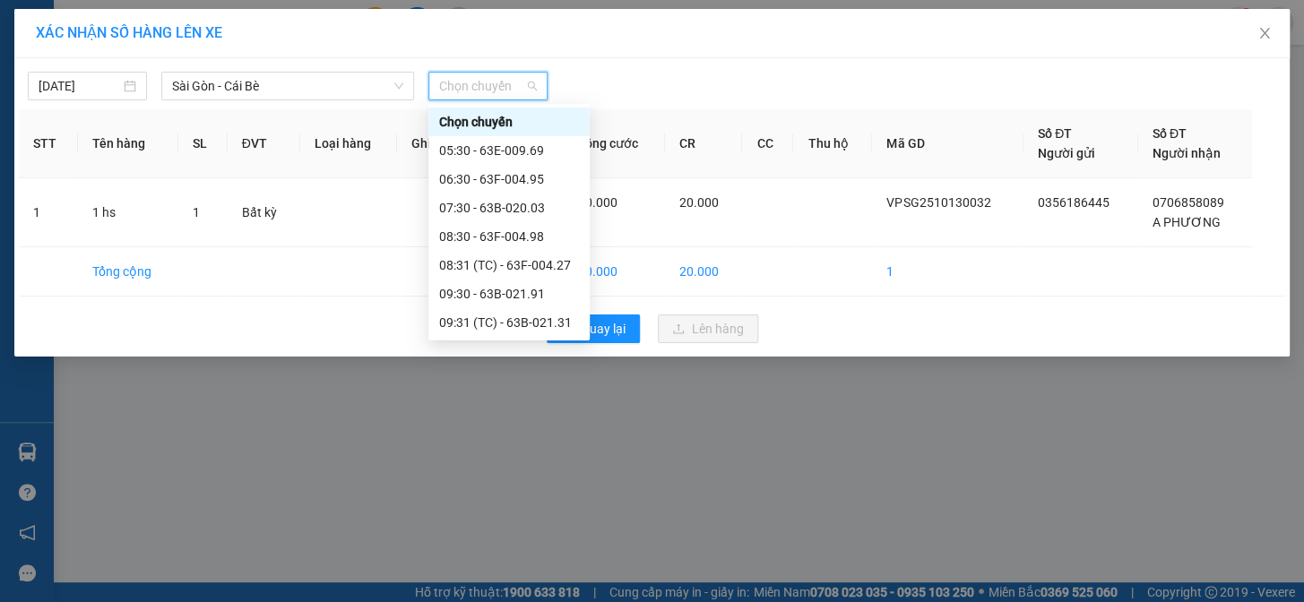
click at [501, 370] on div "10:31 (TC)" at bounding box center [509, 380] width 140 height 20
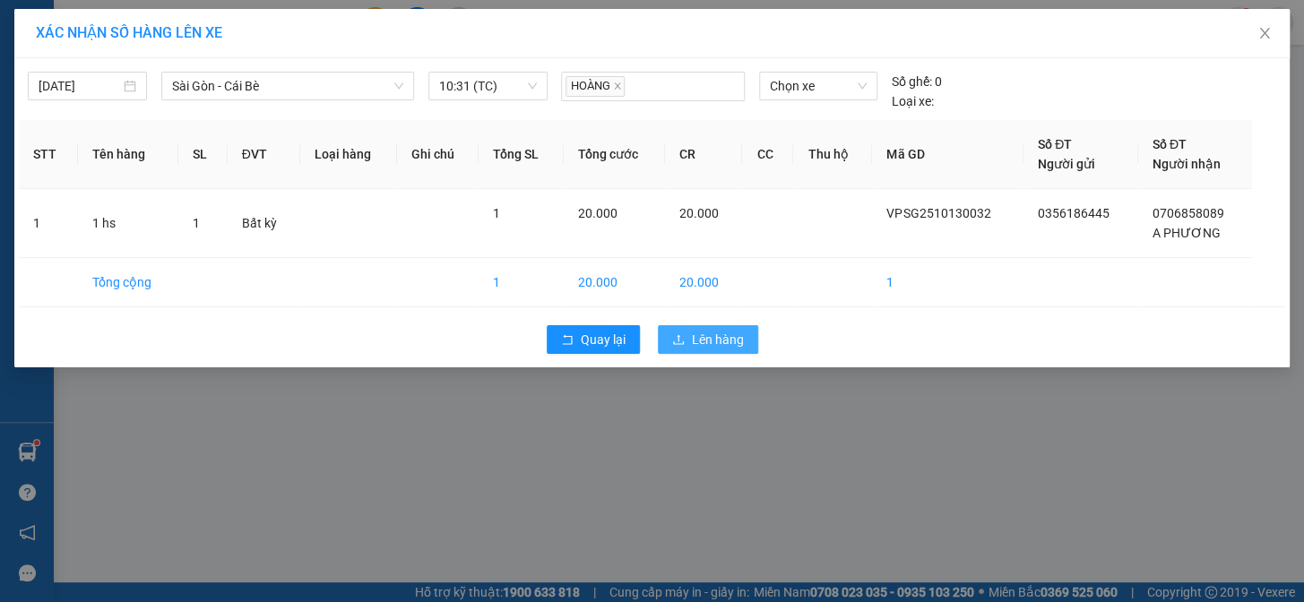
click at [695, 335] on span "Lên hàng" at bounding box center [718, 340] width 52 height 20
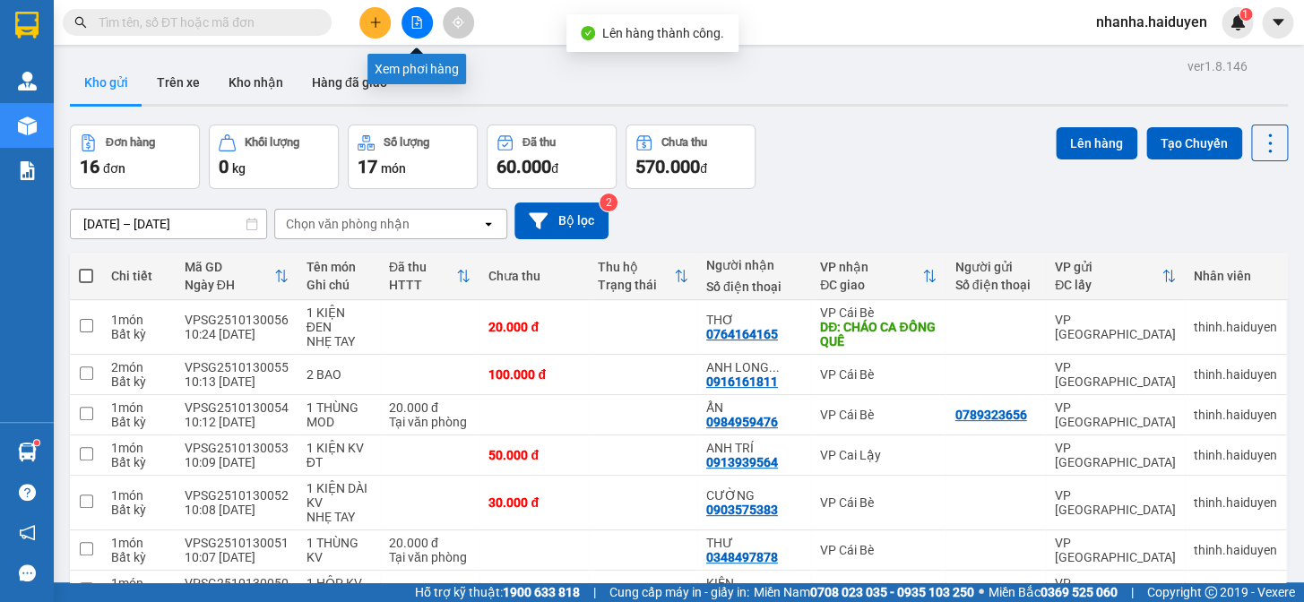
click at [420, 19] on icon "file-add" at bounding box center [417, 22] width 13 height 13
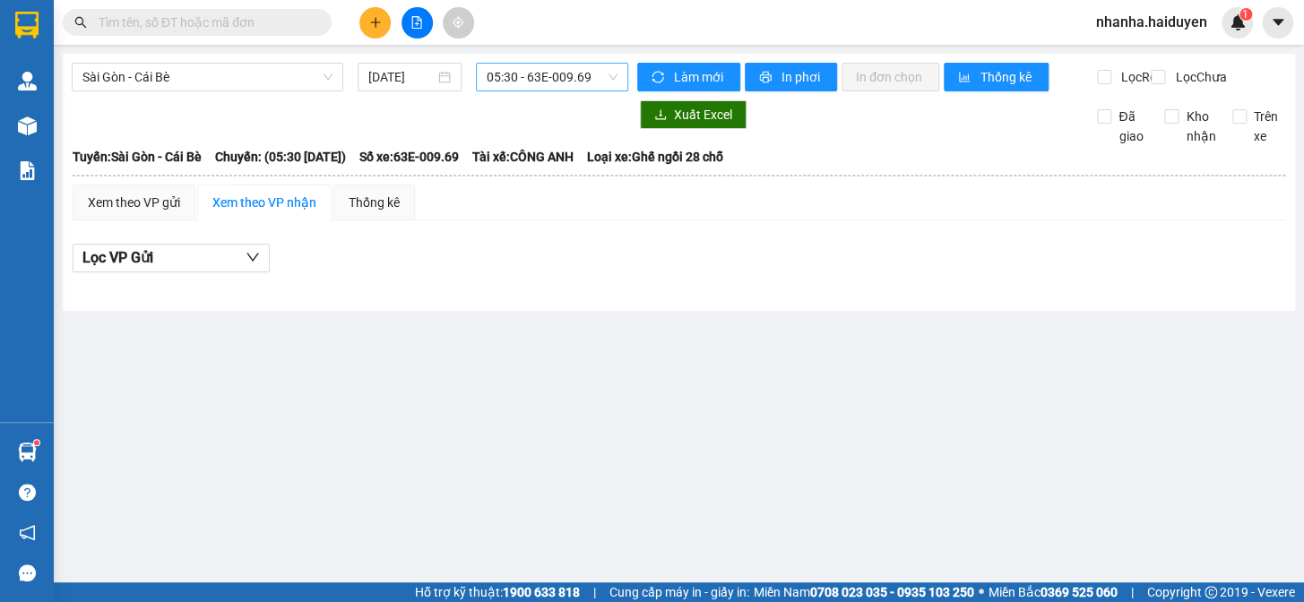
click at [518, 74] on span "05:30 - 63E-009.69" at bounding box center [552, 77] width 131 height 27
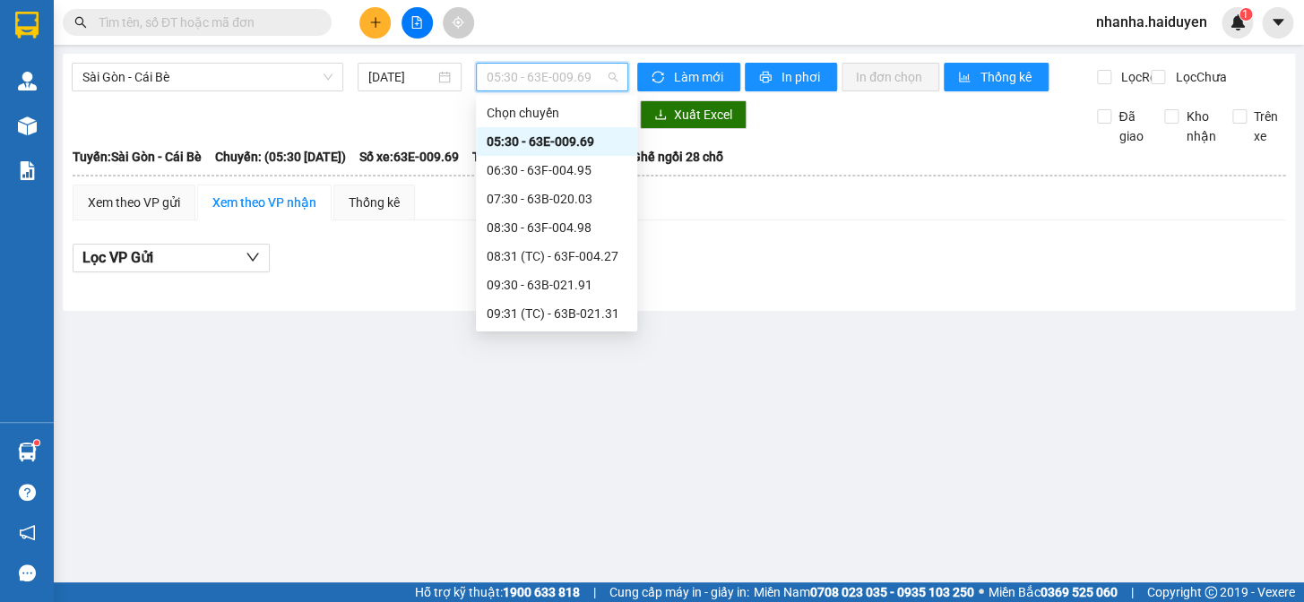
click at [541, 361] on div "10:31 (TC)" at bounding box center [557, 371] width 140 height 20
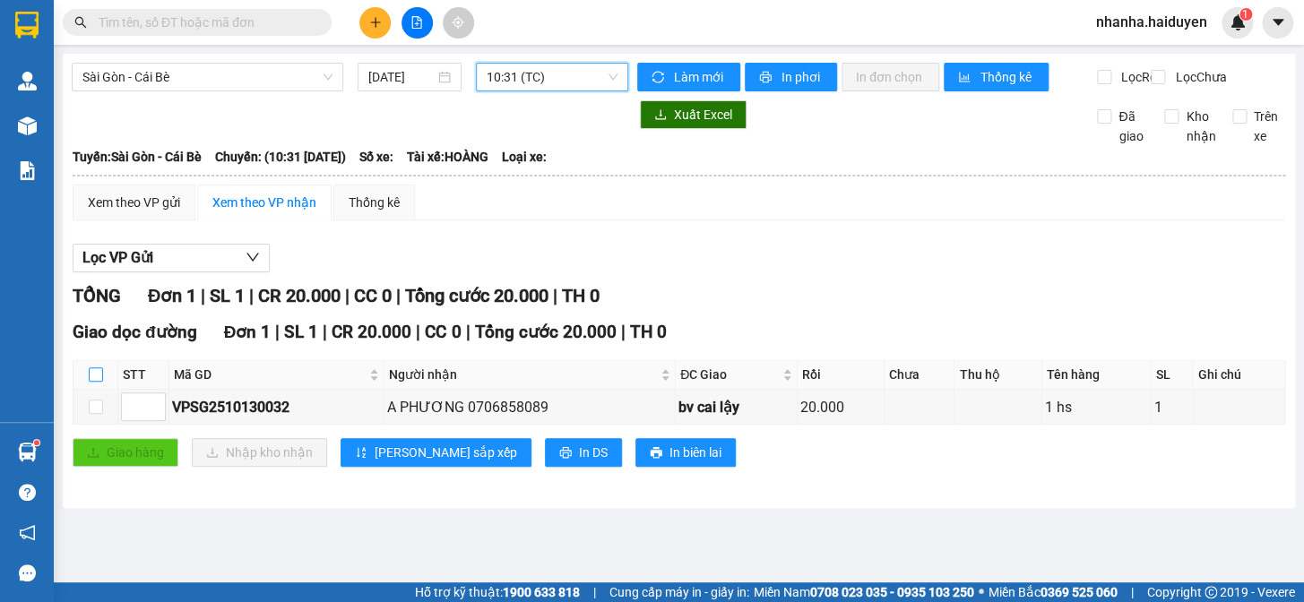
click at [98, 382] on input "checkbox" at bounding box center [96, 375] width 14 height 14
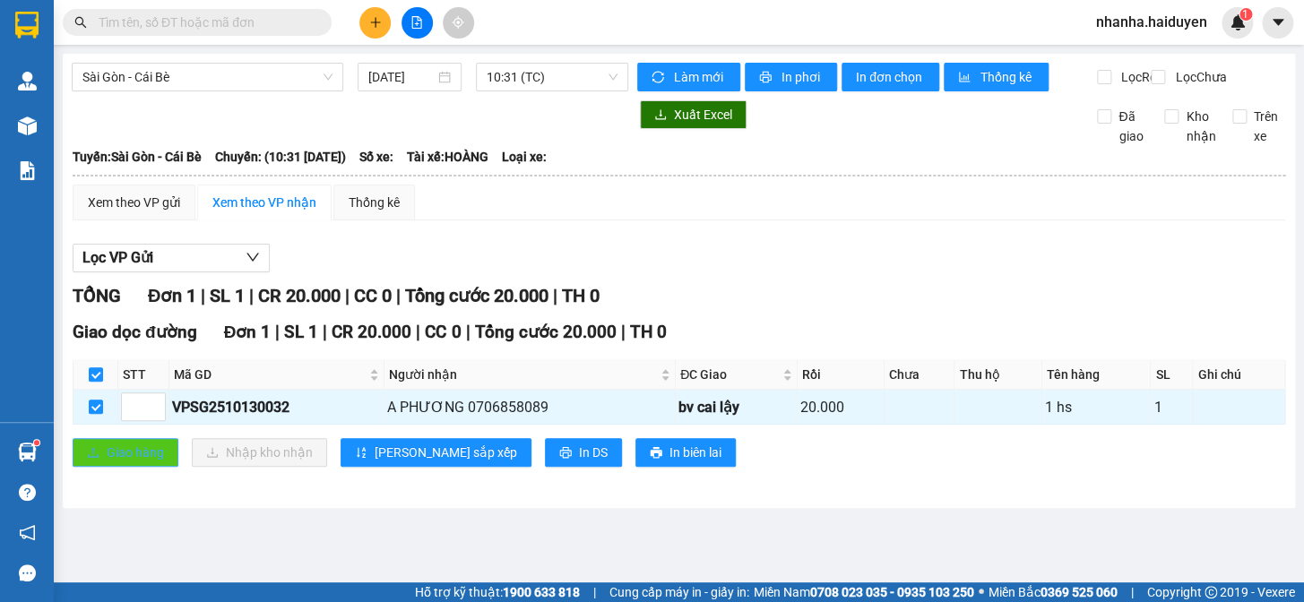
click at [96, 459] on icon "upload" at bounding box center [93, 452] width 13 height 13
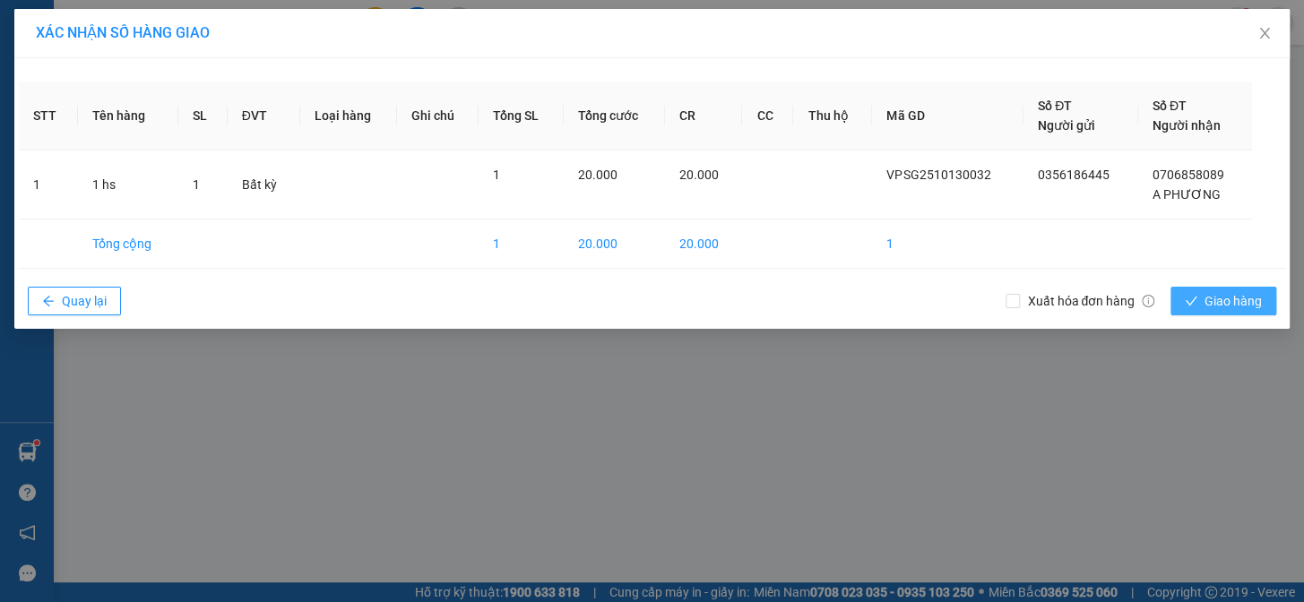
click at [1219, 296] on span "Giao hàng" at bounding box center [1233, 301] width 57 height 20
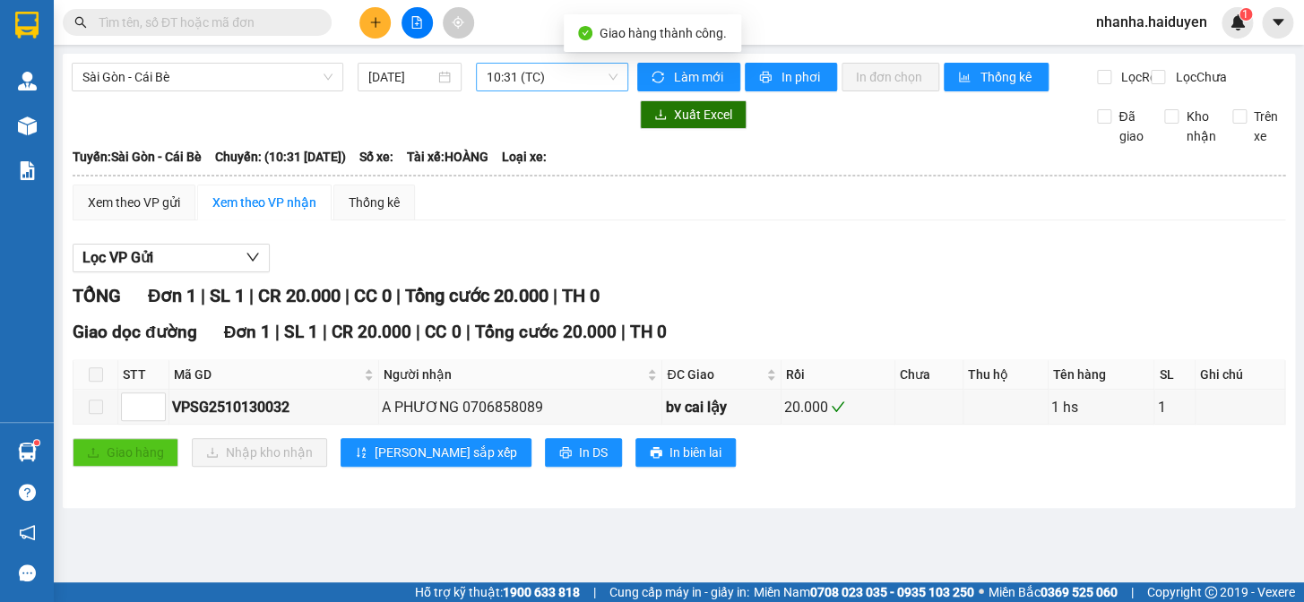
click at [558, 67] on span "10:31 (TC)" at bounding box center [552, 77] width 131 height 27
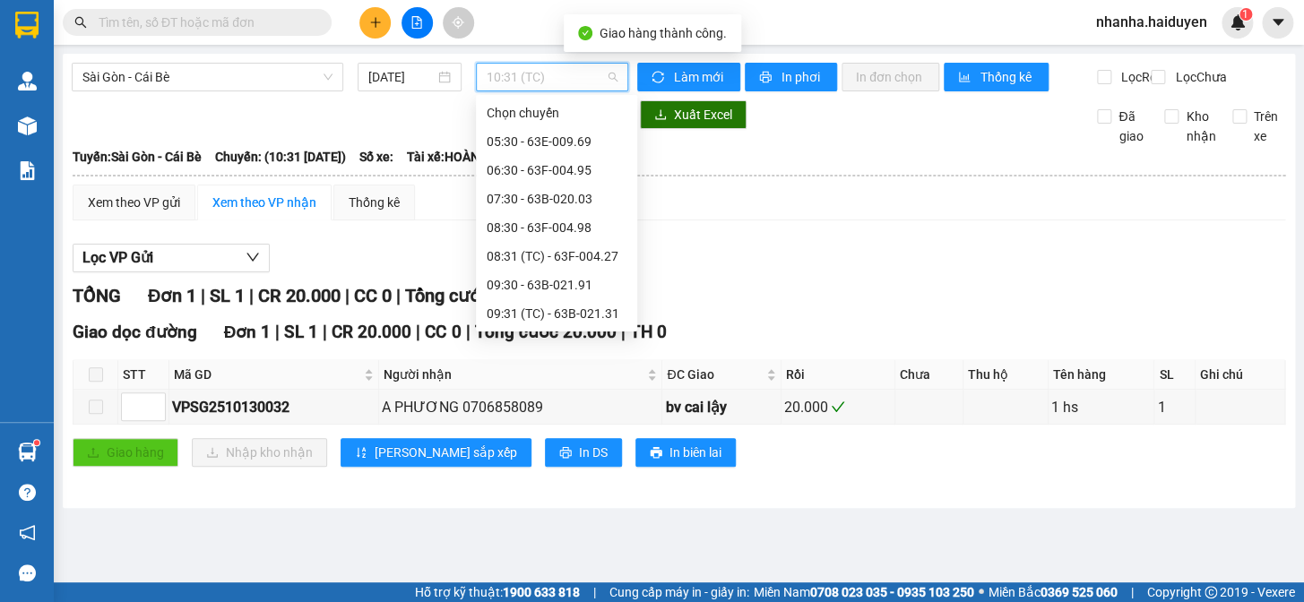
click at [548, 328] on div "10:30 - 63B-021.50" at bounding box center [556, 342] width 161 height 29
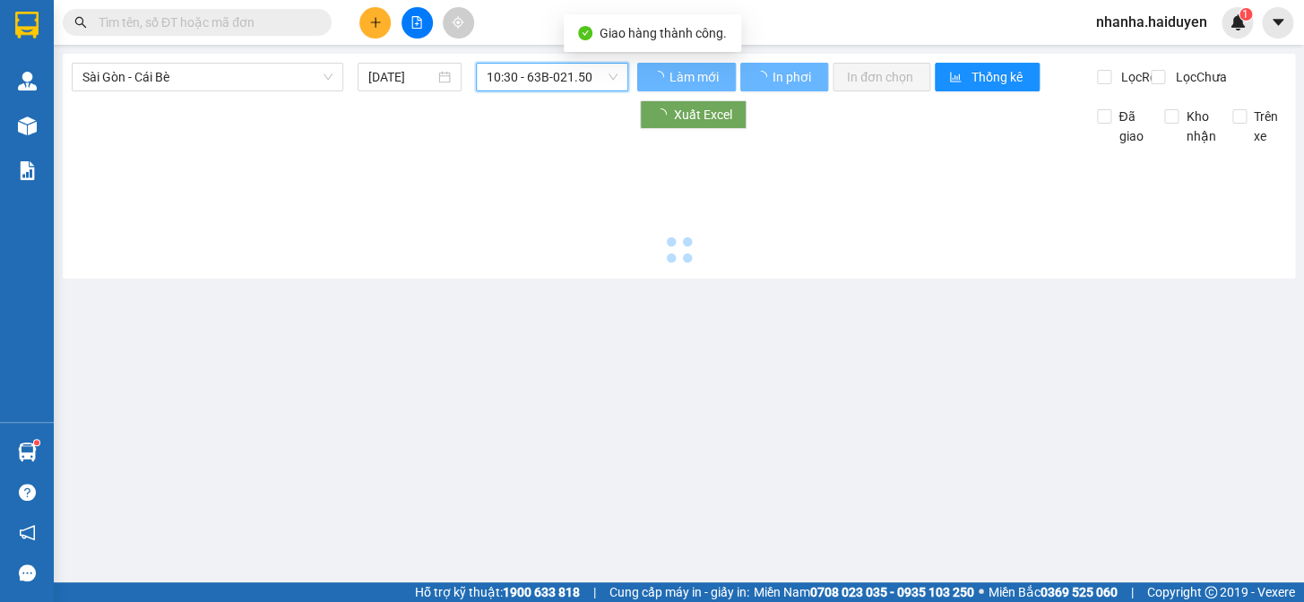
click at [548, 279] on div "Sài Gòn - Cái Bè 13/10/2025 10:30 10:30 - 63B-021.50 Làm mới In phơi In đơn chọ…" at bounding box center [679, 166] width 1233 height 225
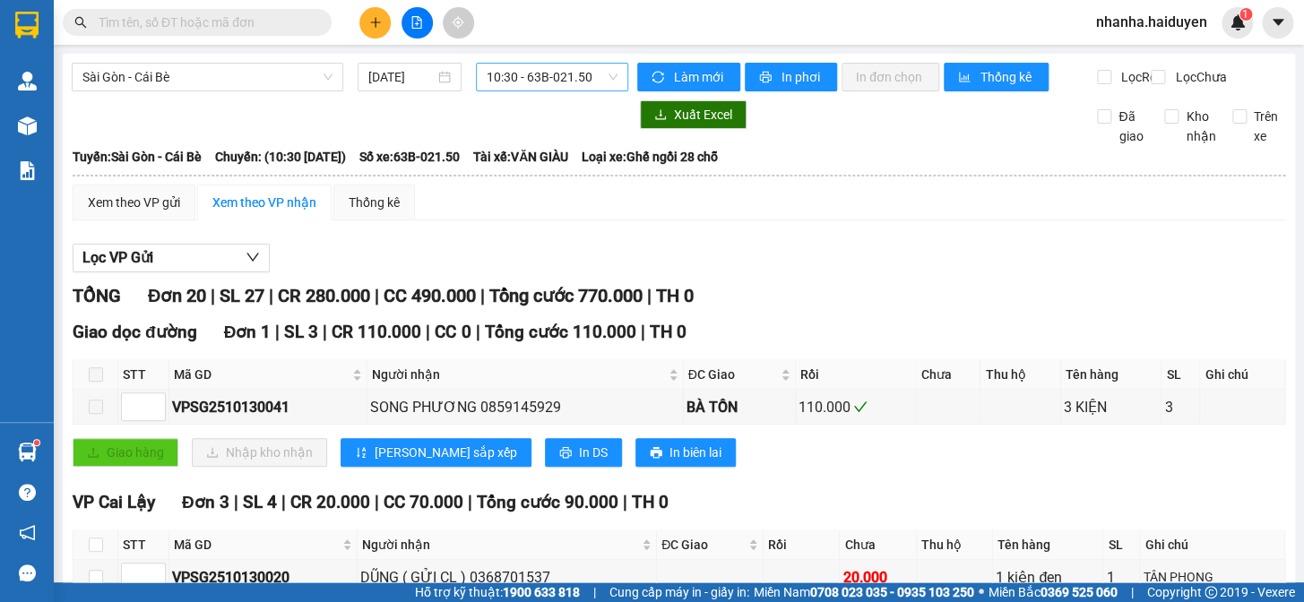
click at [552, 71] on span "10:30 - 63B-021.50" at bounding box center [552, 77] width 131 height 27
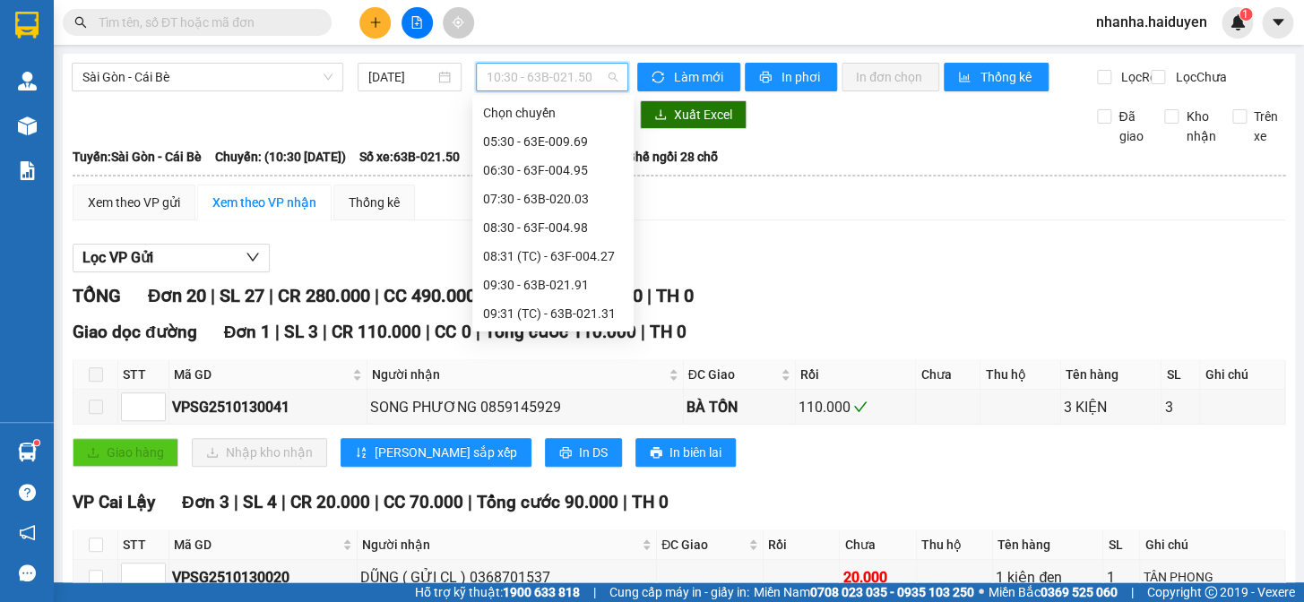
click at [532, 361] on div "10:31 (TC)" at bounding box center [553, 371] width 140 height 20
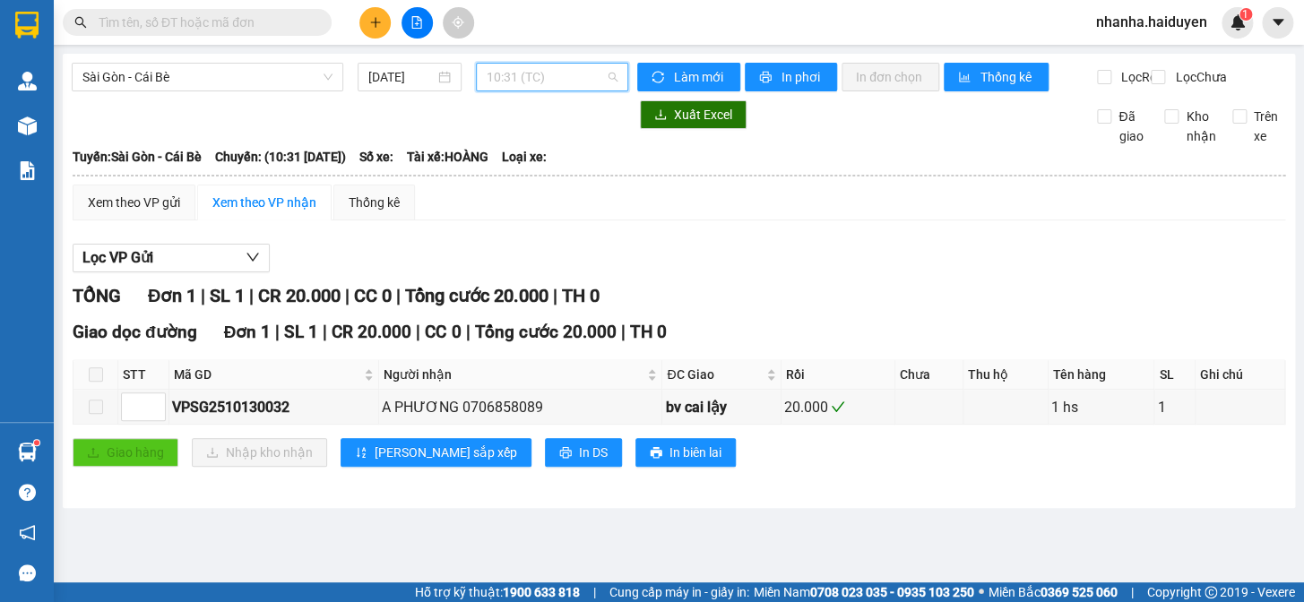
click at [574, 74] on span "10:31 (TC)" at bounding box center [552, 77] width 131 height 27
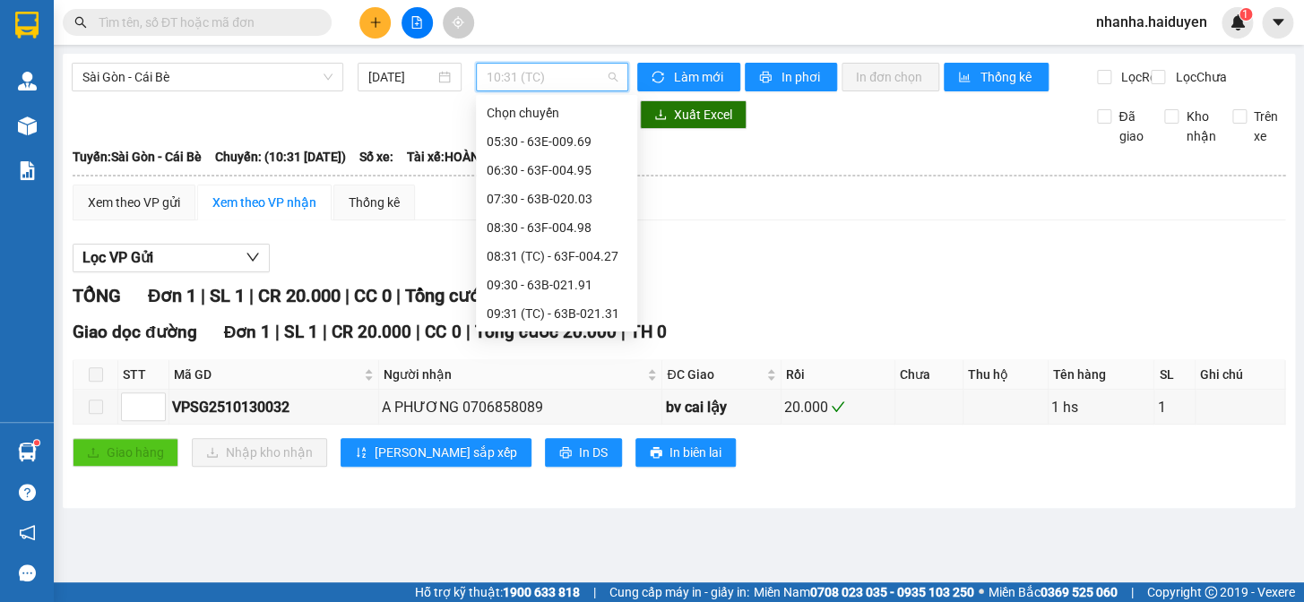
click at [537, 390] on div "11:30 - 63F-004.02" at bounding box center [557, 400] width 140 height 20
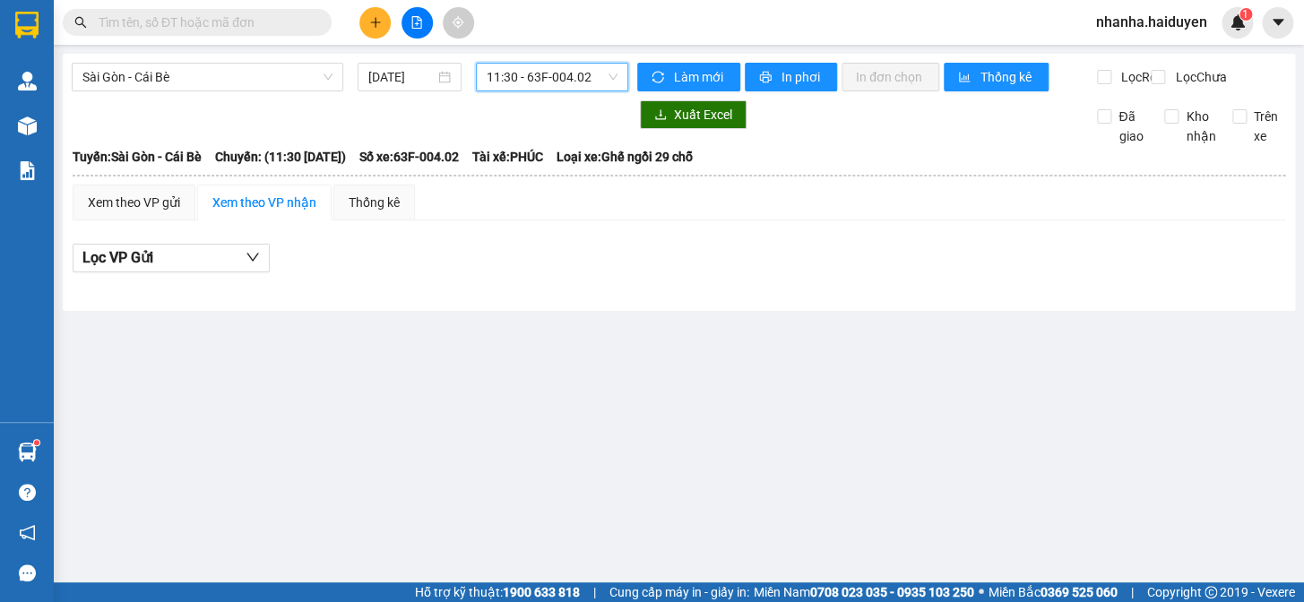
click at [544, 91] on div "11:30 - 63F-004.02" at bounding box center [552, 77] width 152 height 29
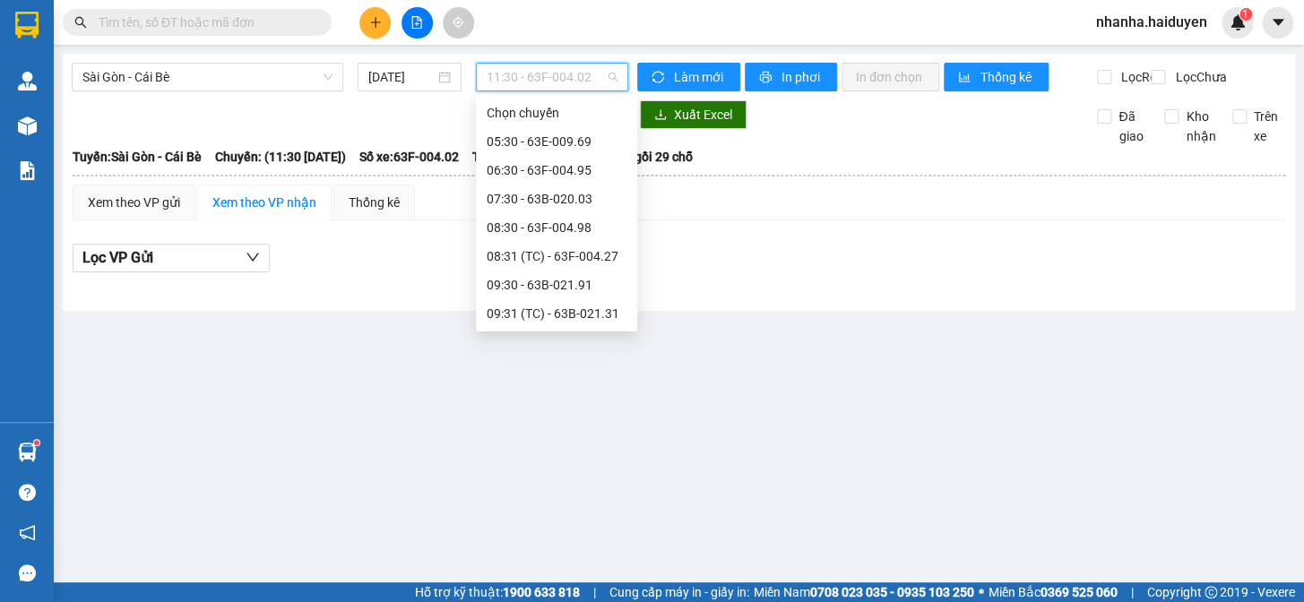
drag, startPoint x: 554, startPoint y: 307, endPoint x: 558, endPoint y: 294, distance: 14.2
click at [558, 294] on div "Chọn chuyến 05:30 - 63E-009.69 06:30 - 63F-004.95 07:30 - 63B-020.03 08:30 - 63…" at bounding box center [556, 443] width 161 height 688
click at [558, 419] on div "11:31 (TC) - 63B-021.76" at bounding box center [557, 429] width 140 height 20
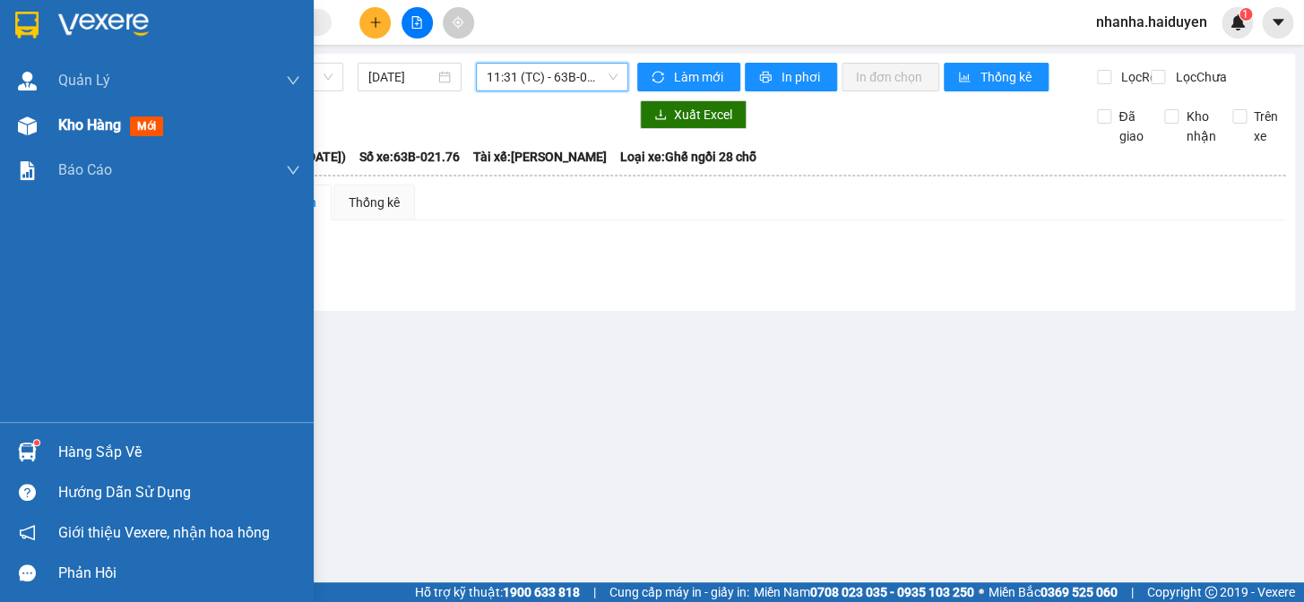
click at [23, 132] on img at bounding box center [27, 126] width 19 height 19
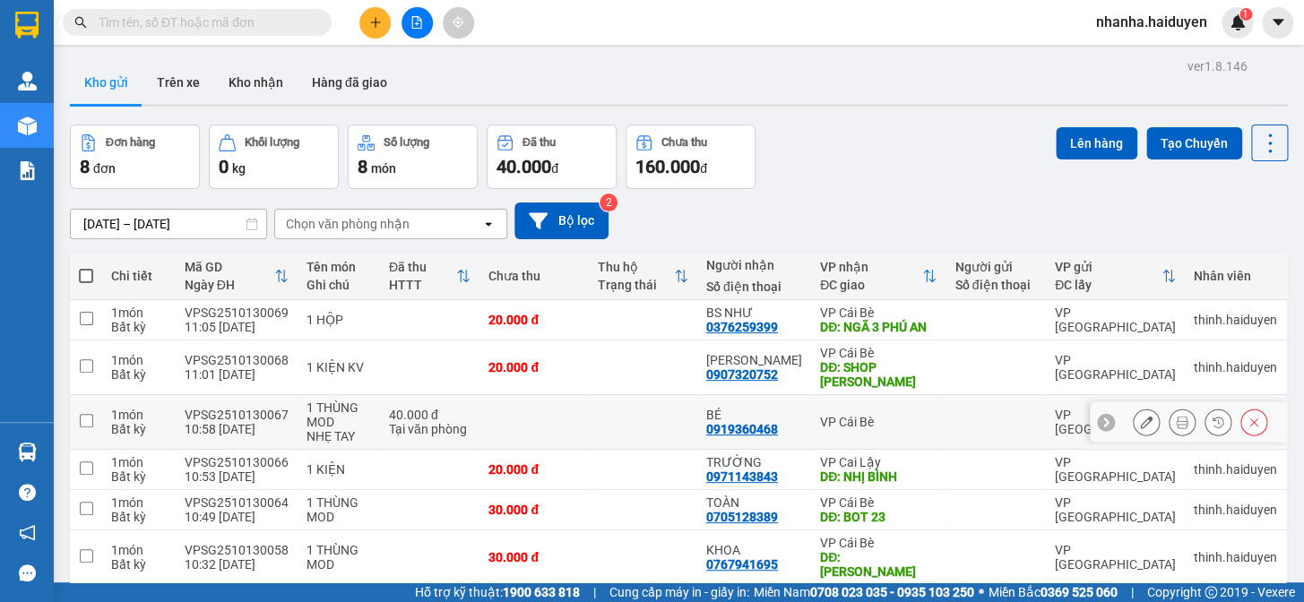
scroll to position [155, 0]
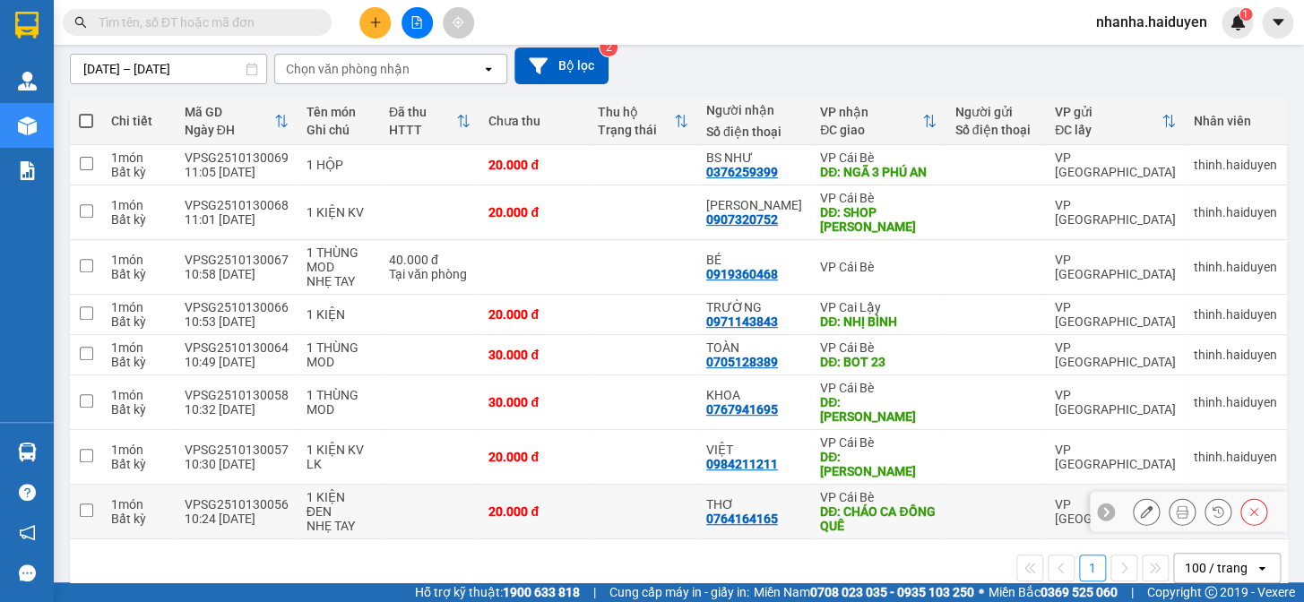
click at [653, 485] on td at bounding box center [643, 512] width 108 height 55
checkbox input "true"
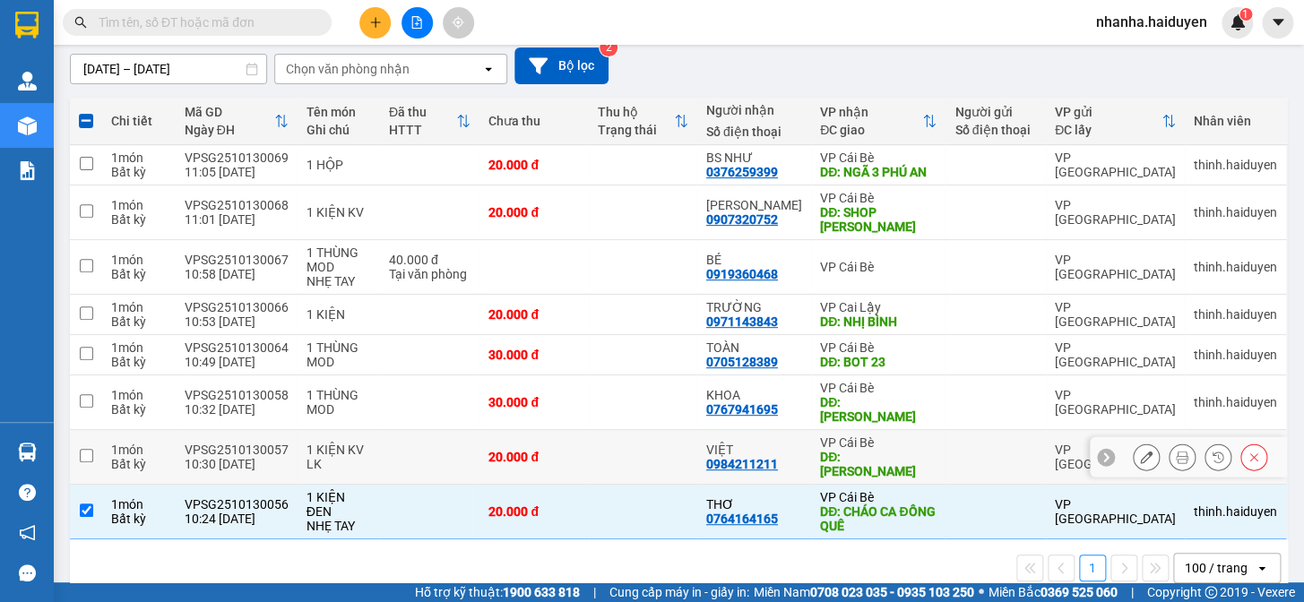
click at [646, 447] on td at bounding box center [643, 457] width 108 height 55
checkbox input "true"
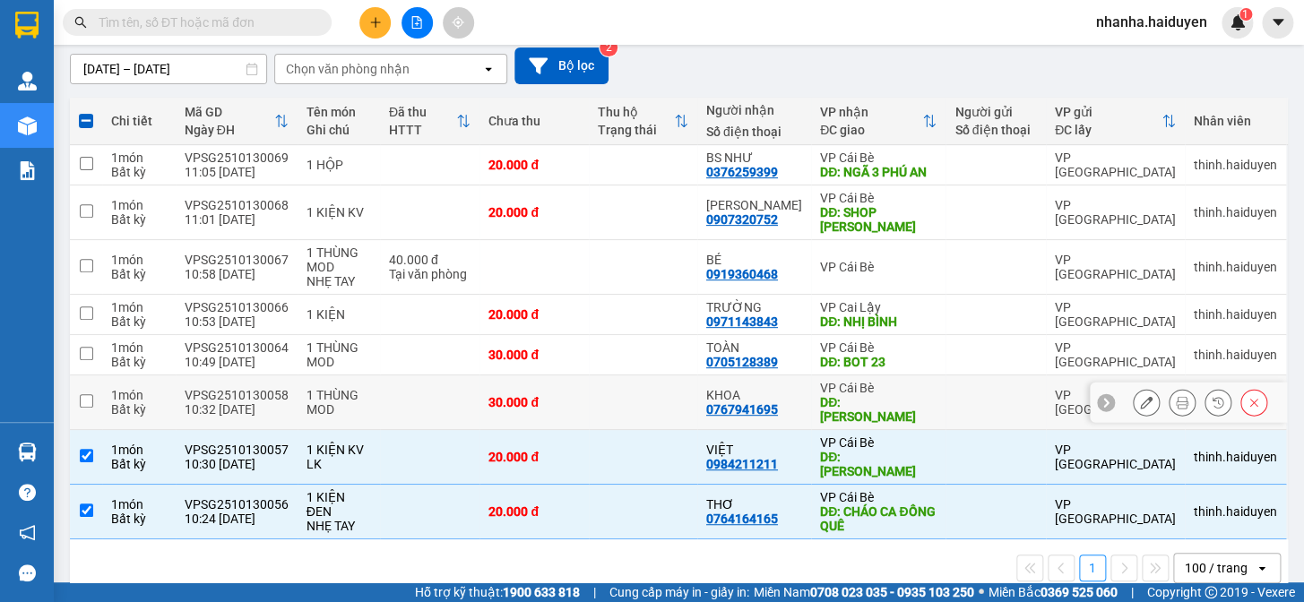
click at [645, 405] on td at bounding box center [643, 403] width 108 height 55
checkbox input "true"
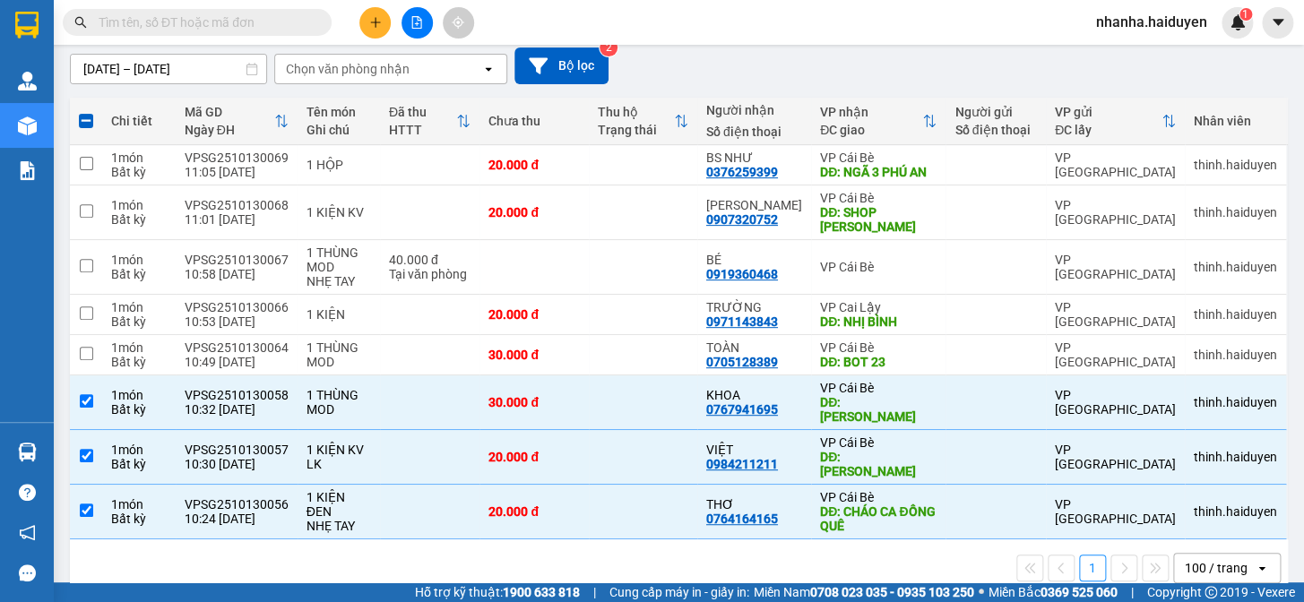
scroll to position [0, 0]
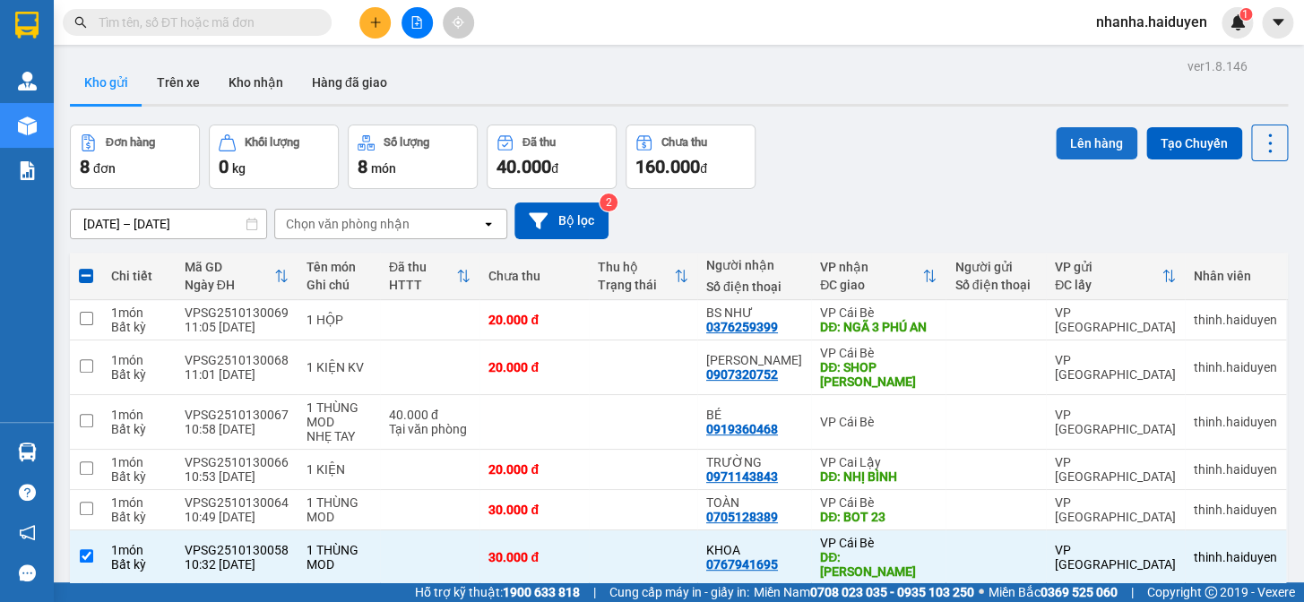
click at [1060, 135] on button "Lên hàng" at bounding box center [1097, 143] width 82 height 32
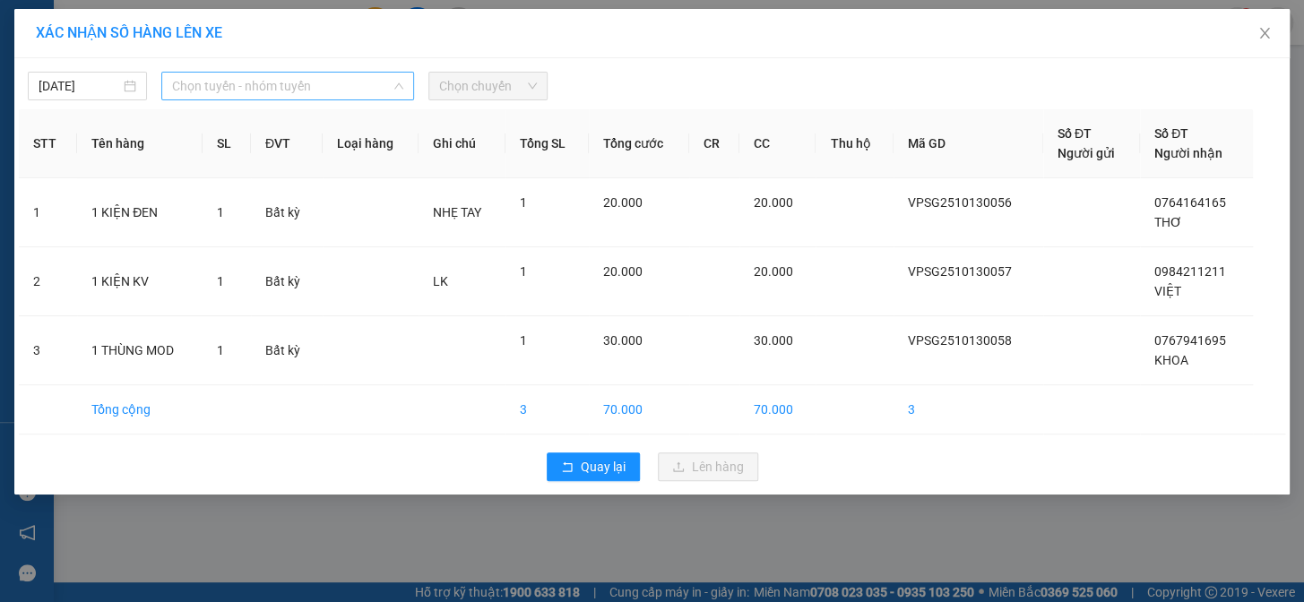
click at [337, 81] on span "Chọn tuyến - nhóm tuyến" at bounding box center [287, 86] width 231 height 27
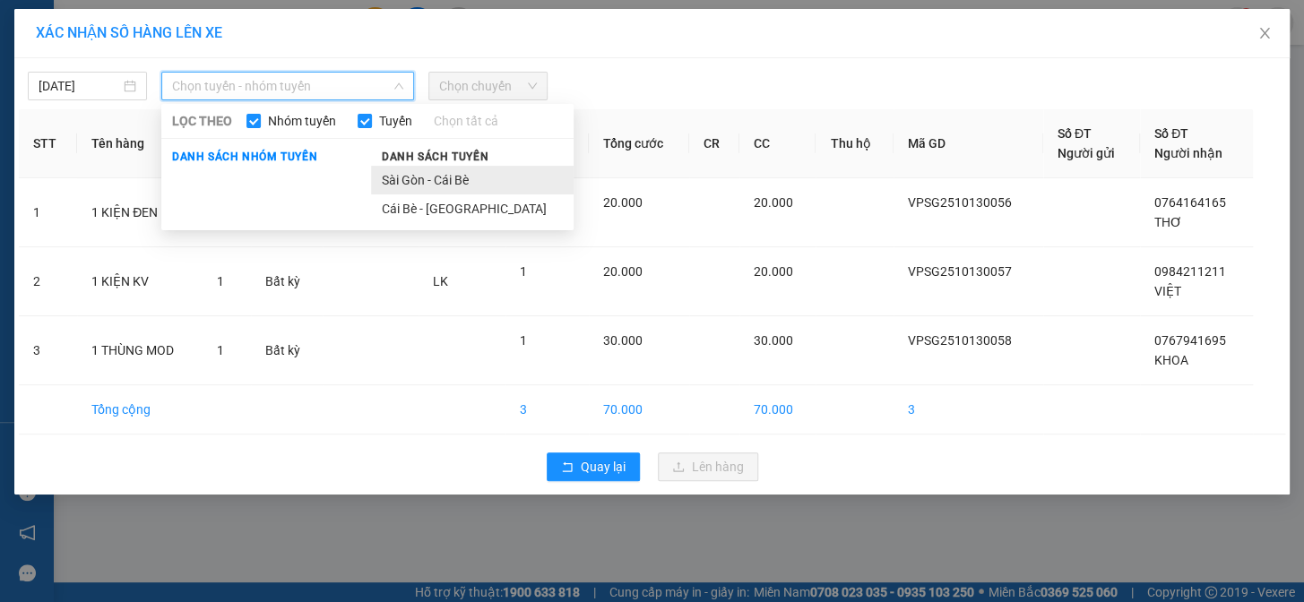
click at [403, 169] on li "Sài Gòn - Cái Bè" at bounding box center [472, 180] width 203 height 29
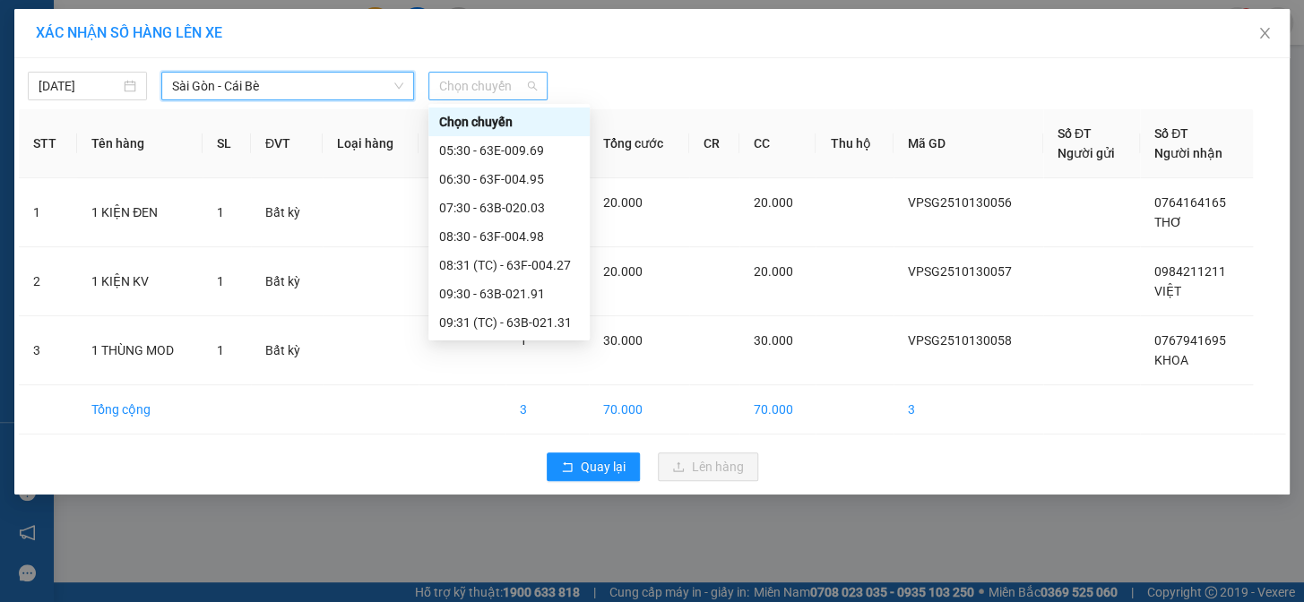
click at [475, 91] on span "Chọn chuyến" at bounding box center [488, 86] width 98 height 27
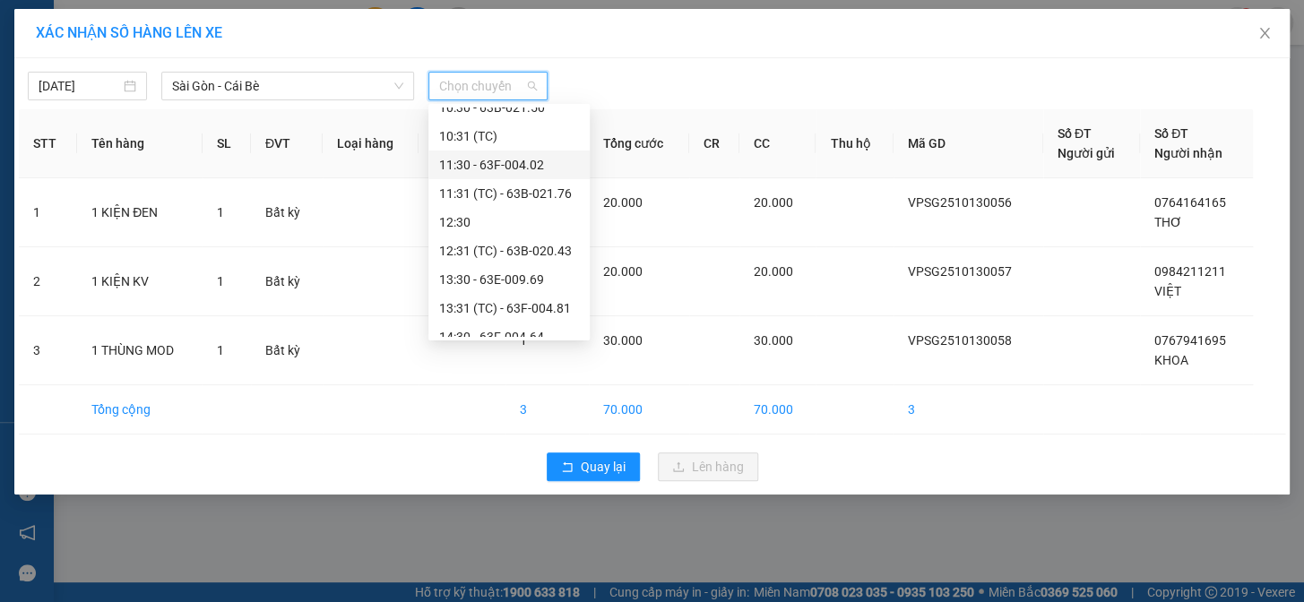
click at [540, 170] on div "11:30 - 63F-004.02" at bounding box center [509, 165] width 140 height 20
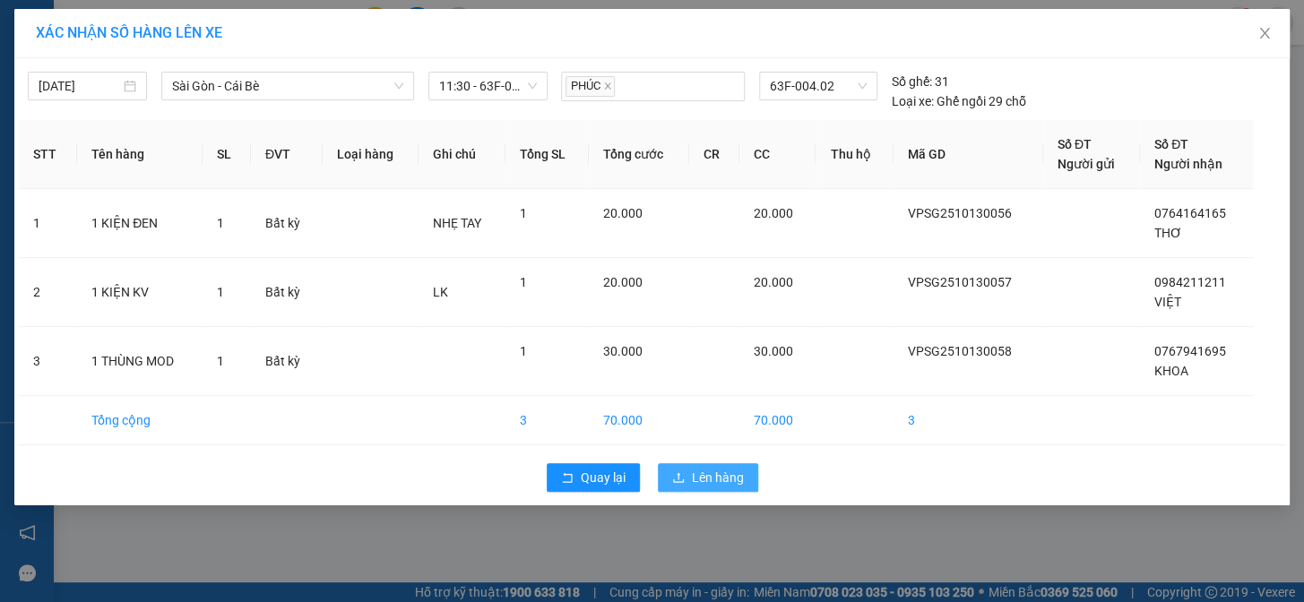
click at [703, 480] on span "Lên hàng" at bounding box center [718, 478] width 52 height 20
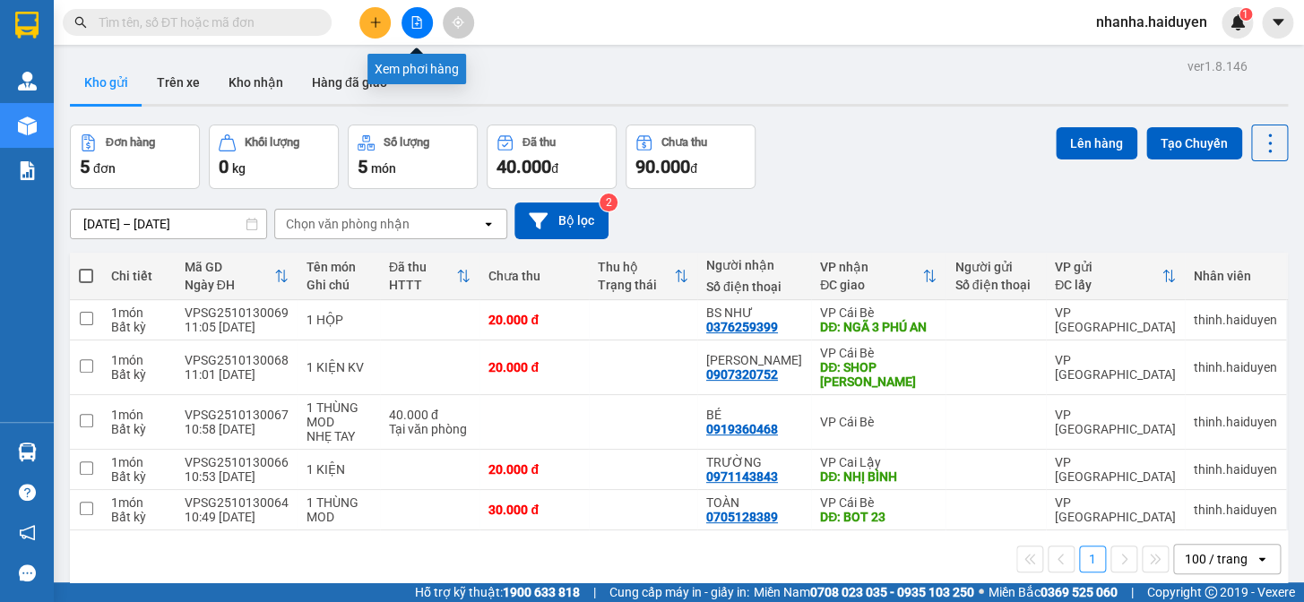
click at [406, 18] on button at bounding box center [417, 22] width 31 height 31
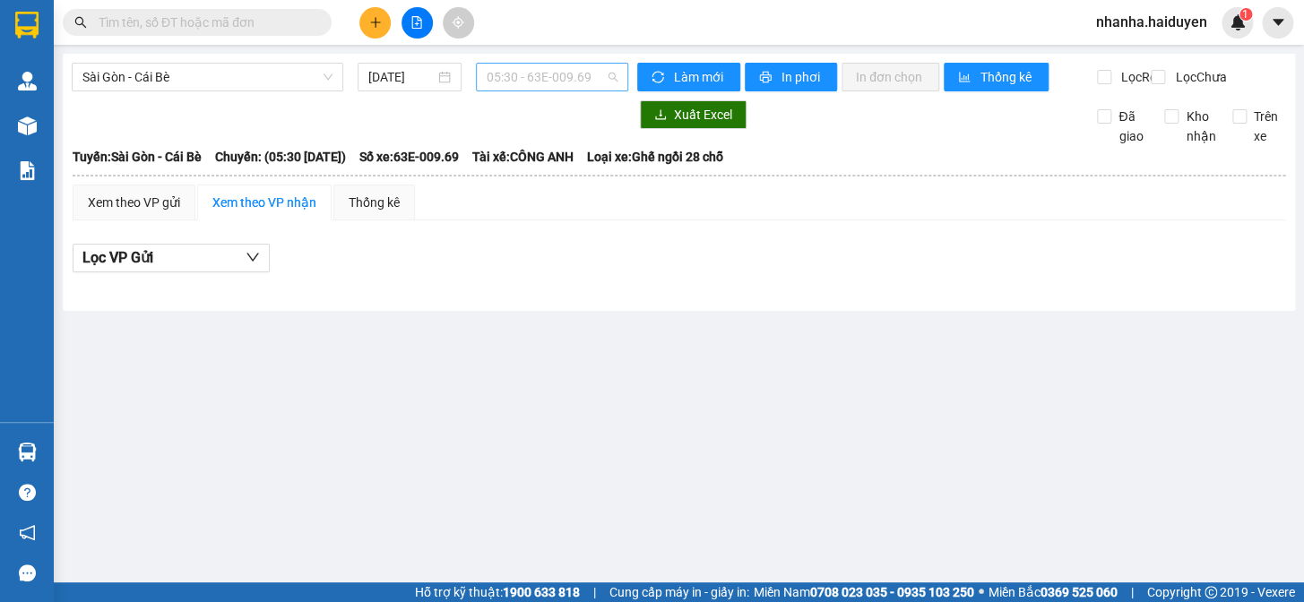
click at [565, 80] on span "05:30 - 63E-009.69" at bounding box center [552, 77] width 131 height 27
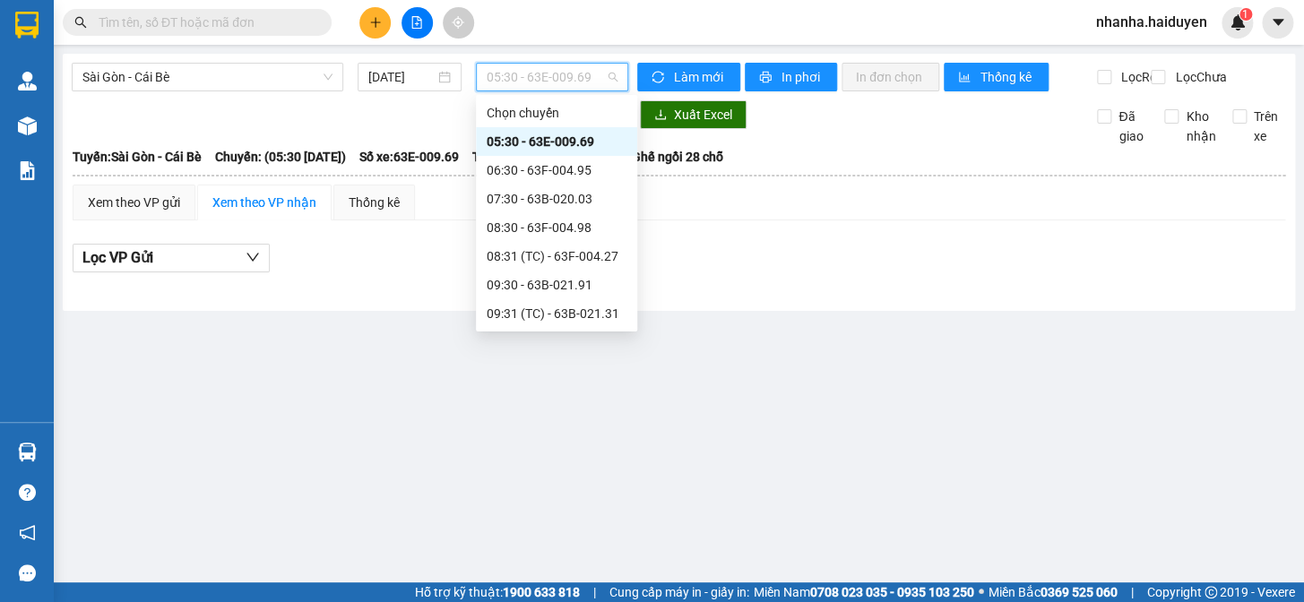
scroll to position [162, 0]
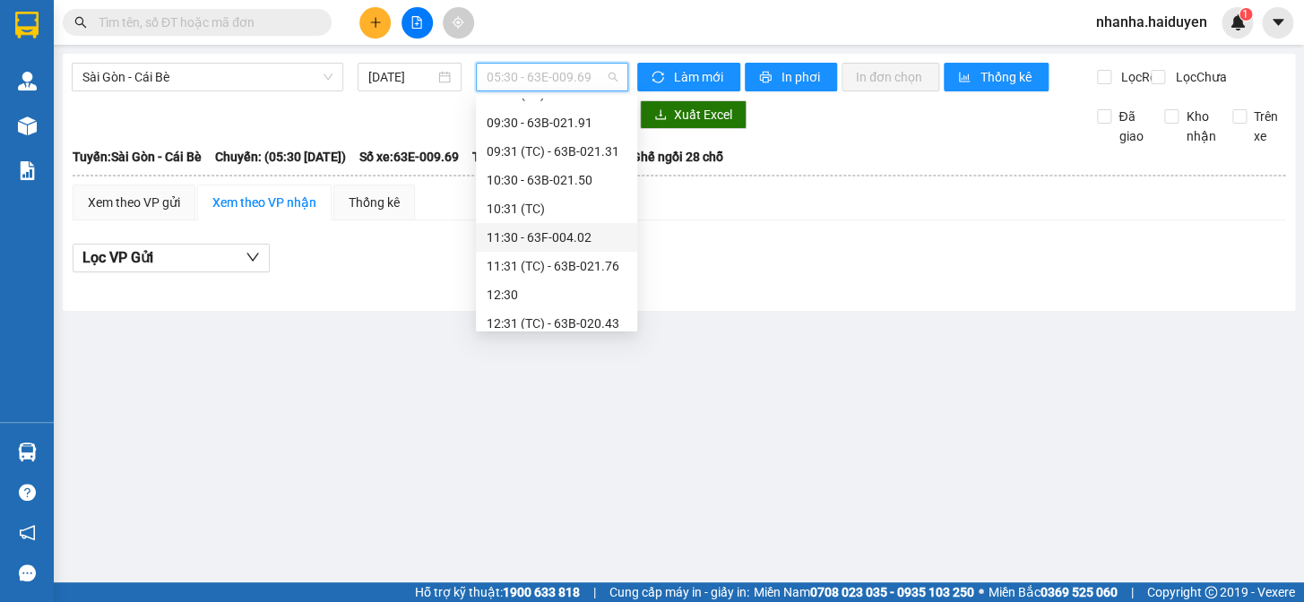
click at [584, 238] on div "11:30 - 63F-004.02" at bounding box center [557, 238] width 140 height 20
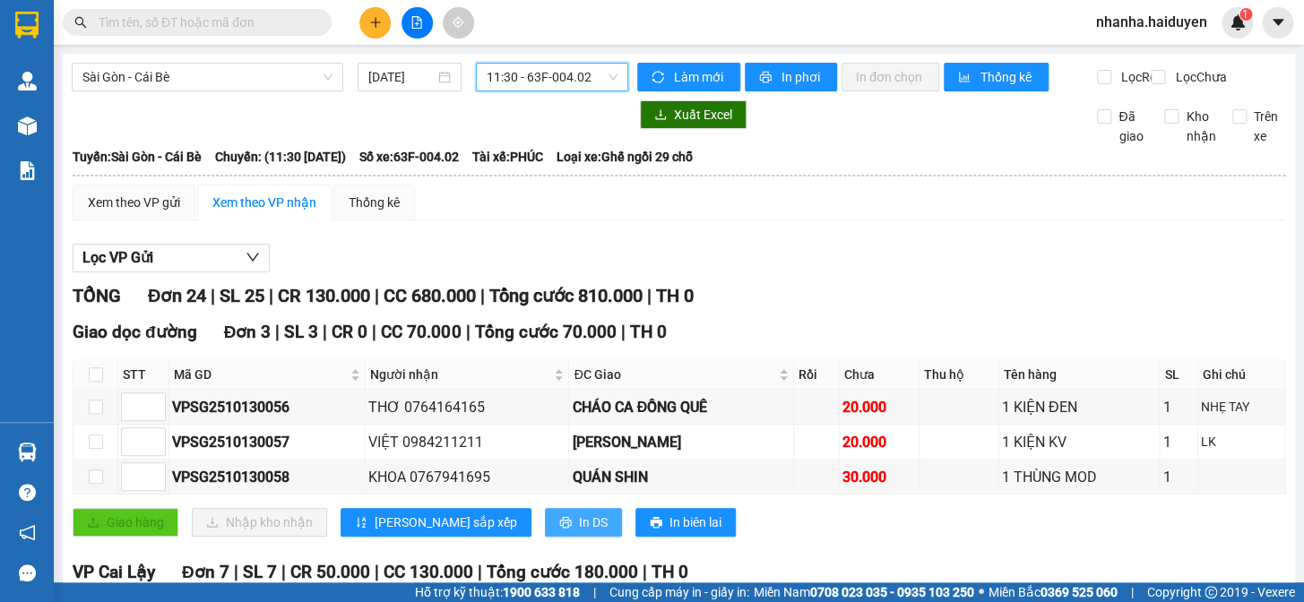
click at [579, 531] on span "In DS" at bounding box center [593, 523] width 29 height 20
click at [91, 382] on input "checkbox" at bounding box center [96, 375] width 14 height 14
checkbox input "true"
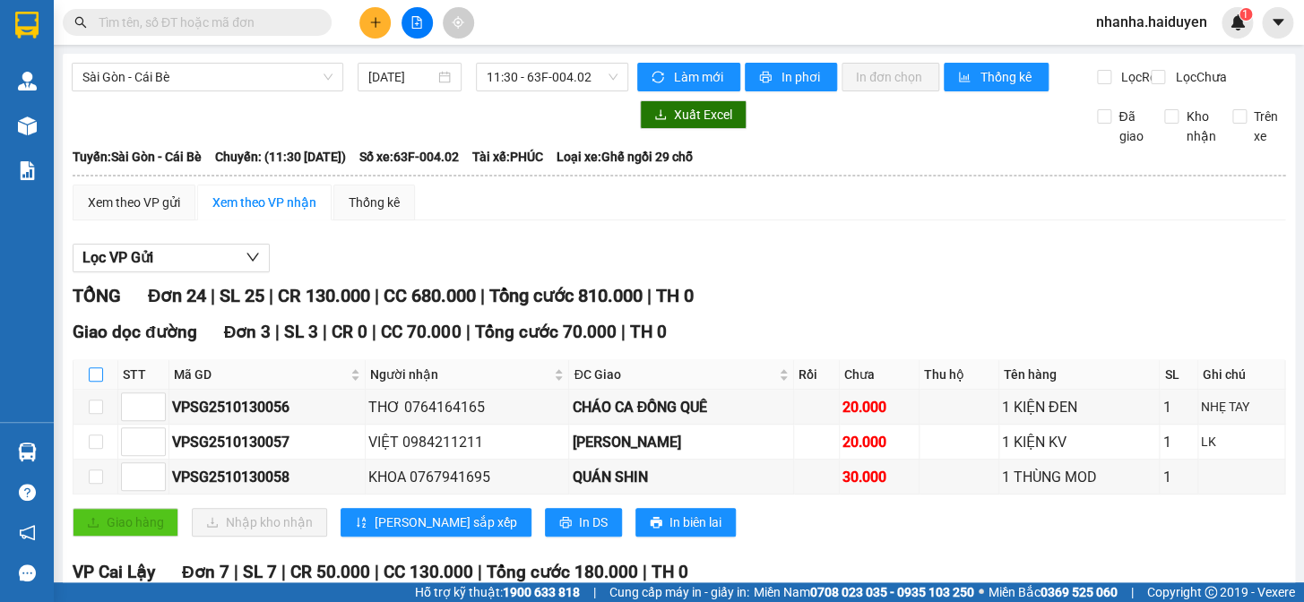
checkbox input "true"
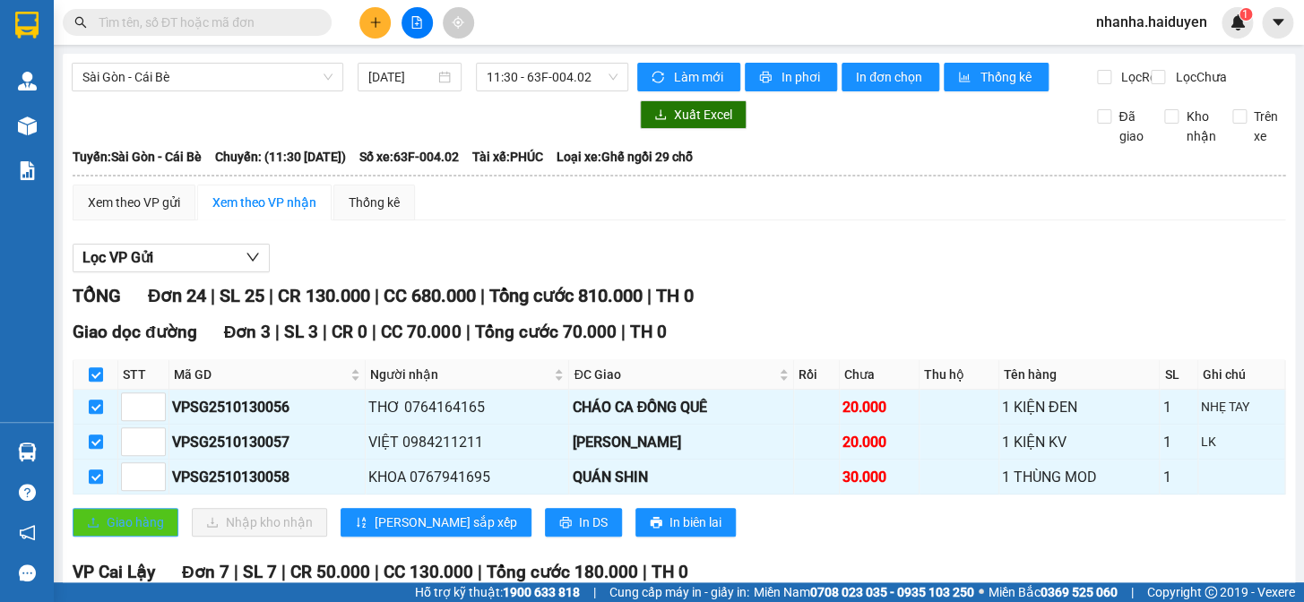
click at [117, 532] on span "Giao hàng" at bounding box center [135, 523] width 57 height 20
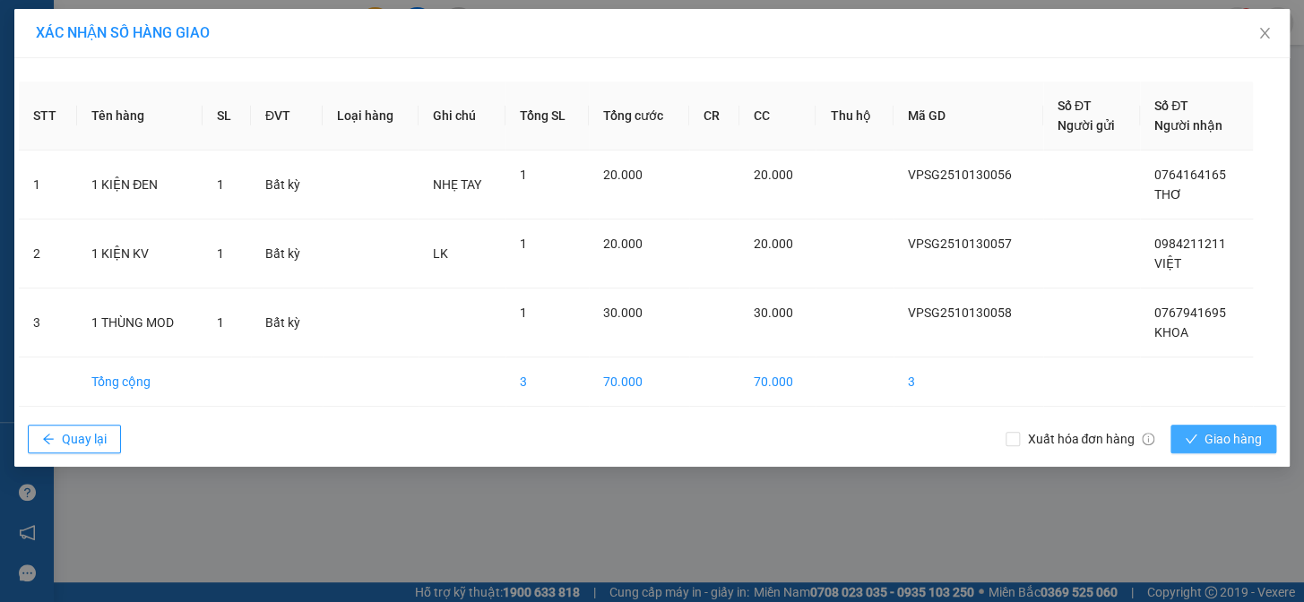
click at [1189, 441] on icon "check" at bounding box center [1192, 439] width 12 height 9
